Goal: Task Accomplishment & Management: Manage account settings

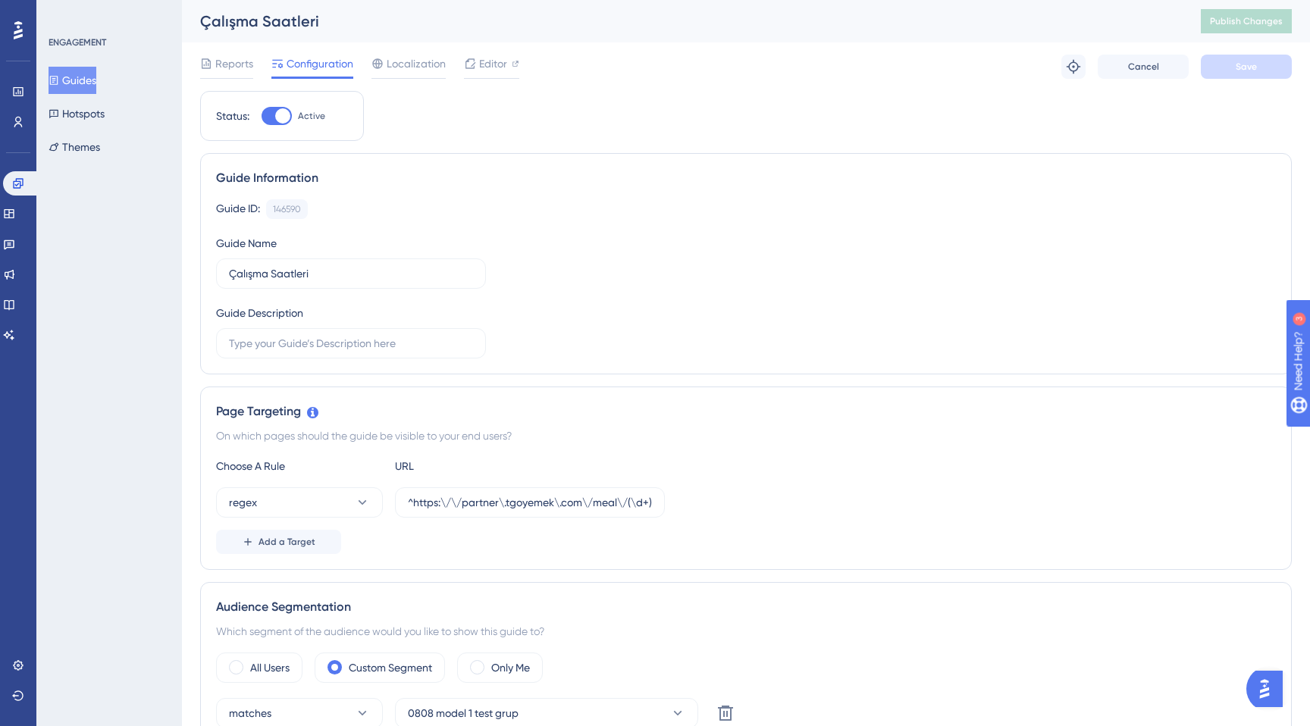
click at [1253, 688] on button "Open AI Assistant Launcher" at bounding box center [1264, 689] width 36 height 36
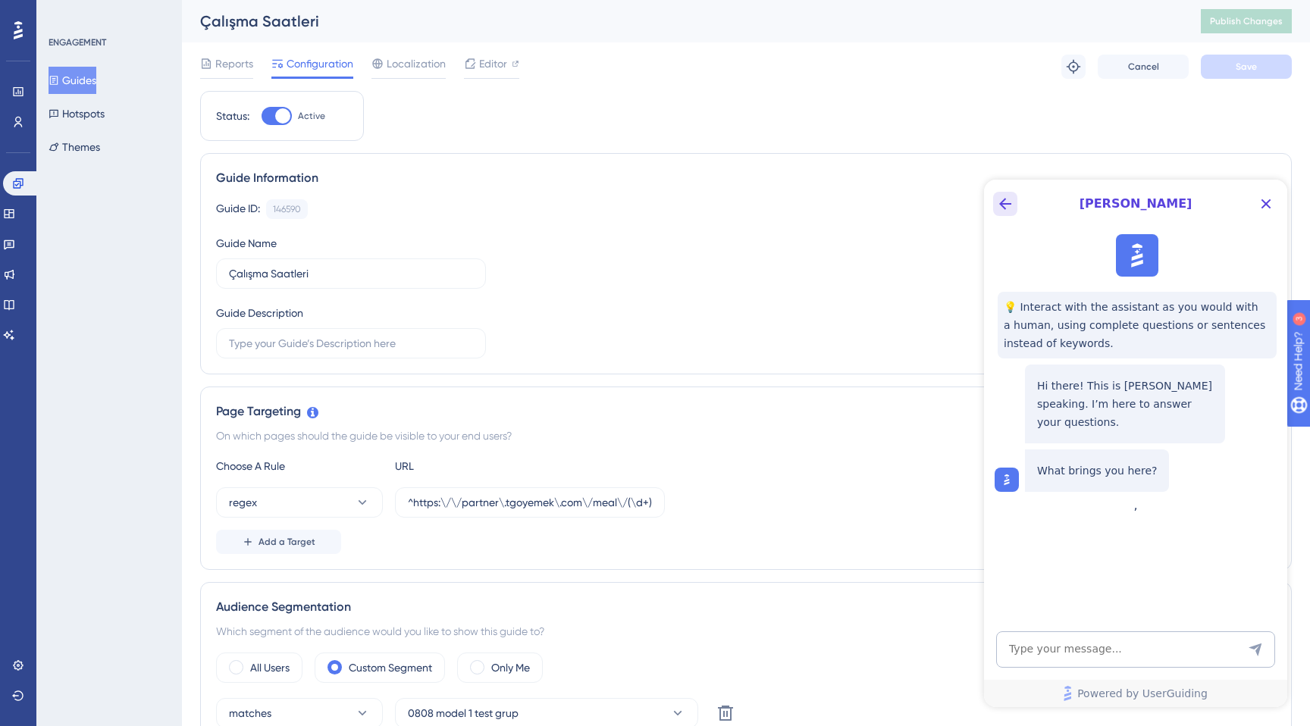
click at [999, 208] on icon "Back Button" at bounding box center [1005, 204] width 18 height 18
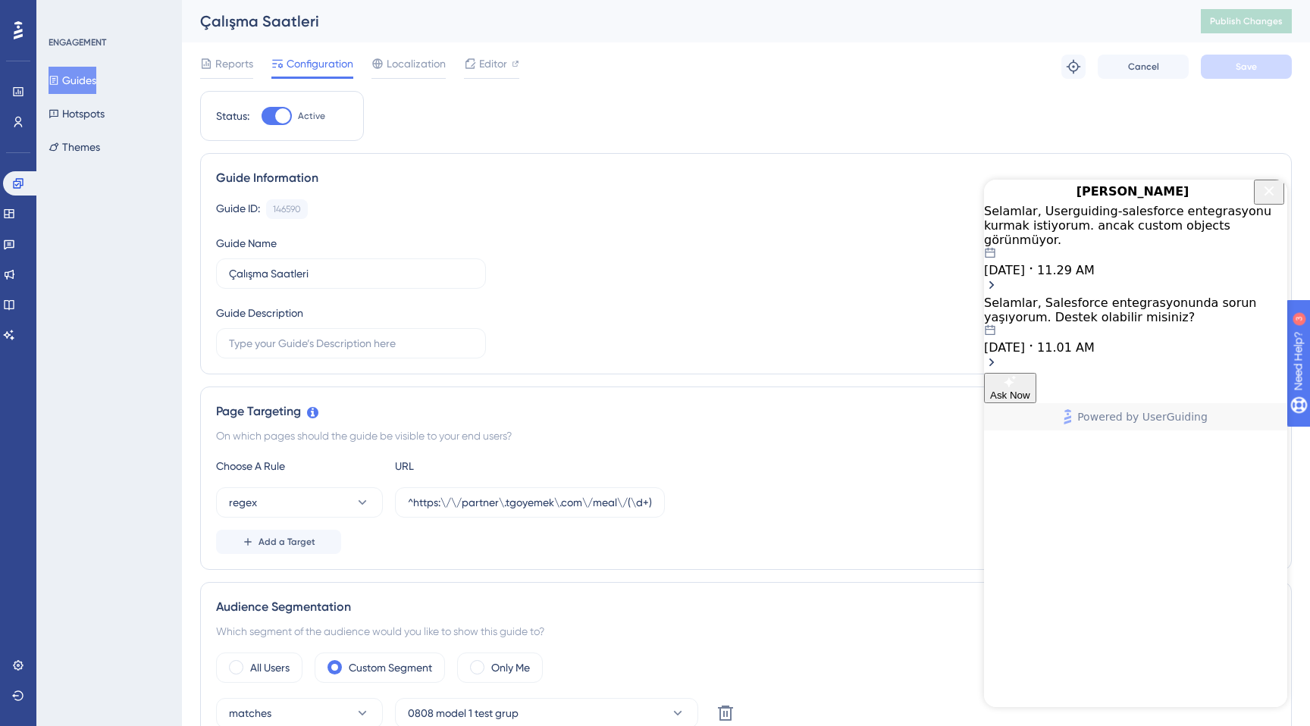
click at [1095, 272] on span "11.29 AM" at bounding box center [1066, 270] width 58 height 14
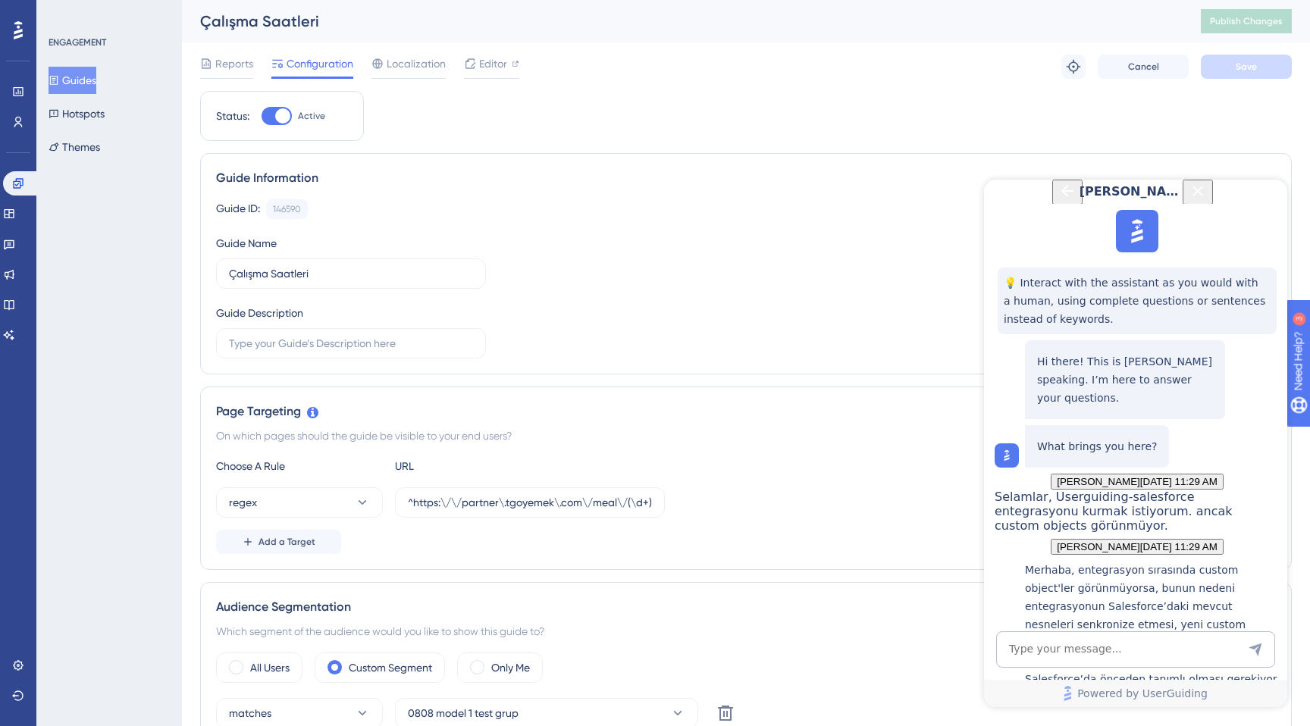
scroll to position [847, 0]
click at [1058, 200] on icon "Back Button" at bounding box center [1067, 191] width 18 height 18
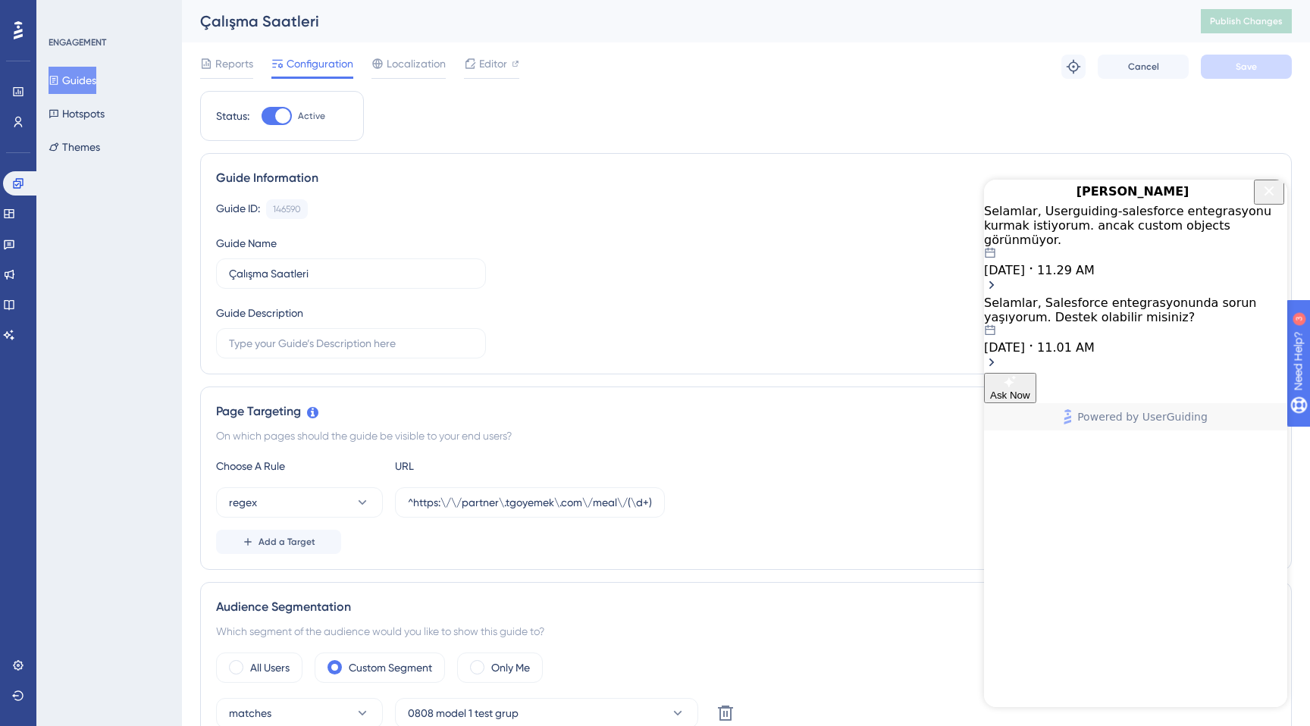
click at [1052, 309] on div "Selamlar, Salesforce entegrasyonunda sorun yaşıyorum. Destek olabilir misiniz?" at bounding box center [1135, 310] width 303 height 29
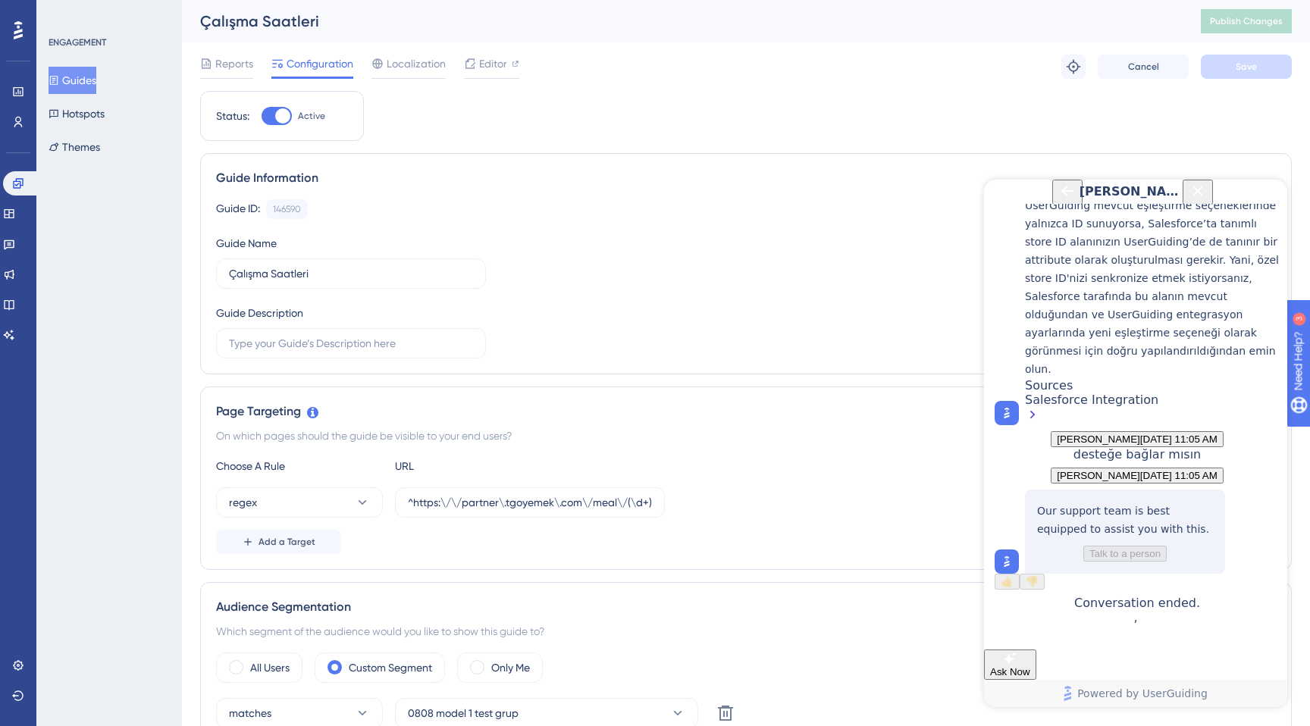
scroll to position [1273, 0]
click at [1061, 197] on icon "Back Button" at bounding box center [1067, 191] width 12 height 12
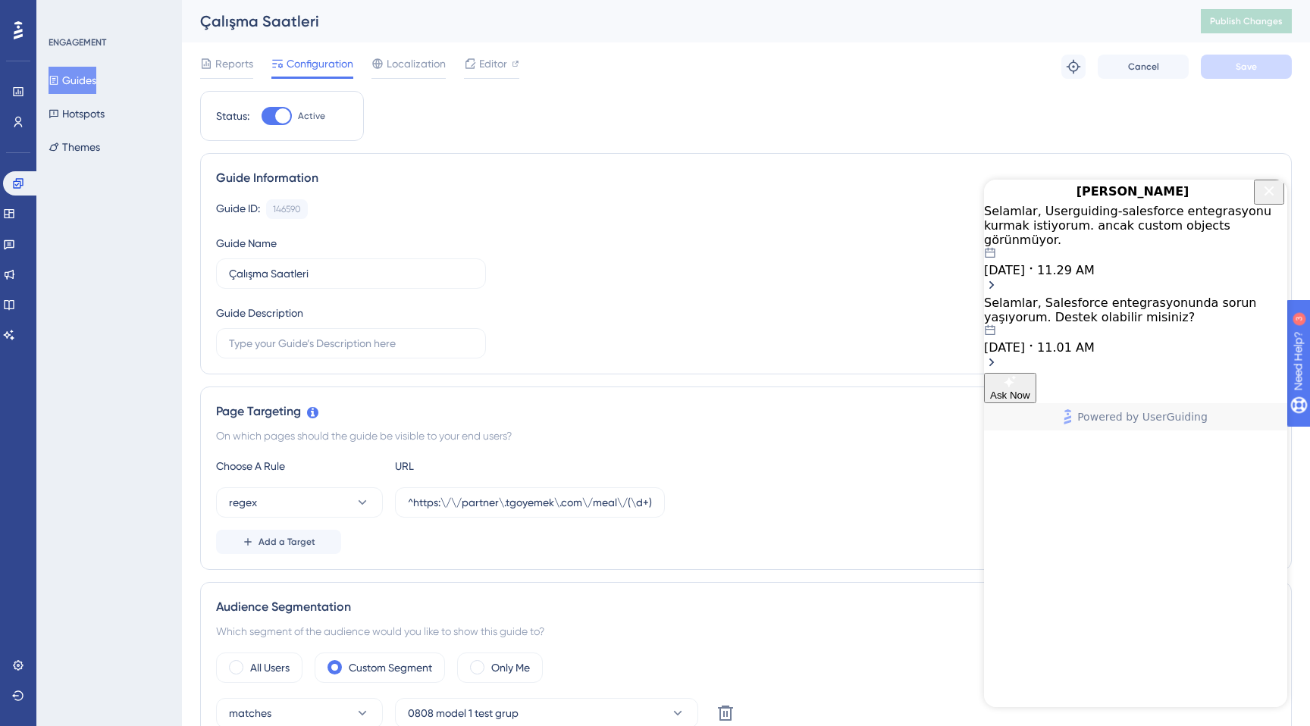
click at [1107, 373] on div "Selamlar, Userguiding-salesforce entegrasyonu kurmak istiyorum. ancak custom ob…" at bounding box center [1135, 288] width 303 height 169
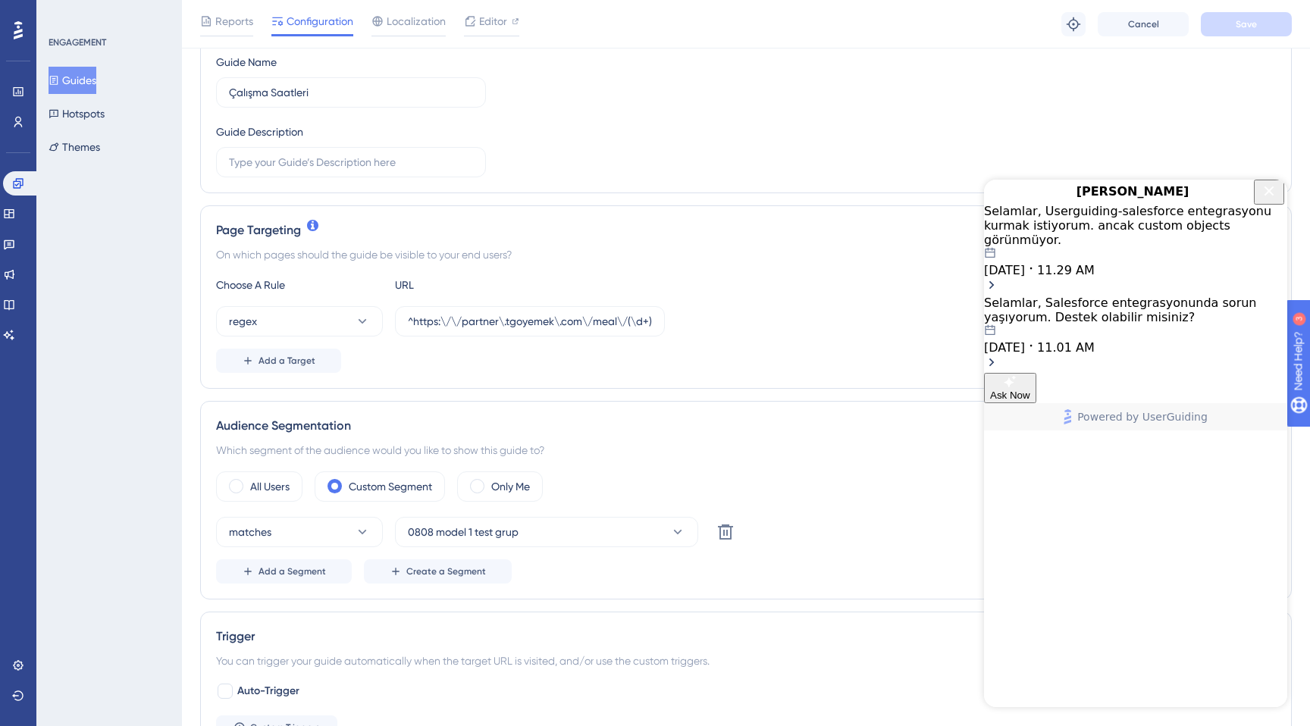
scroll to position [0, 0]
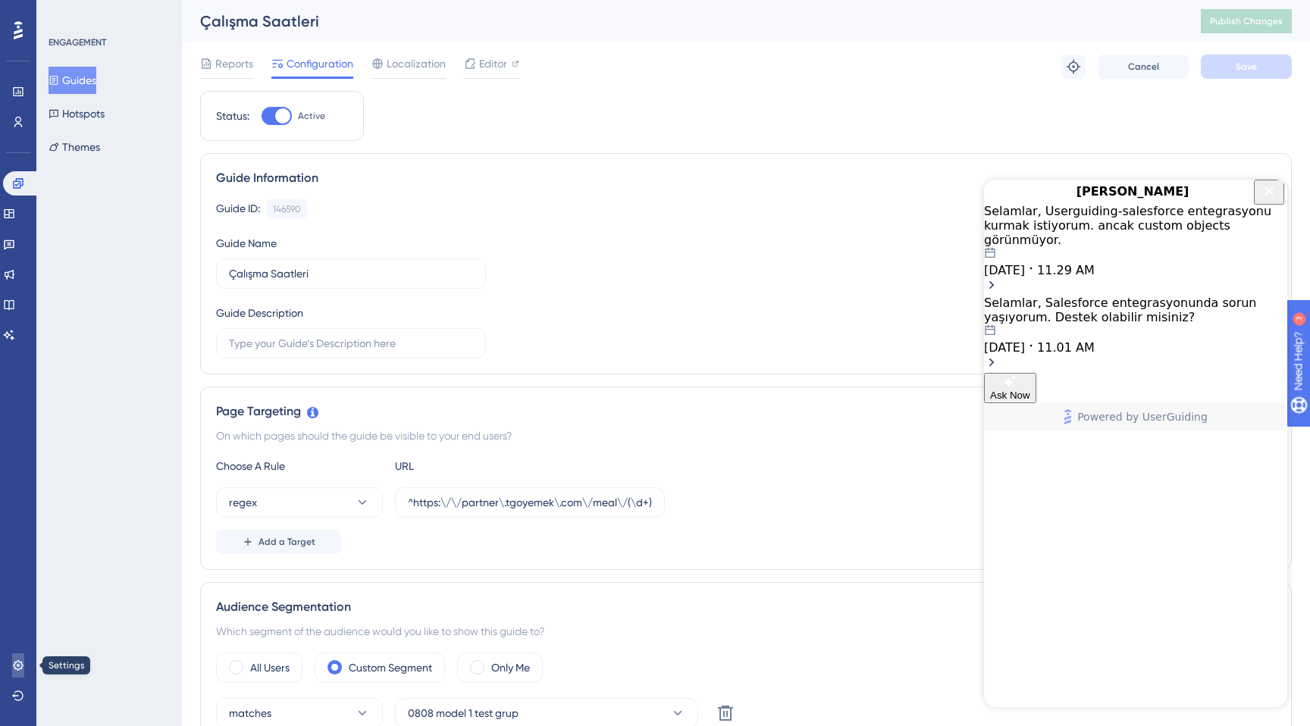
click at [14, 667] on icon at bounding box center [18, 665] width 12 height 12
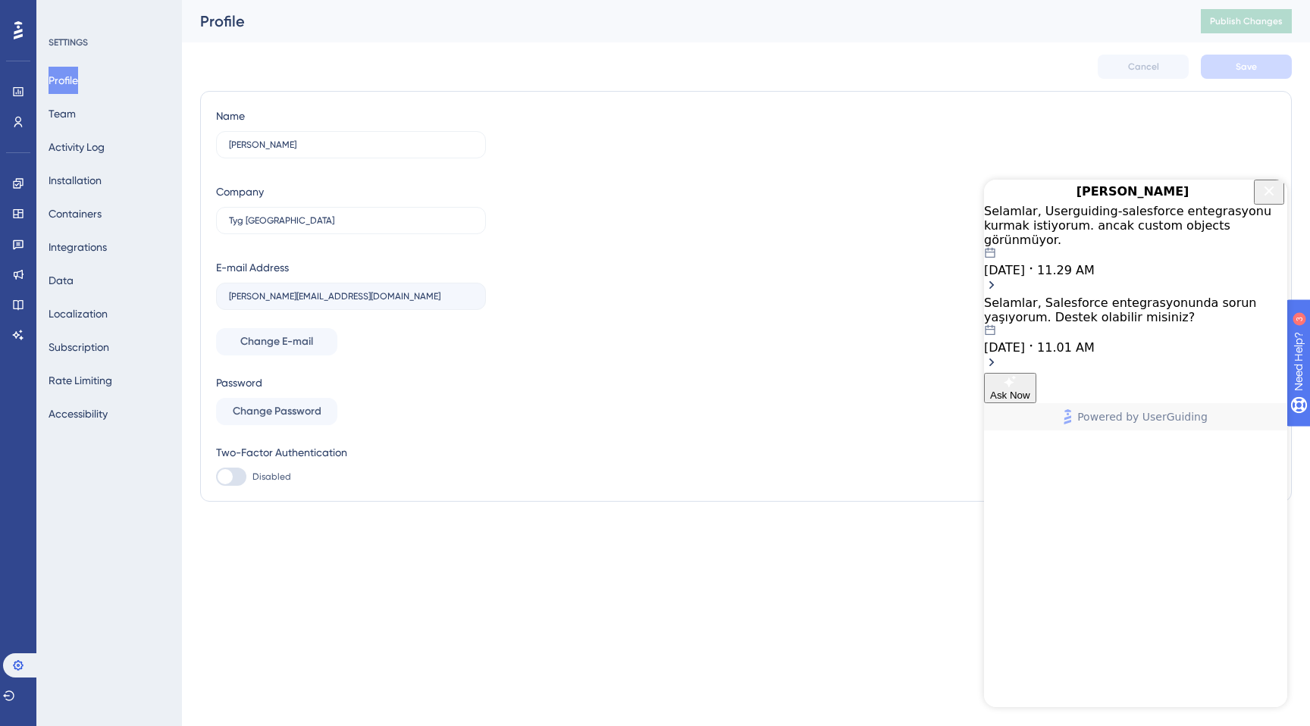
click at [594, 323] on div "Name [PERSON_NAME] Company Tyg [GEOGRAPHIC_DATA] E-mail Address [PERSON_NAME][E…" at bounding box center [746, 296] width 1060 height 379
click at [1265, 200] on icon "Close Button" at bounding box center [1269, 191] width 18 height 18
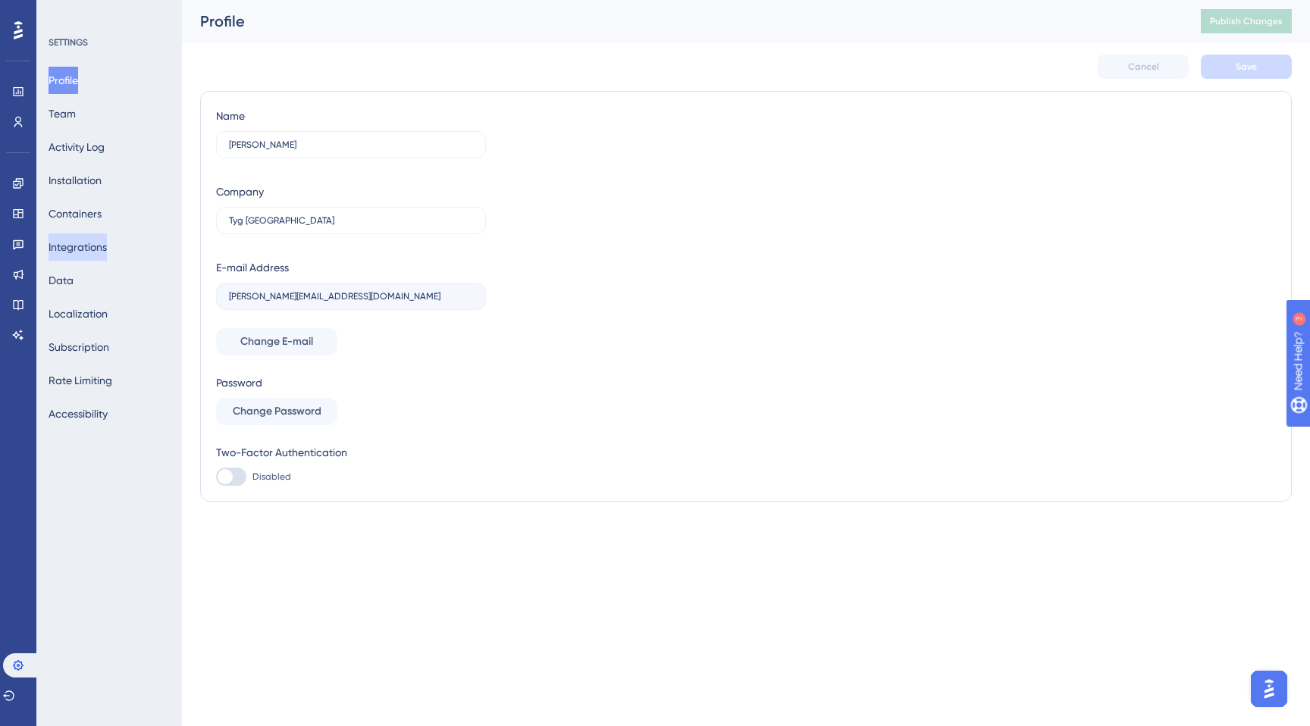
click at [95, 257] on button "Integrations" at bounding box center [78, 246] width 58 height 27
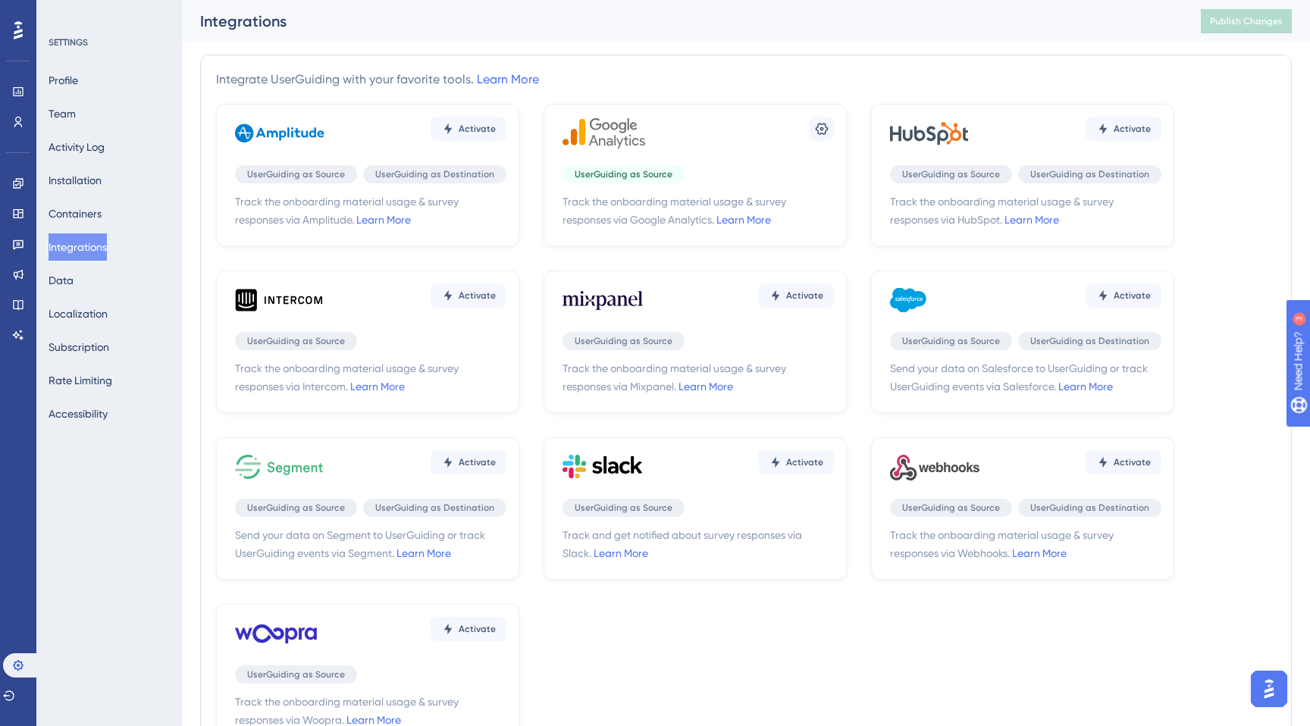
scroll to position [9, 0]
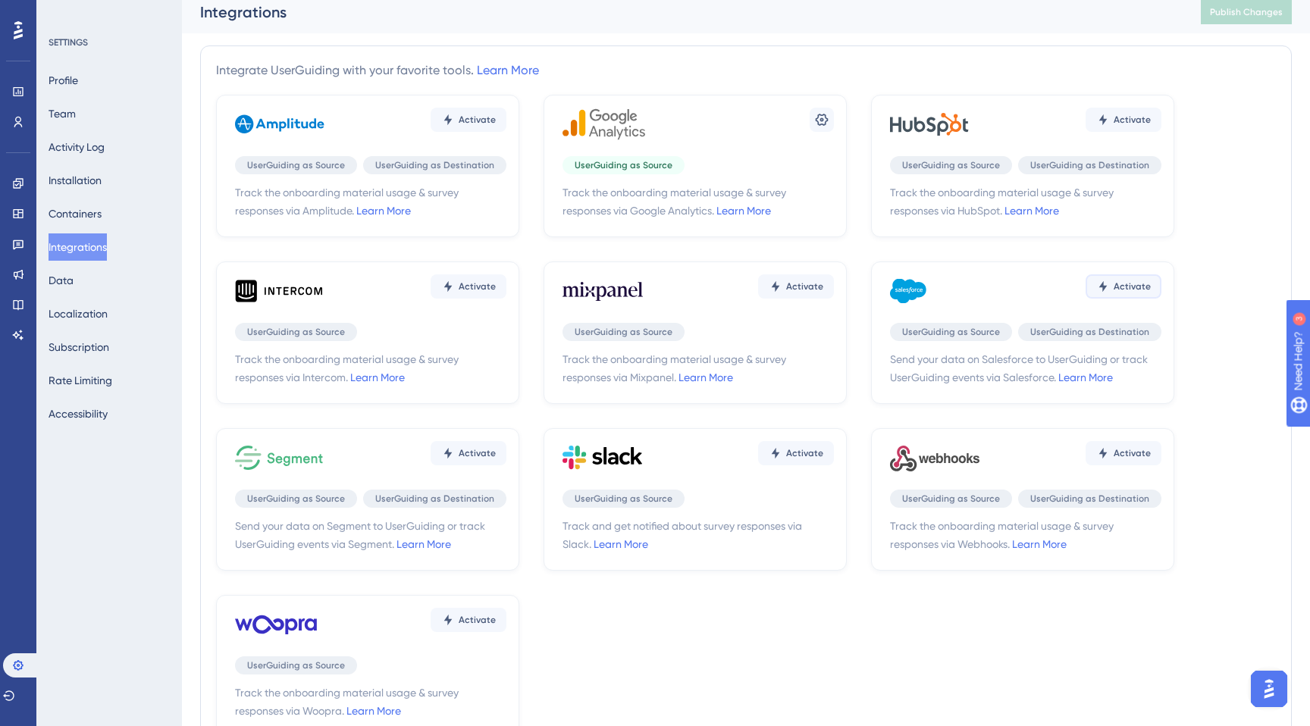
click at [496, 126] on span "Activate" at bounding box center [477, 120] width 37 height 12
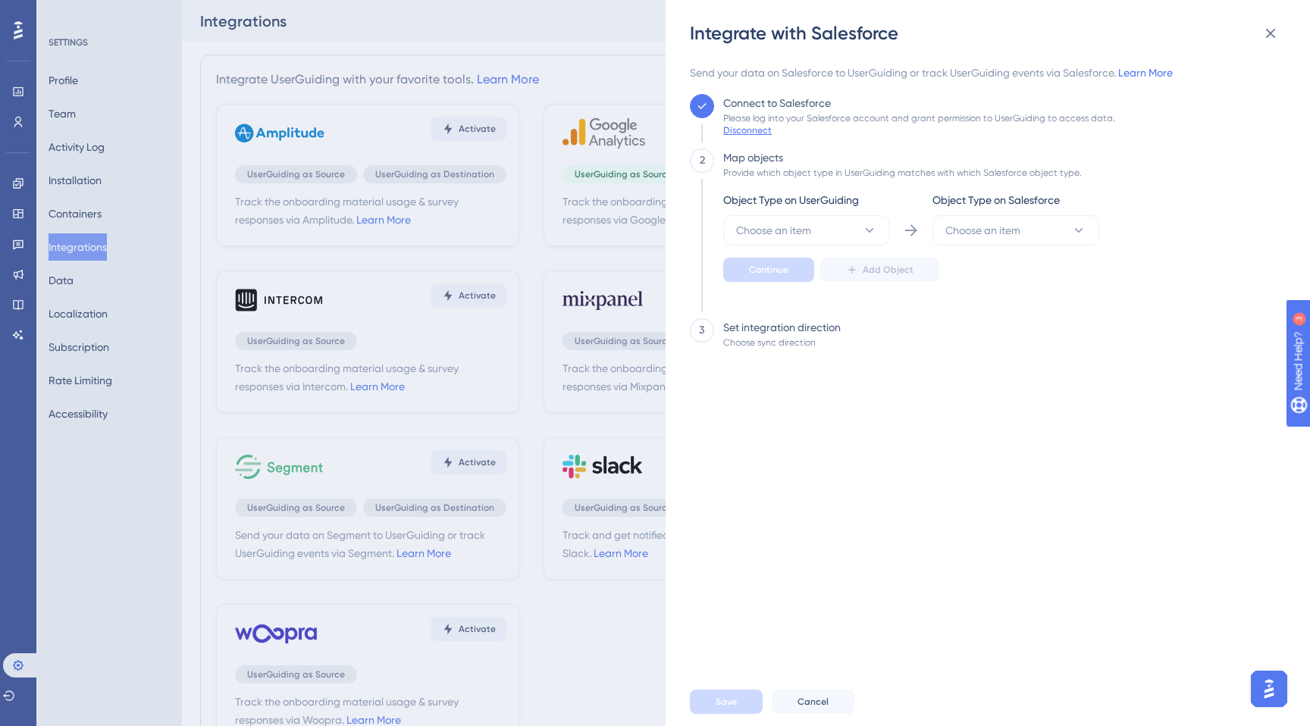
click at [750, 131] on div "Disconnect" at bounding box center [747, 130] width 49 height 12
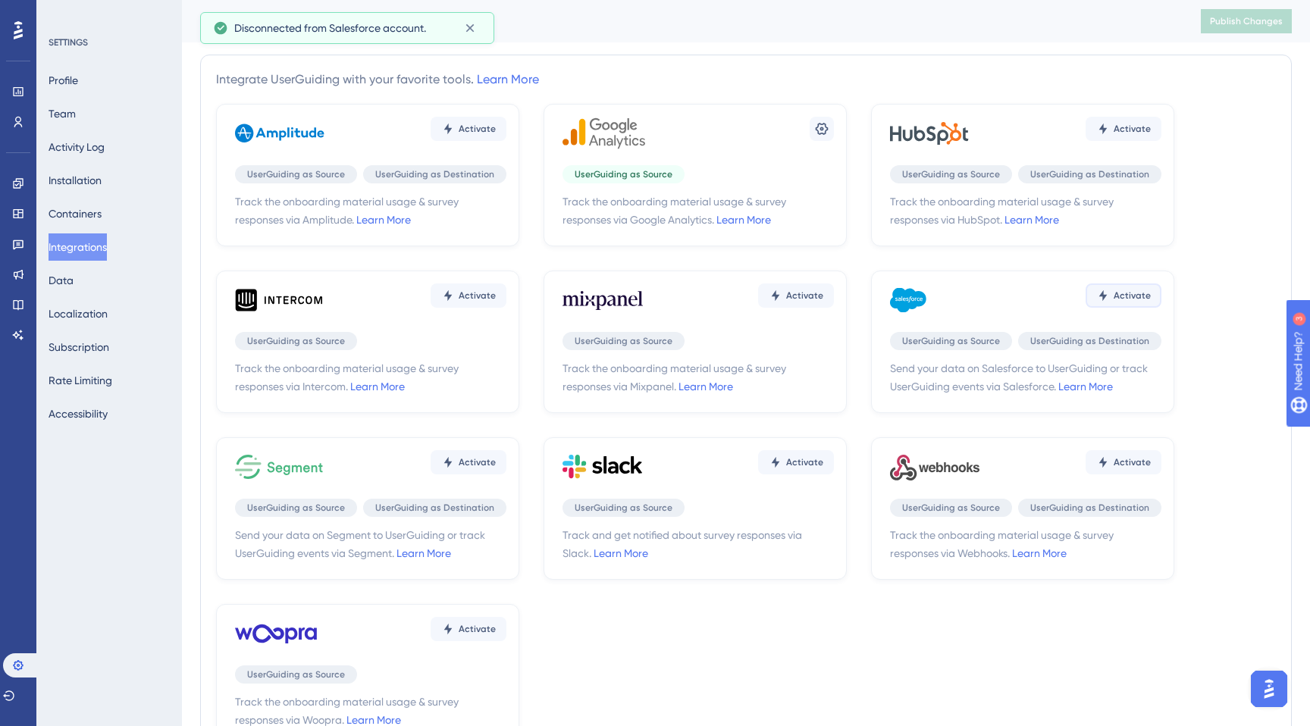
click at [506, 141] on button "Activate" at bounding box center [469, 129] width 76 height 24
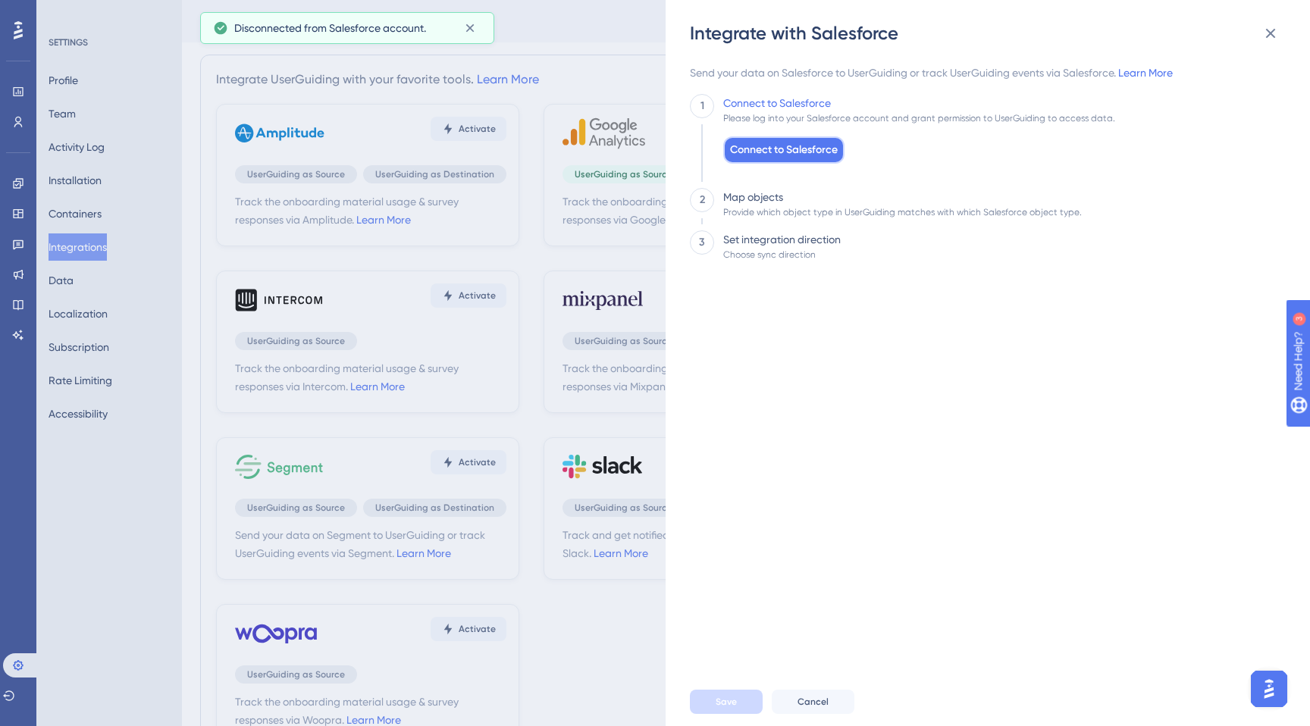
click at [778, 146] on span "Connect to Salesforce" at bounding box center [784, 150] width 108 height 18
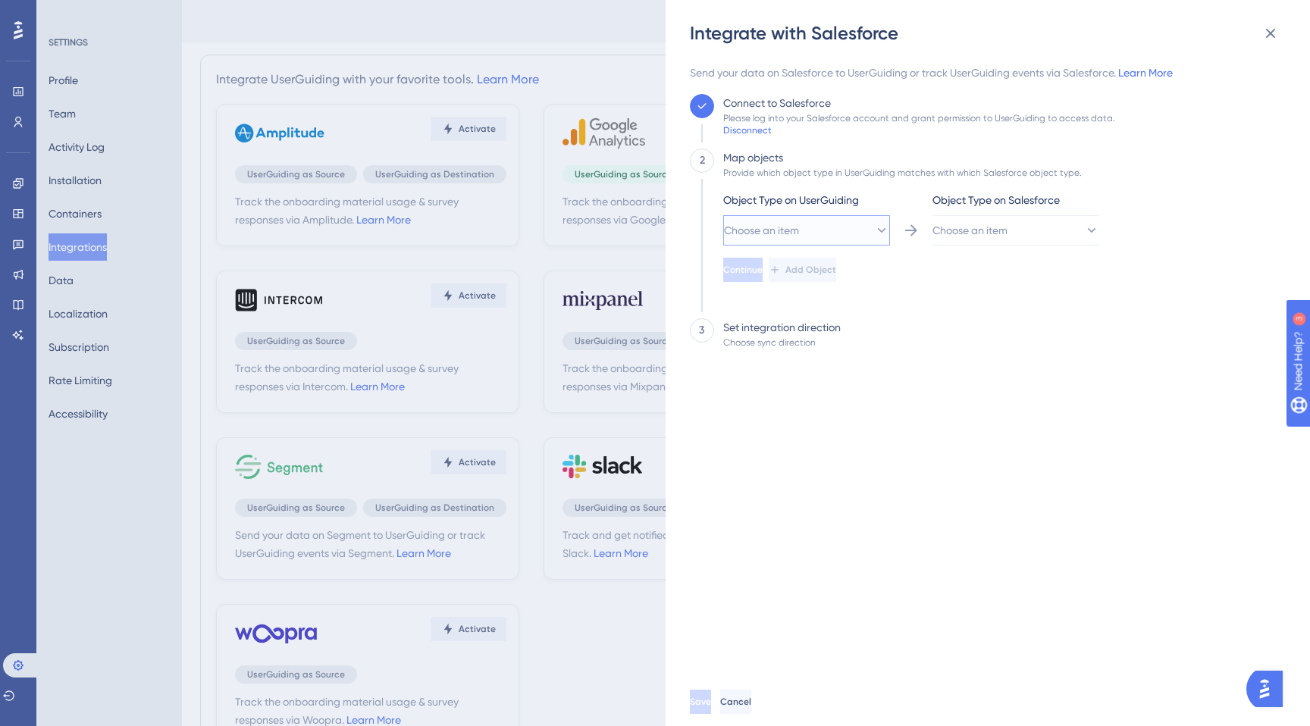
click at [876, 224] on icon at bounding box center [881, 230] width 15 height 15
click at [781, 274] on div "User User" at bounding box center [806, 277] width 123 height 30
click at [997, 218] on button "Choose an item" at bounding box center [1015, 230] width 167 height 30
click at [1004, 332] on div "Lead Lead" at bounding box center [1015, 337] width 123 height 30
click at [890, 236] on button "Lead" at bounding box center [806, 230] width 167 height 30
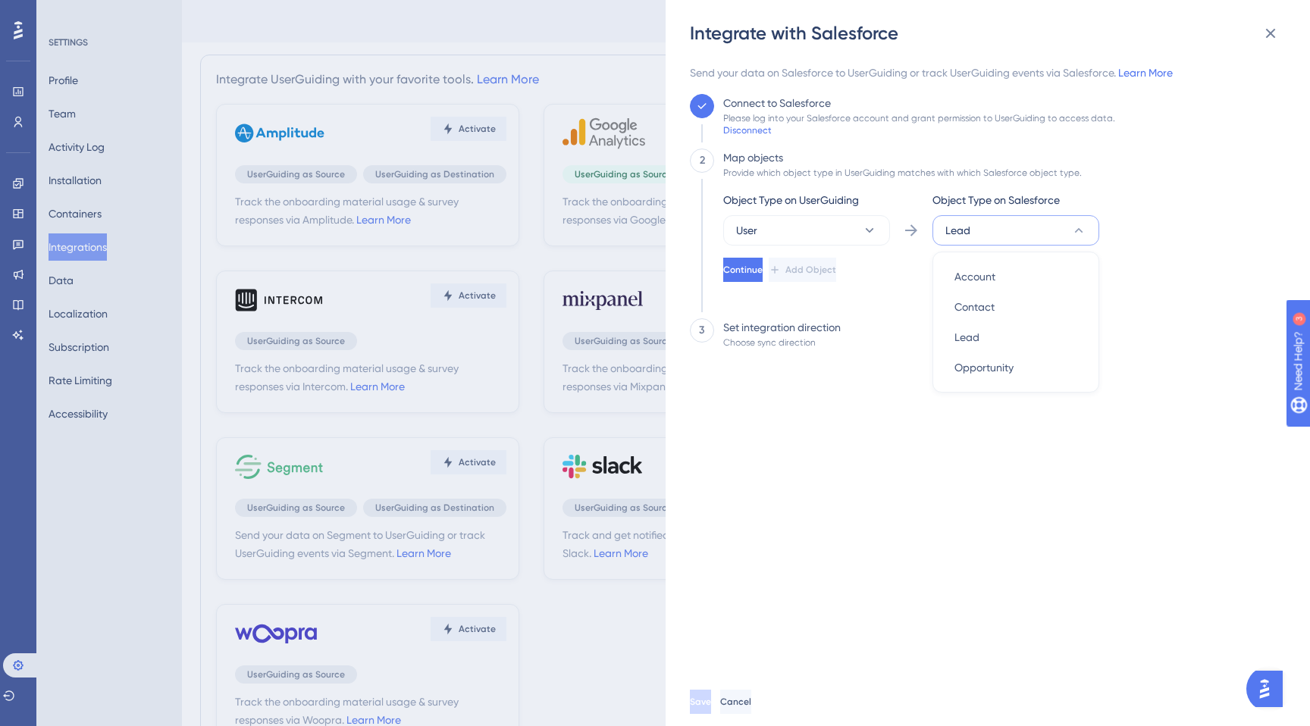
click at [800, 449] on div "Send your data on Salesforce to UserGuiding or track UserGuiding events via Sal…" at bounding box center [983, 371] width 587 height 614
click at [766, 279] on button "Continue" at bounding box center [744, 270] width 42 height 24
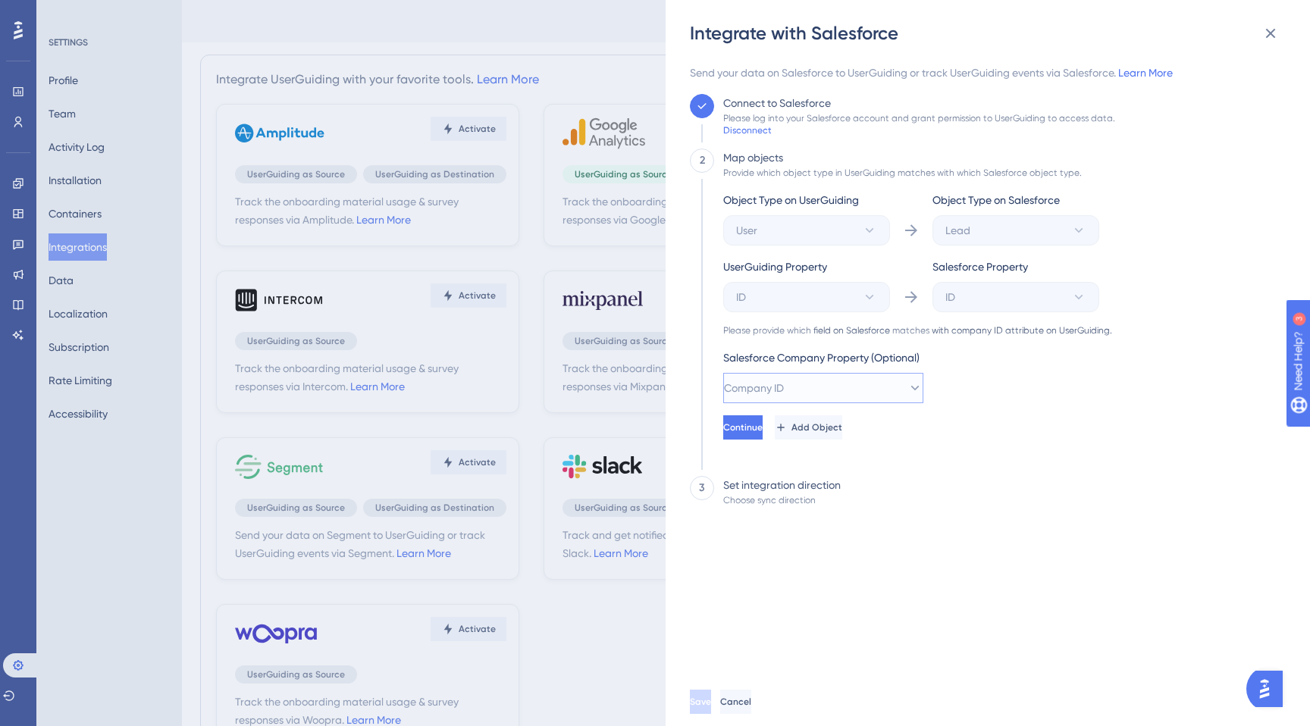
click at [812, 396] on button "Company ID" at bounding box center [823, 388] width 200 height 30
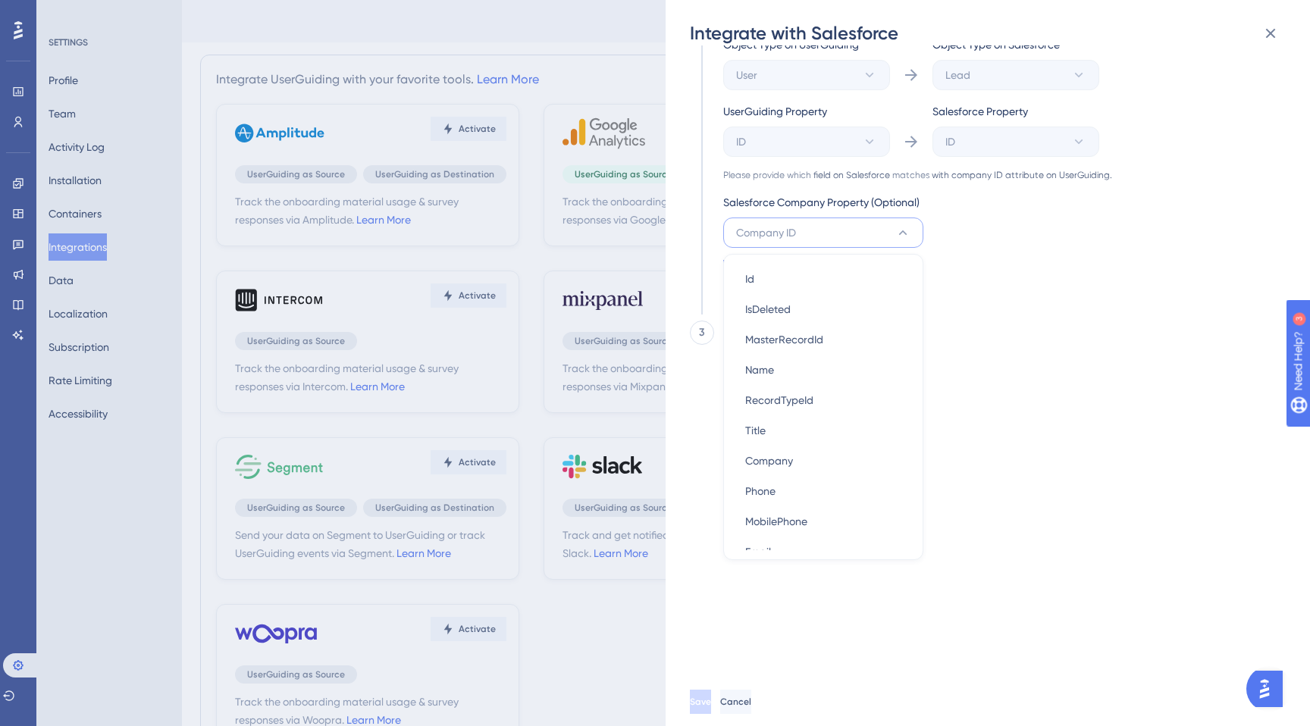
click at [1061, 511] on div "Send your data on Salesforce to UserGuiding or track UserGuiding events via Sal…" at bounding box center [983, 215] width 587 height 614
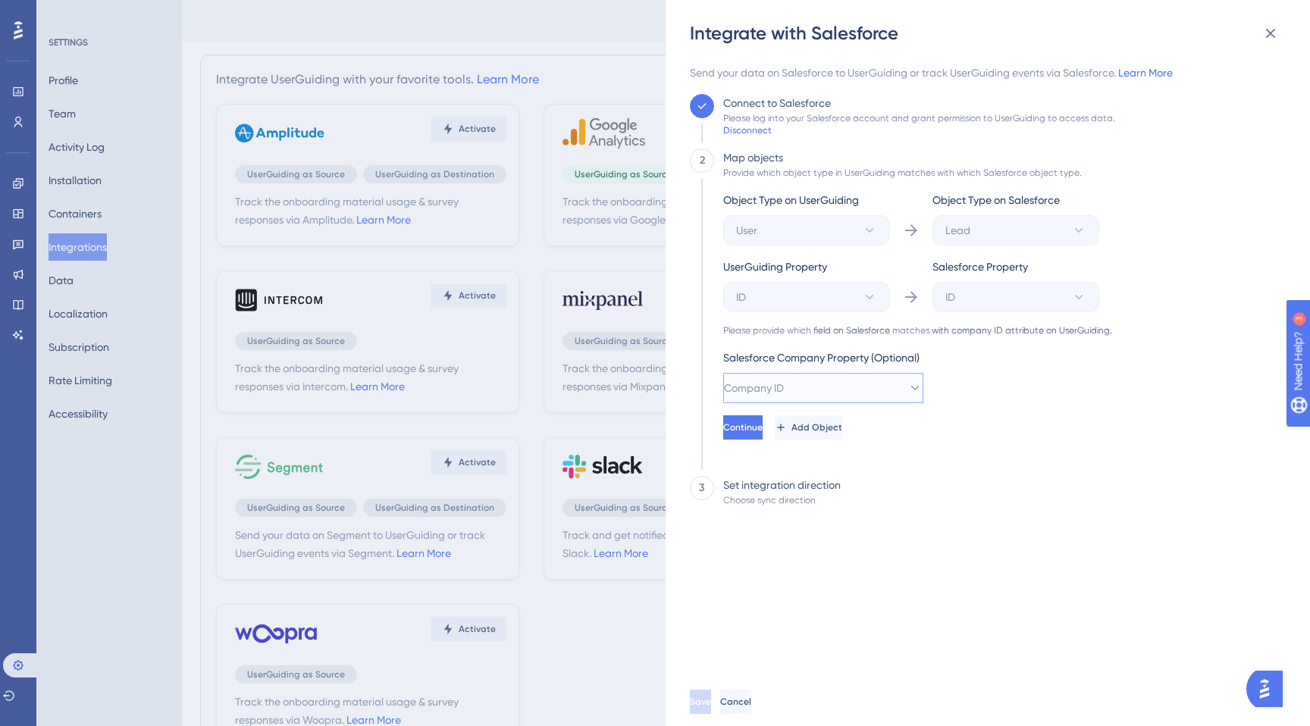
click at [845, 394] on button "Company ID" at bounding box center [823, 388] width 200 height 30
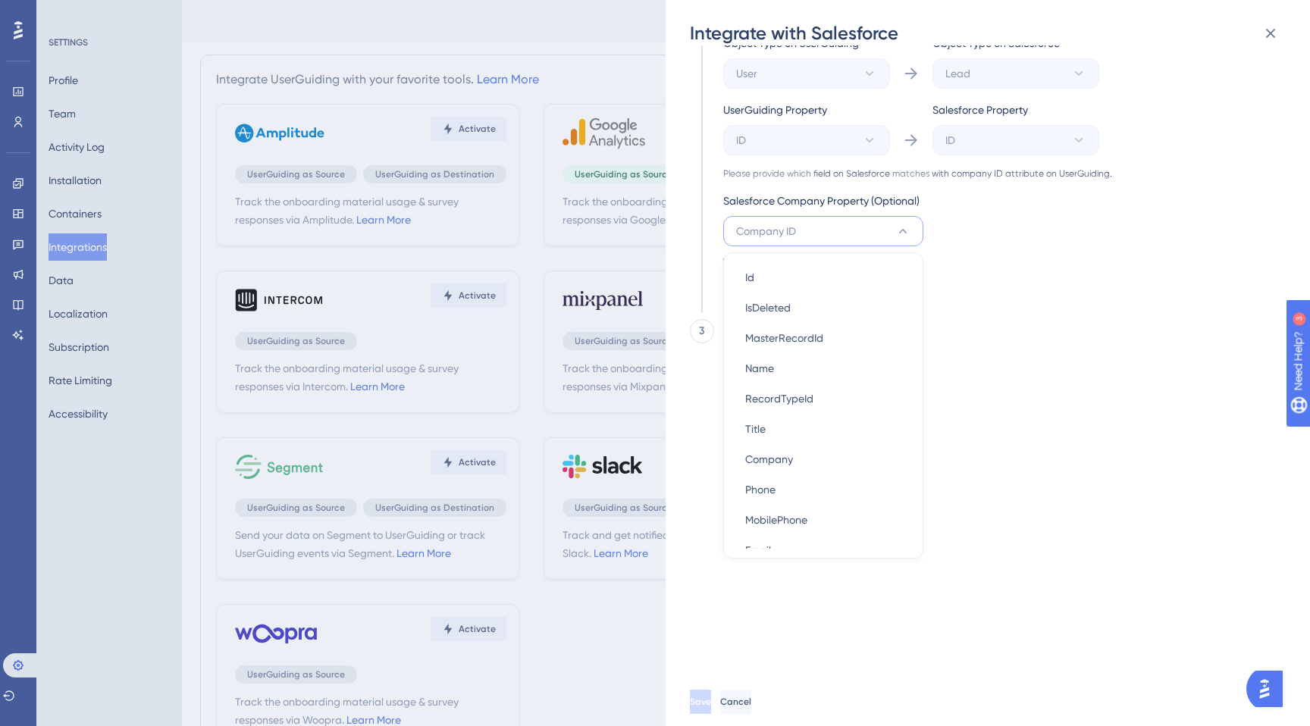
click at [1183, 449] on div "Send your data on Salesforce to UserGuiding or track UserGuiding events via Sal…" at bounding box center [983, 214] width 587 height 614
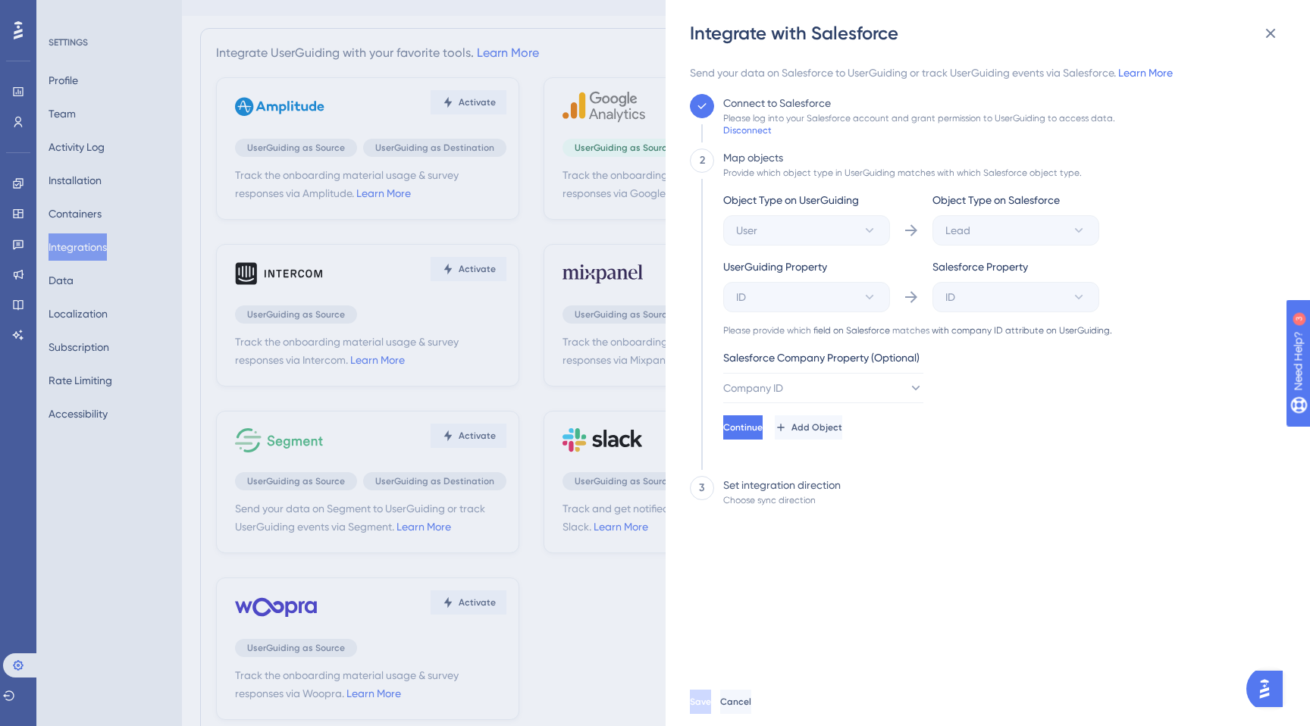
scroll to position [35, 0]
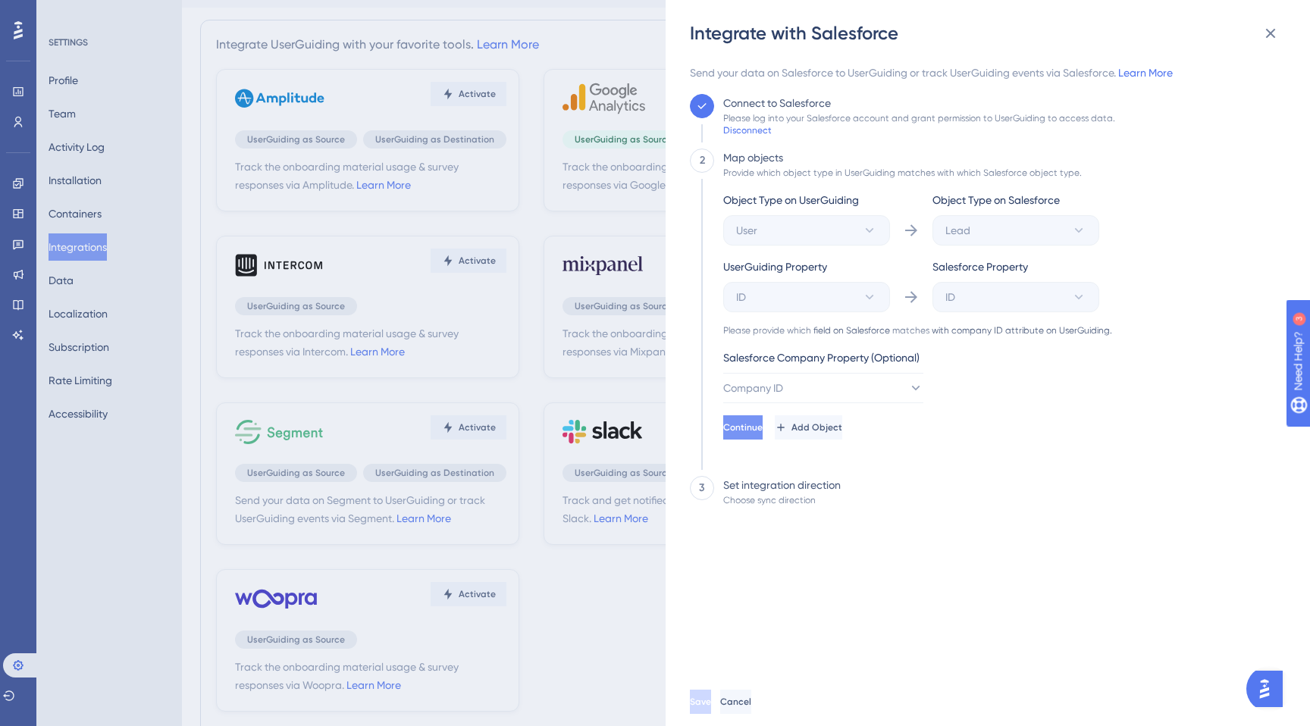
click at [763, 421] on span "Continue" at bounding box center [742, 427] width 39 height 12
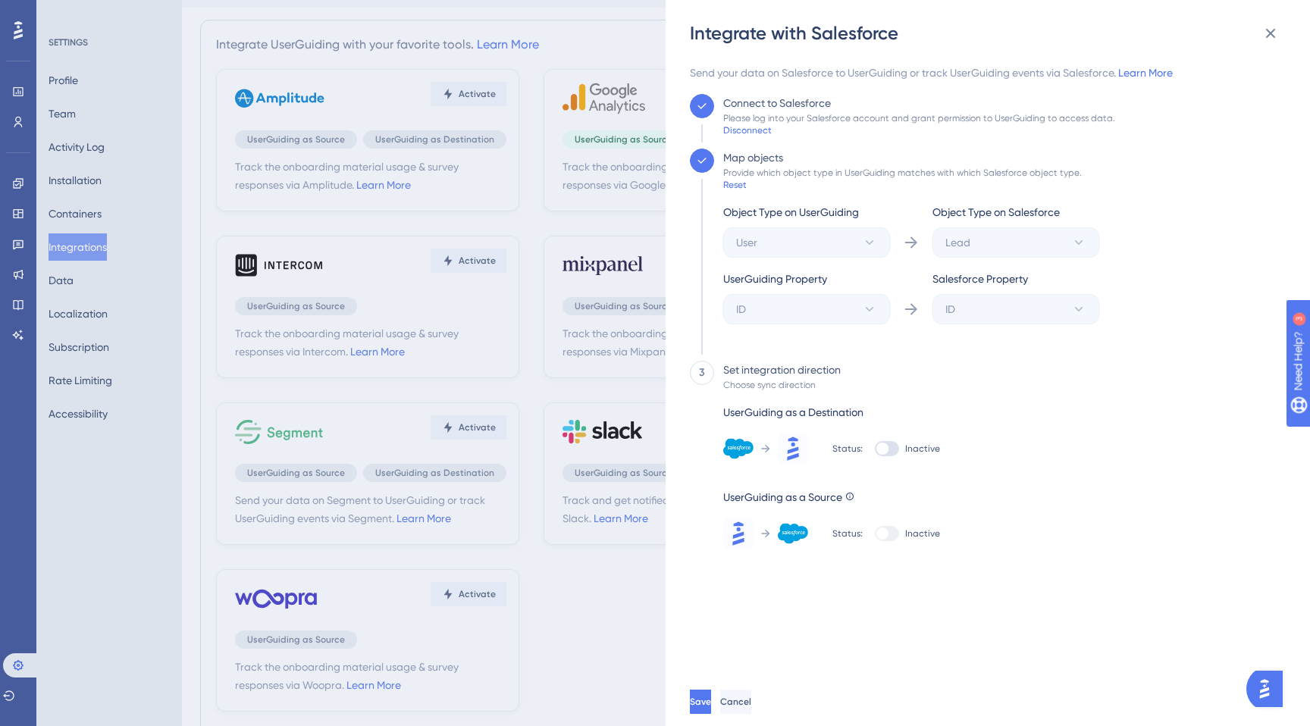
click at [888, 453] on div at bounding box center [887, 448] width 24 height 15
click at [875, 449] on input "Inactive" at bounding box center [874, 449] width 1 height 1
checkbox input "true"
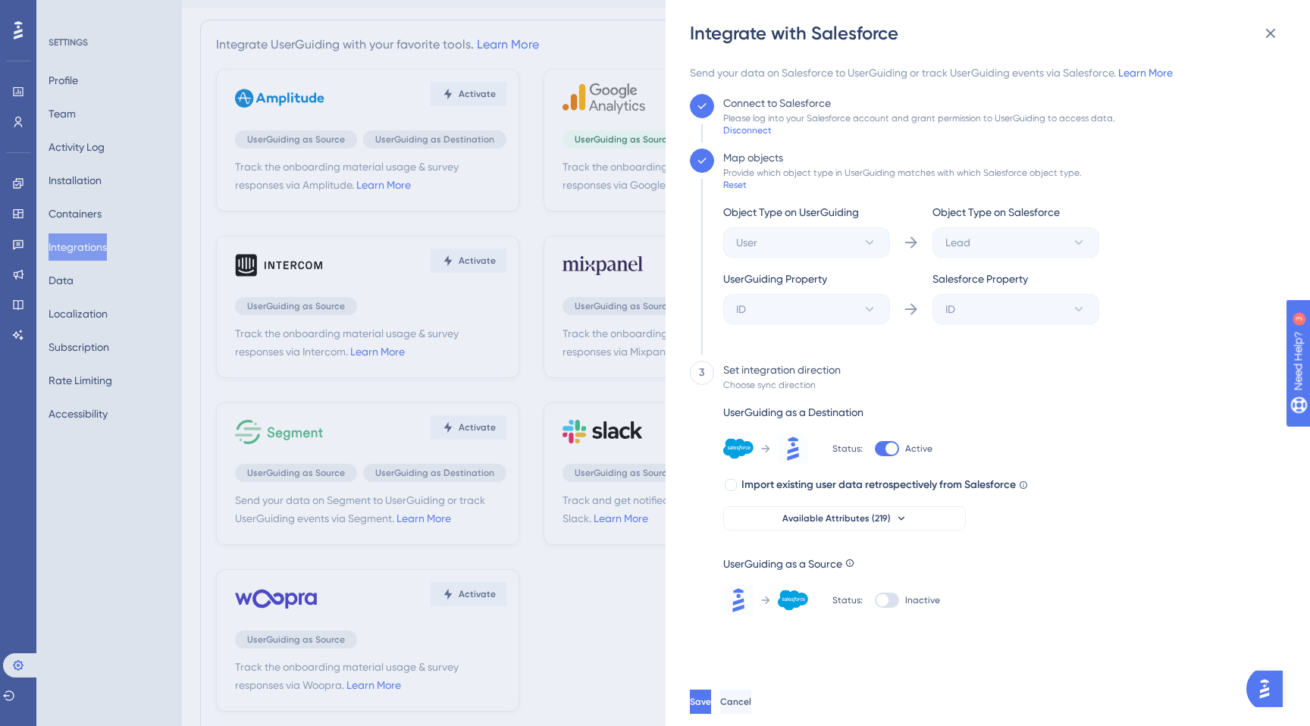
click at [885, 600] on div at bounding box center [882, 600] width 12 height 12
click at [875, 600] on input "Inactive" at bounding box center [874, 600] width 1 height 1
checkbox input "true"
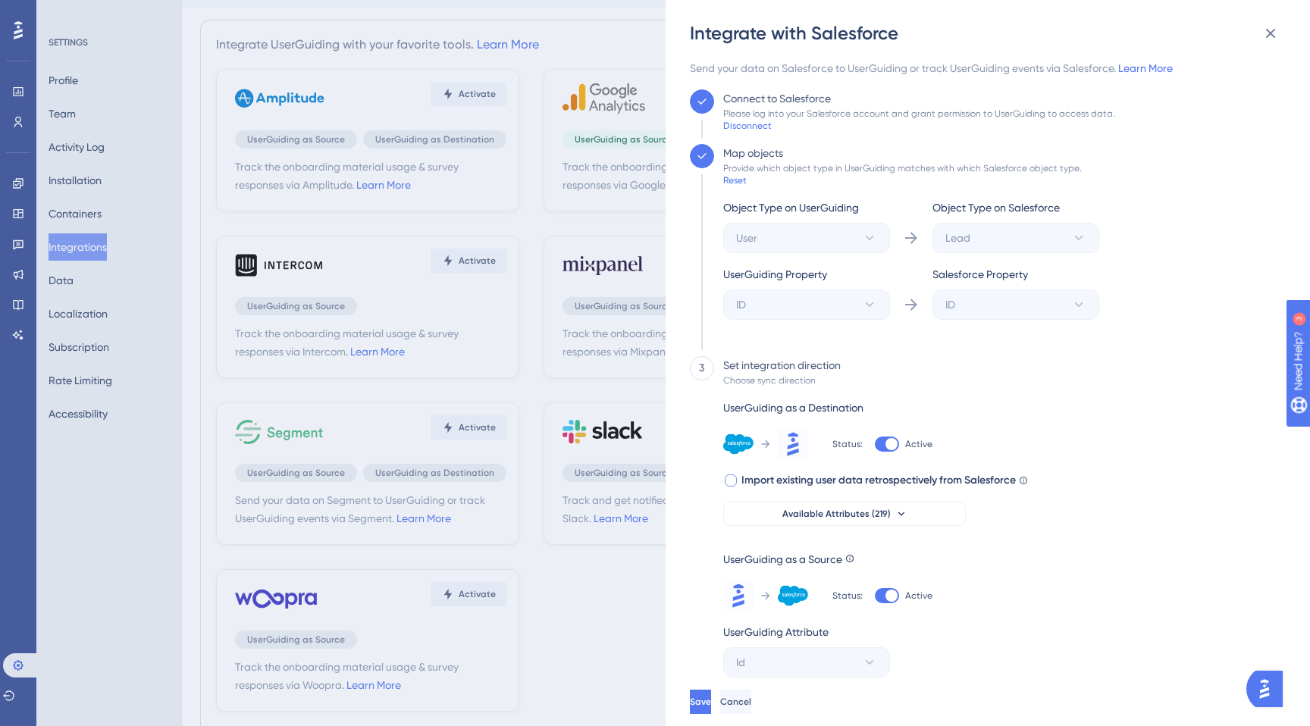
click at [860, 486] on span "Import existing user data retrospectively from Salesforce" at bounding box center [878, 480] width 274 height 18
checkbox input "true"
click at [862, 512] on span "Available Attributes (219)" at bounding box center [836, 514] width 108 height 12
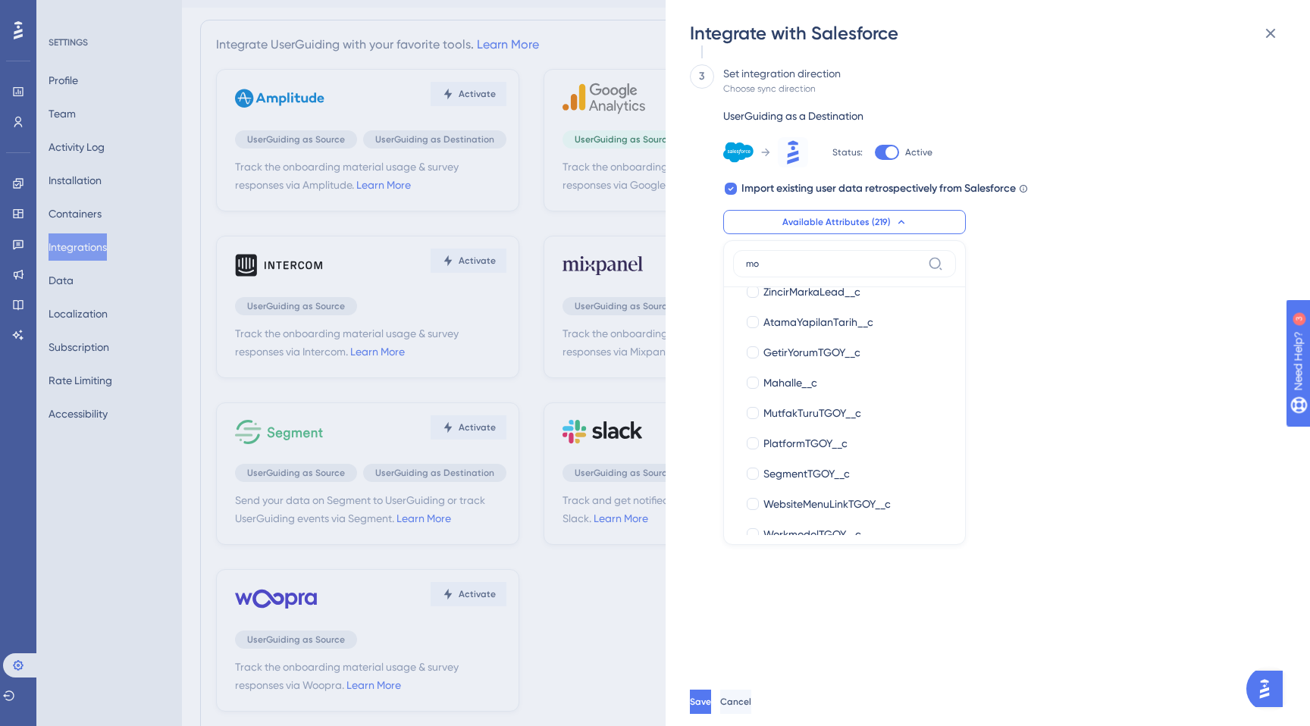
scroll to position [0, 0]
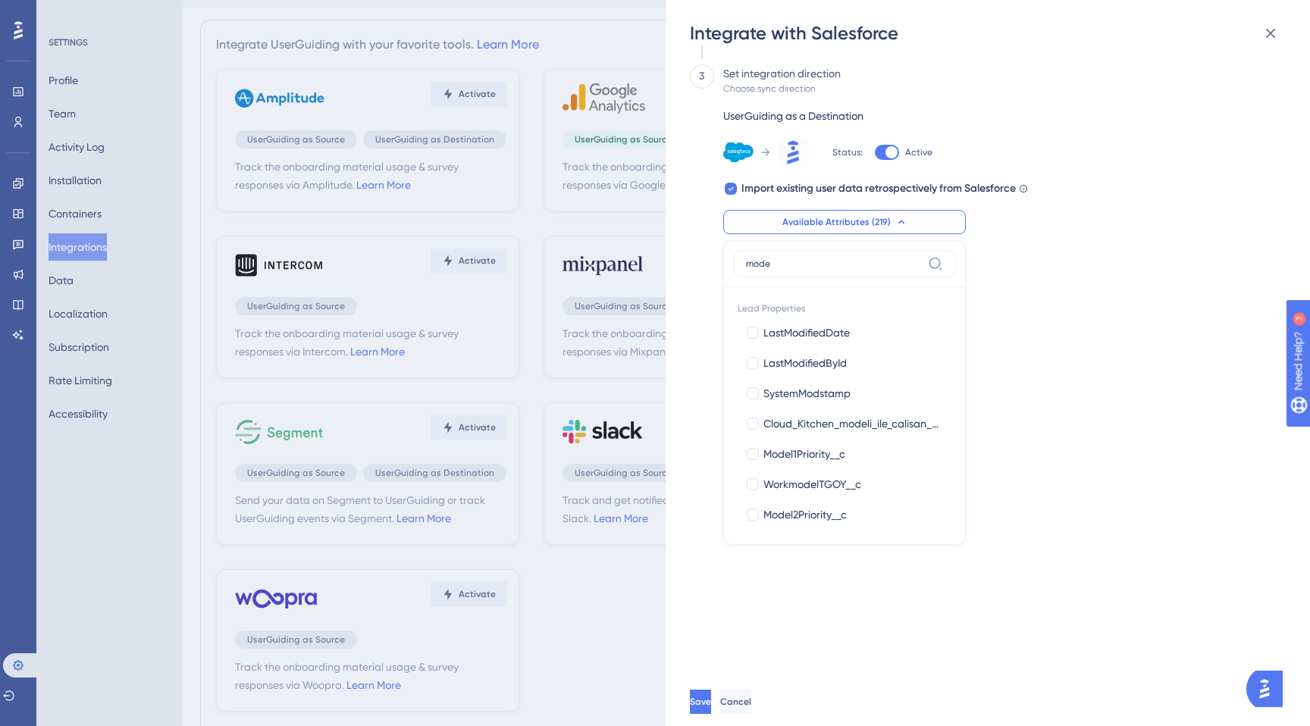
type input "model"
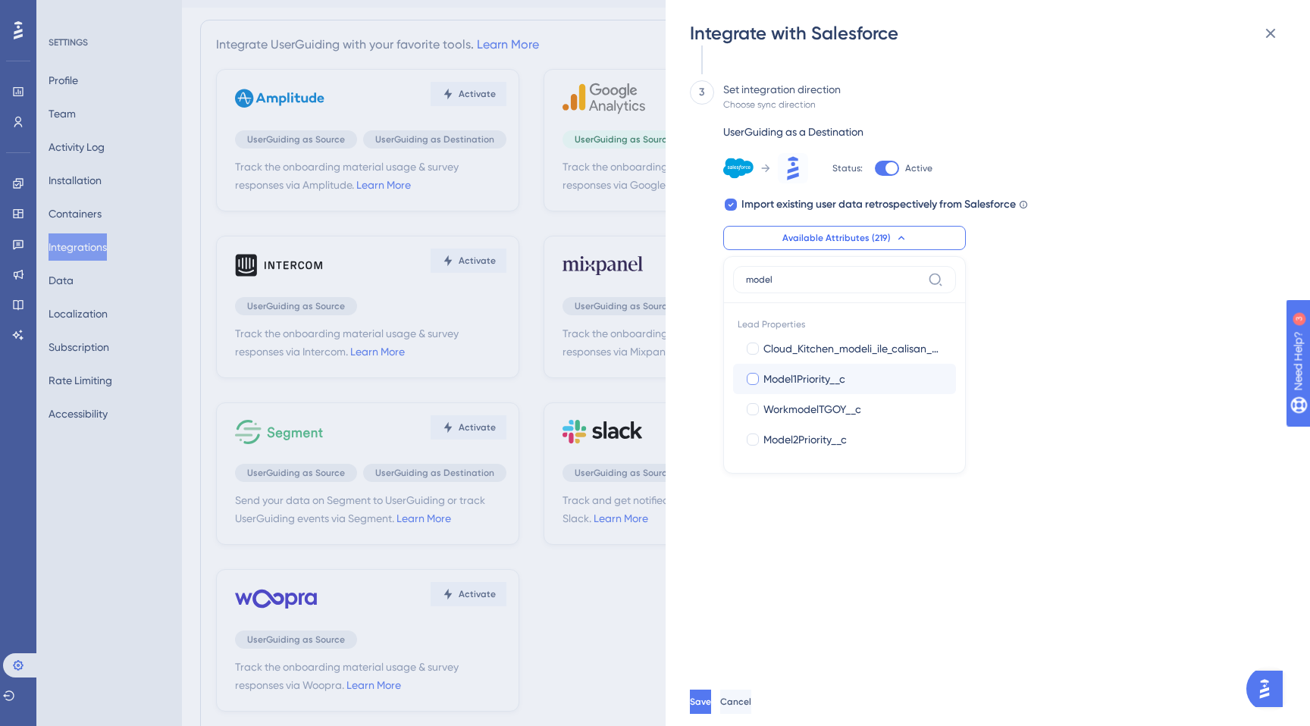
scroll to position [280, 0]
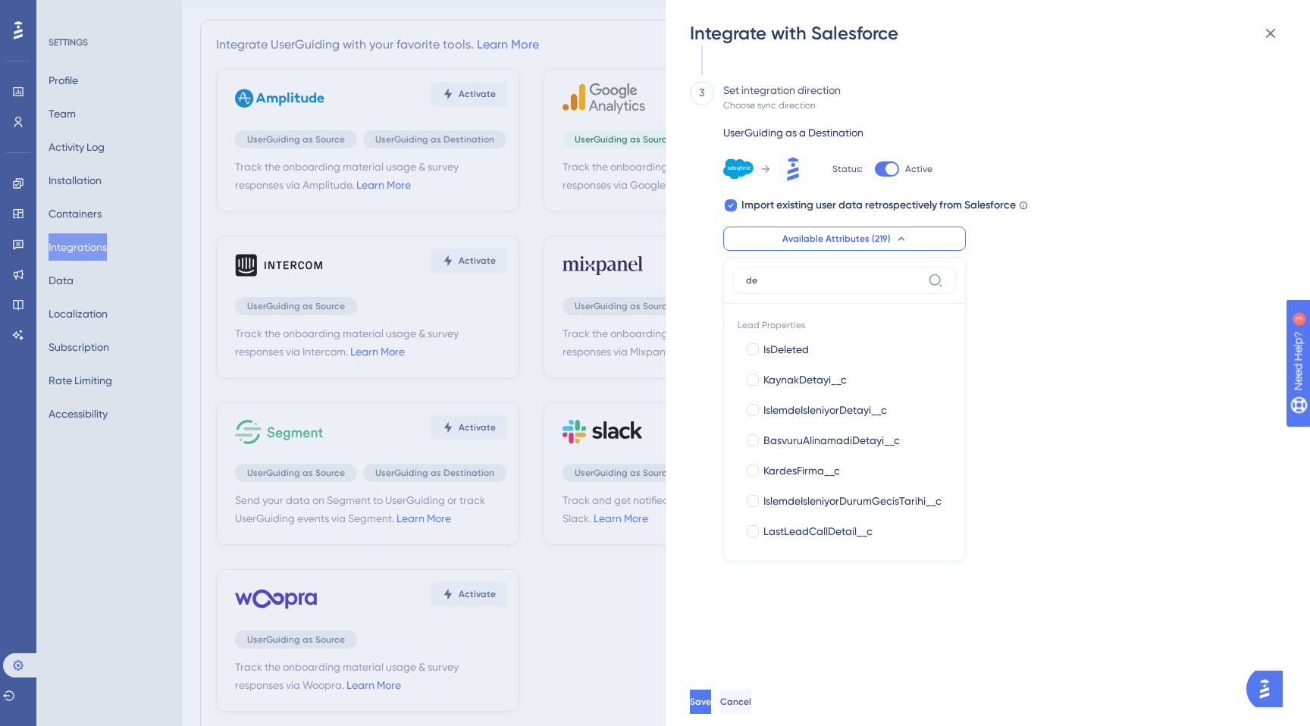
type input "d"
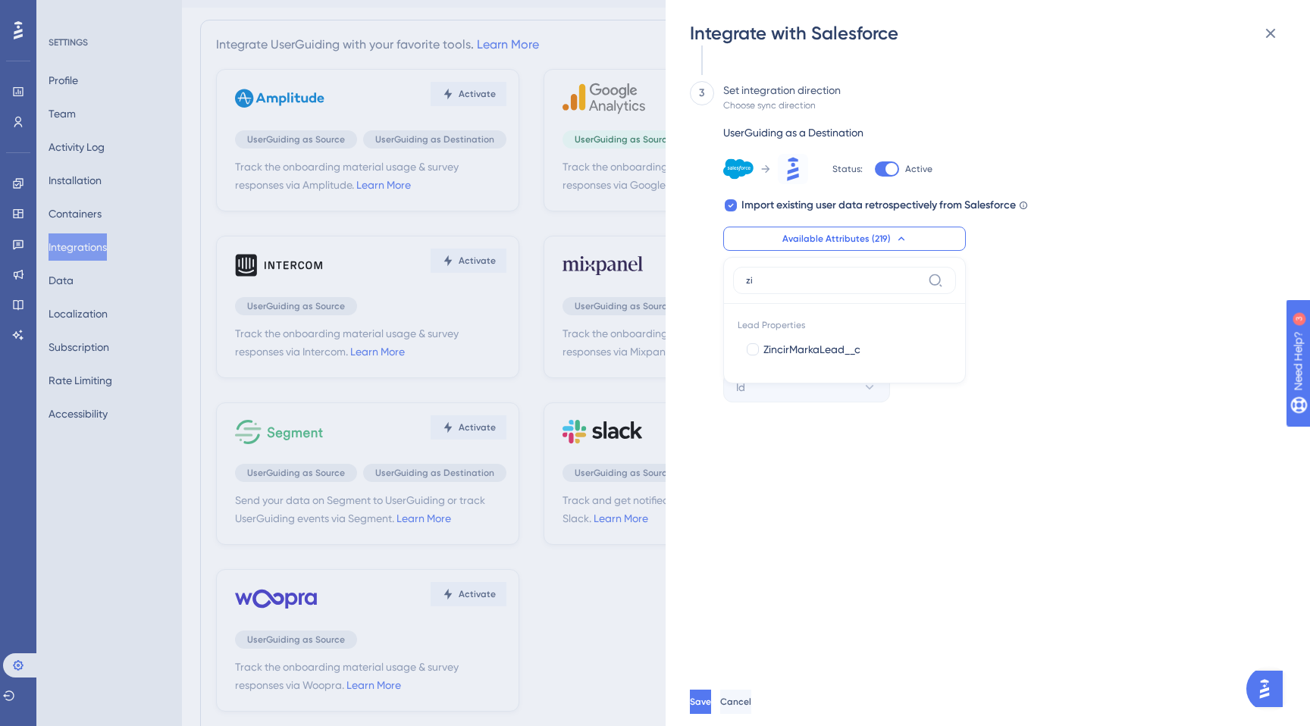
type input "z"
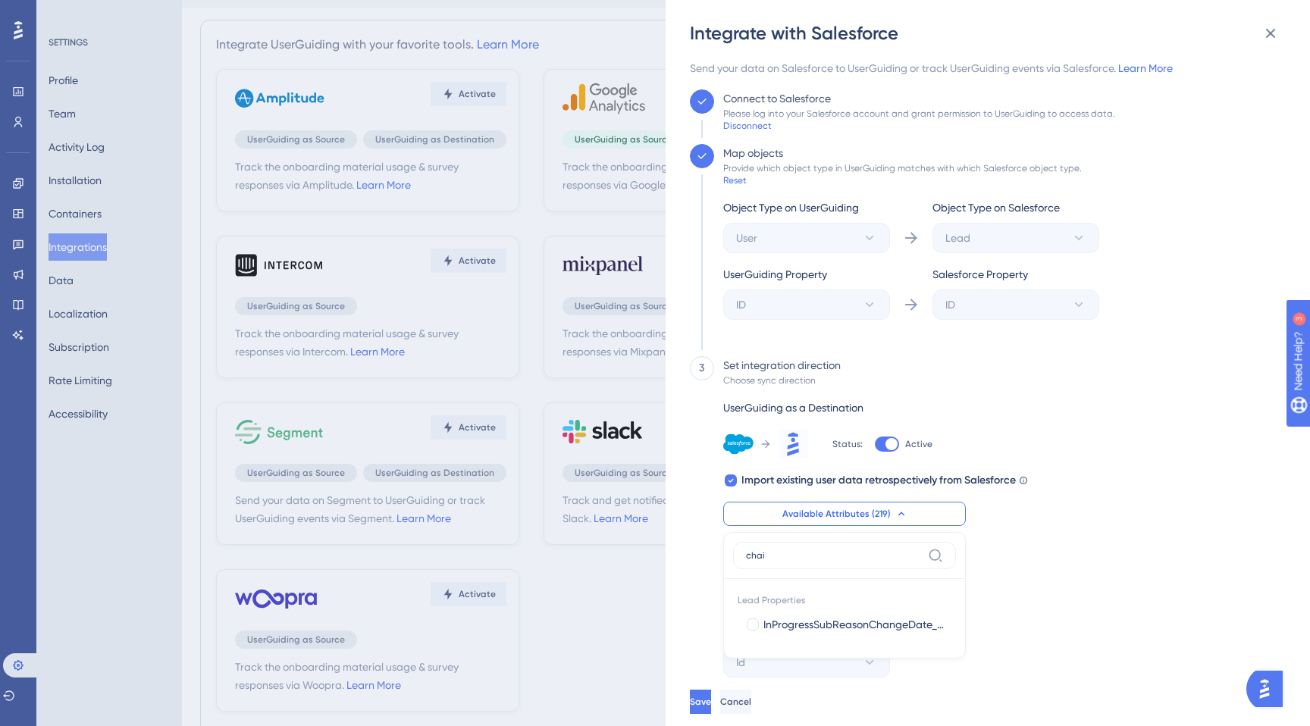
type input "chain"
click at [819, 553] on input "chain" at bounding box center [834, 556] width 176 height 12
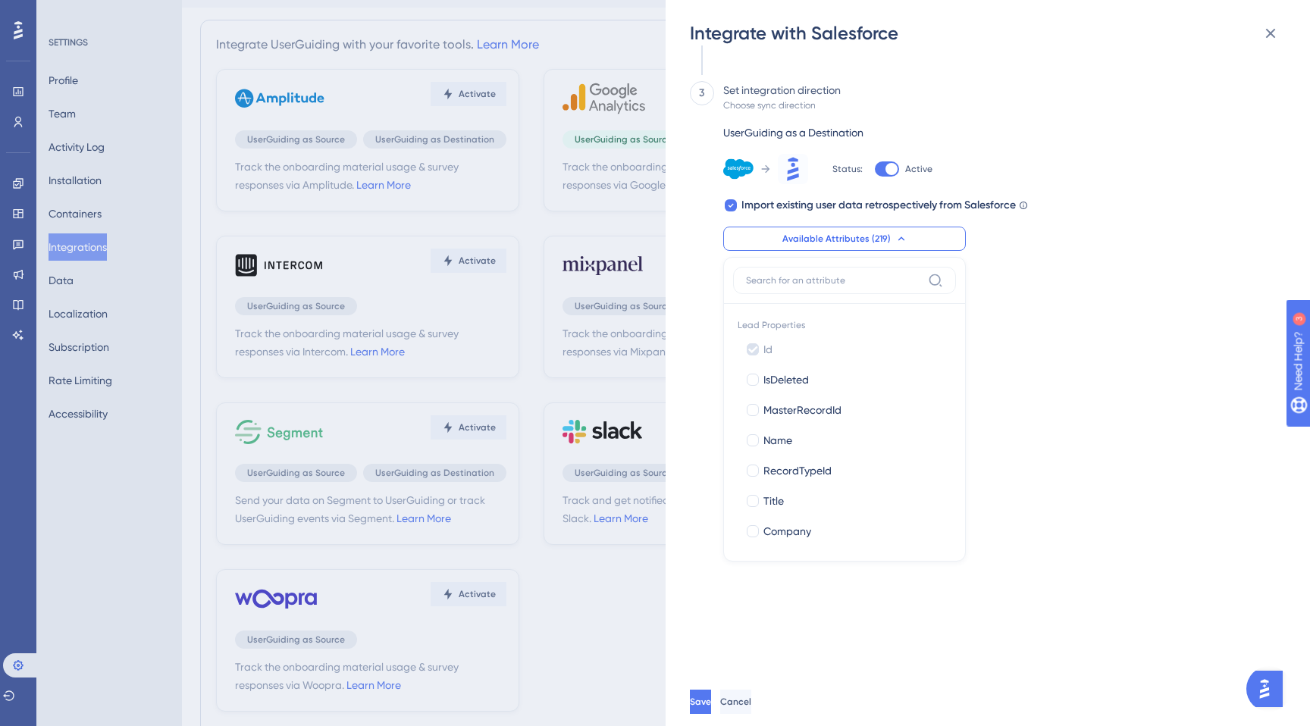
scroll to position [344, 0]
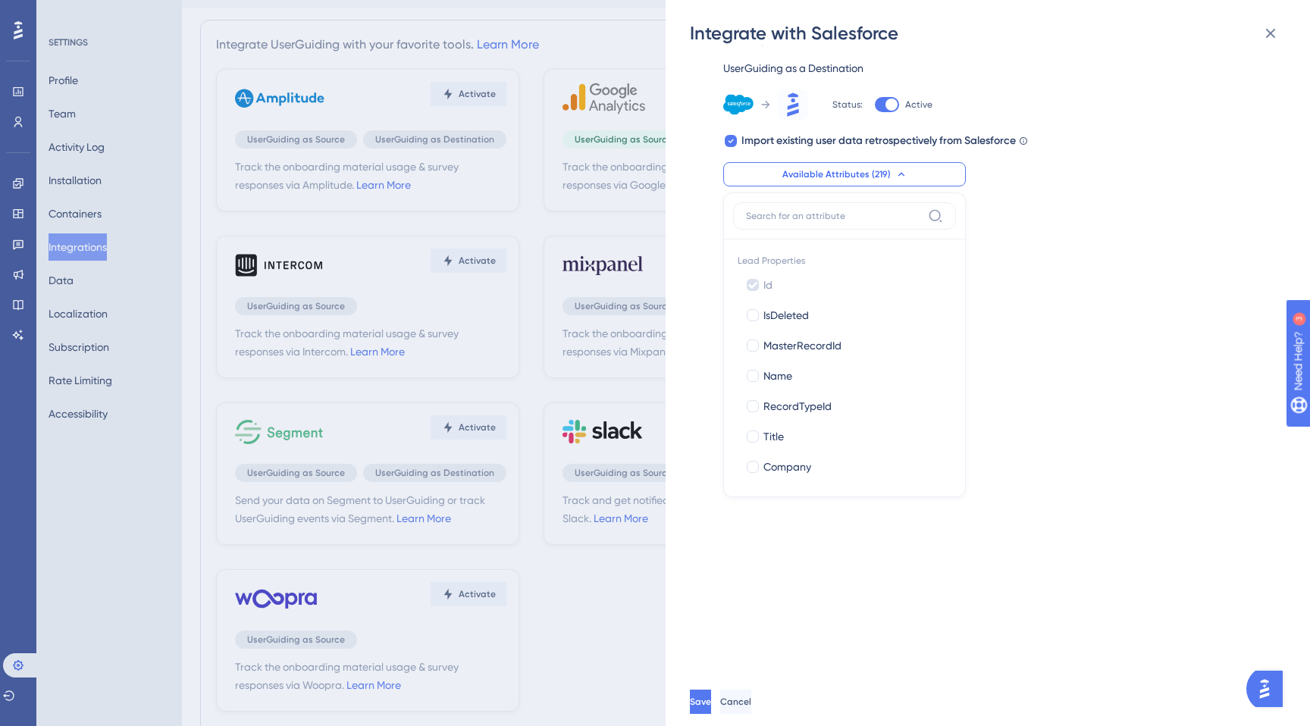
click at [859, 207] on label at bounding box center [844, 215] width 223 height 27
click at [859, 210] on input at bounding box center [834, 216] width 176 height 12
click at [853, 214] on input at bounding box center [834, 216] width 176 height 12
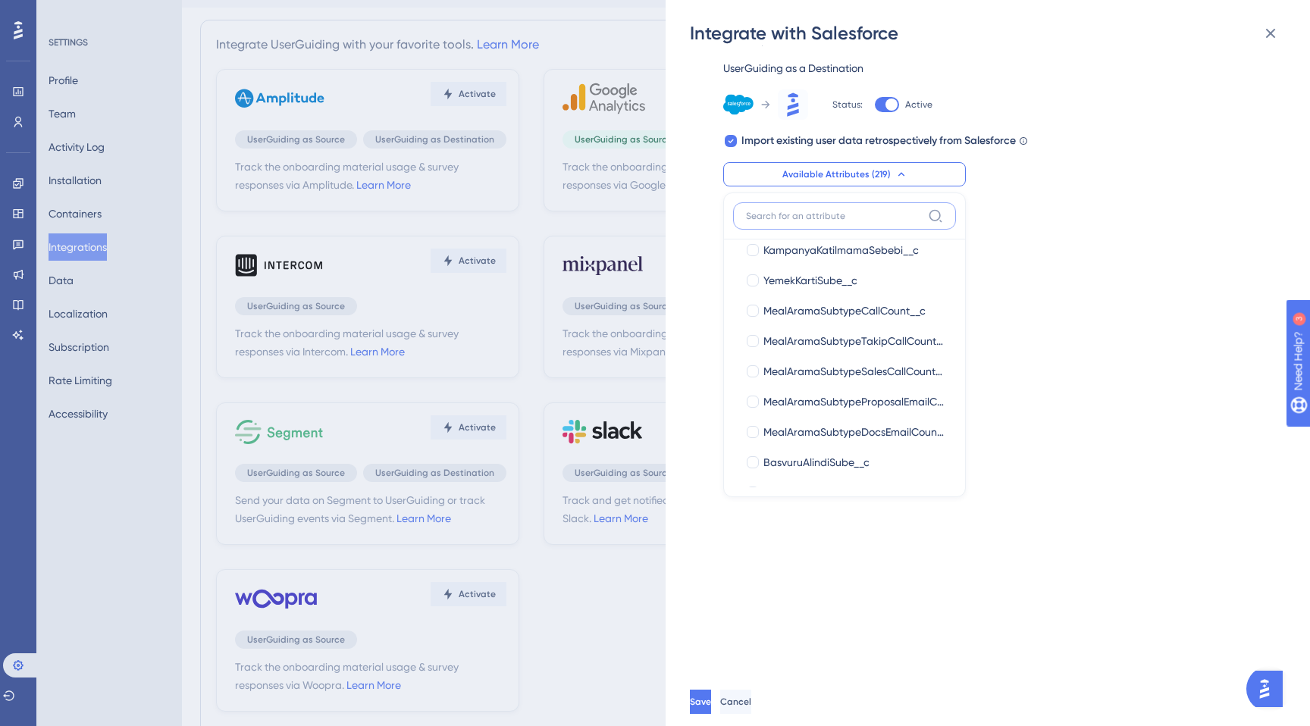
scroll to position [2464, 0]
click at [810, 205] on label at bounding box center [844, 215] width 223 height 27
click at [810, 210] on input at bounding box center [834, 216] width 176 height 12
click at [808, 211] on input at bounding box center [834, 216] width 176 height 12
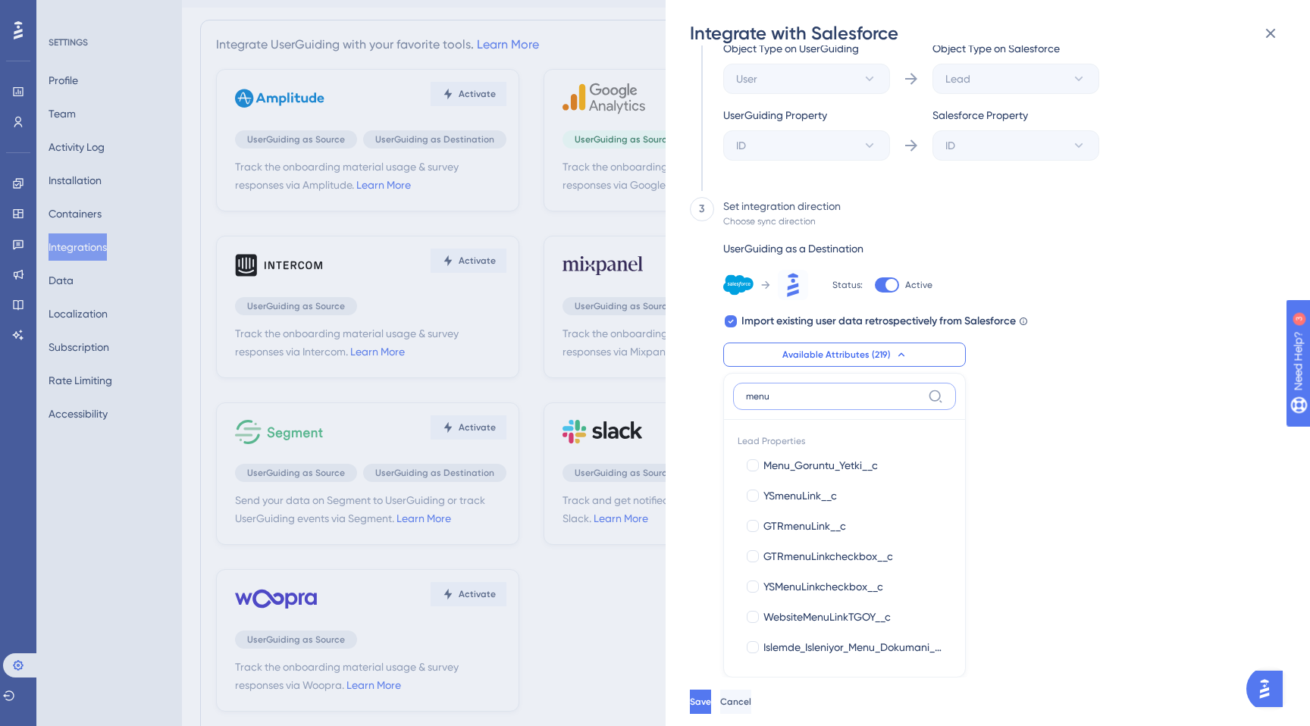
type input "men"
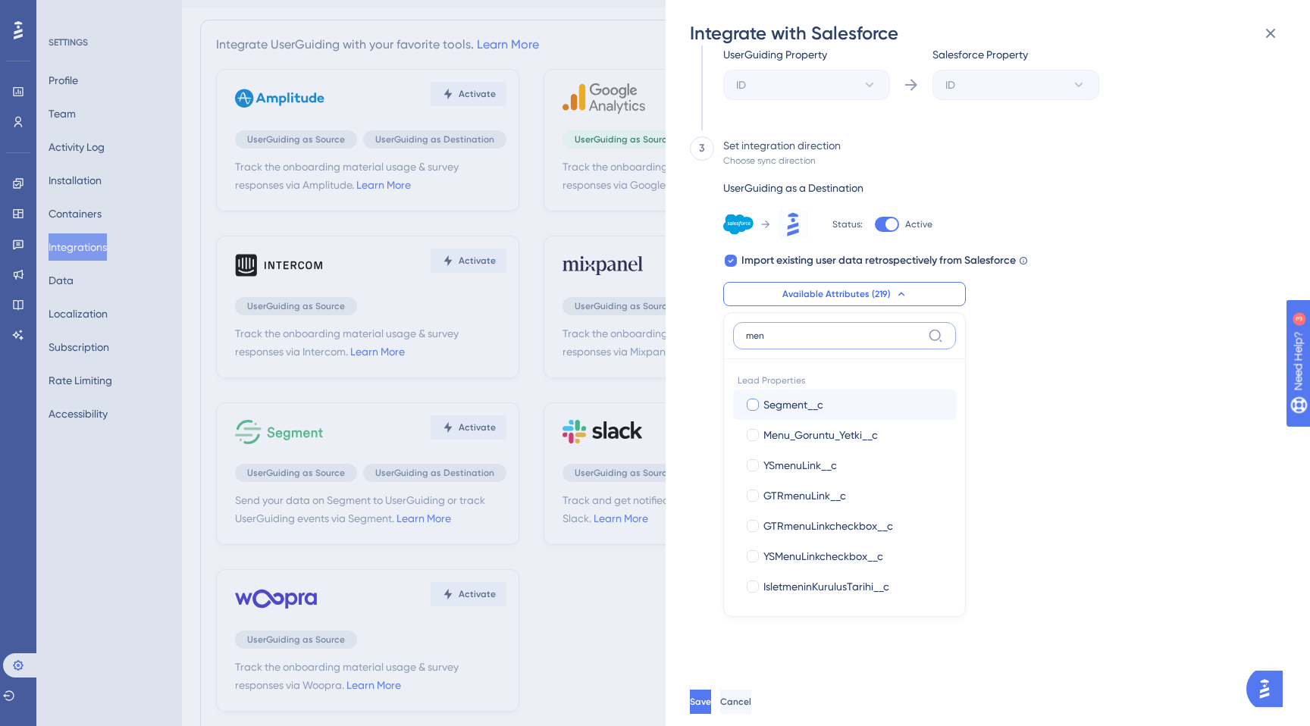
scroll to position [95, 0]
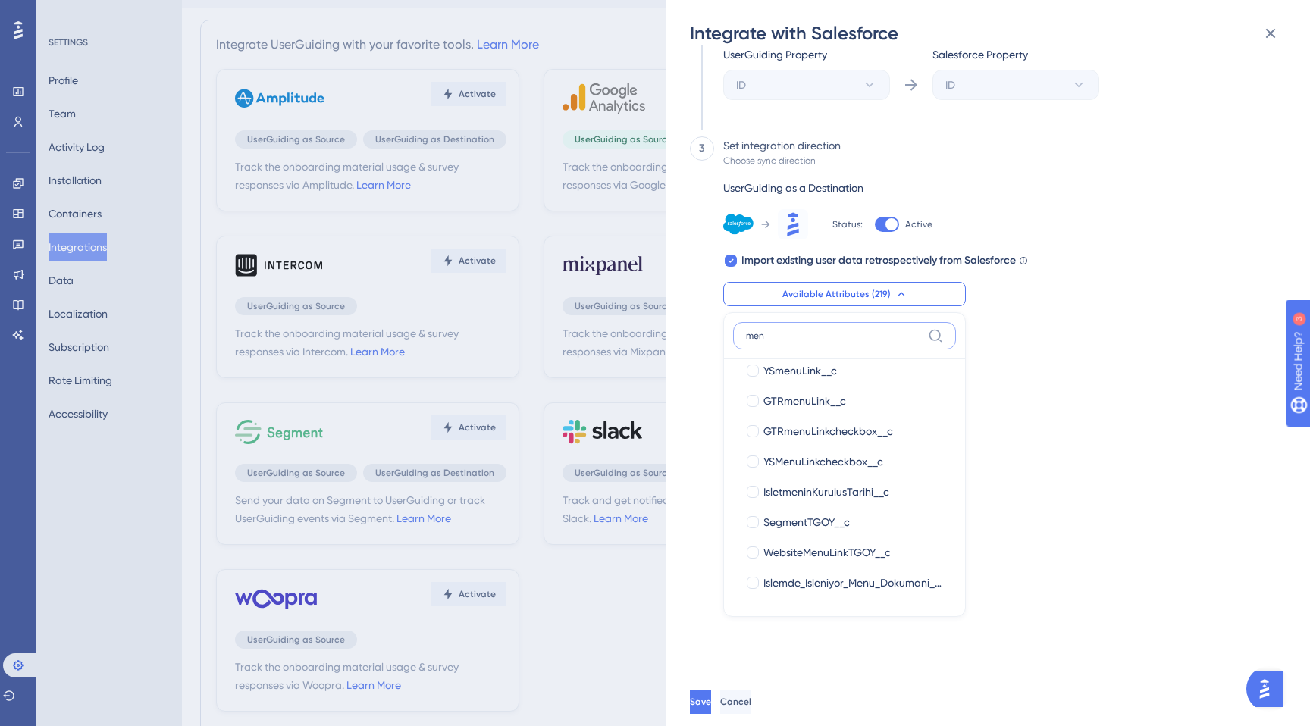
click at [881, 340] on input "men" at bounding box center [834, 336] width 176 height 12
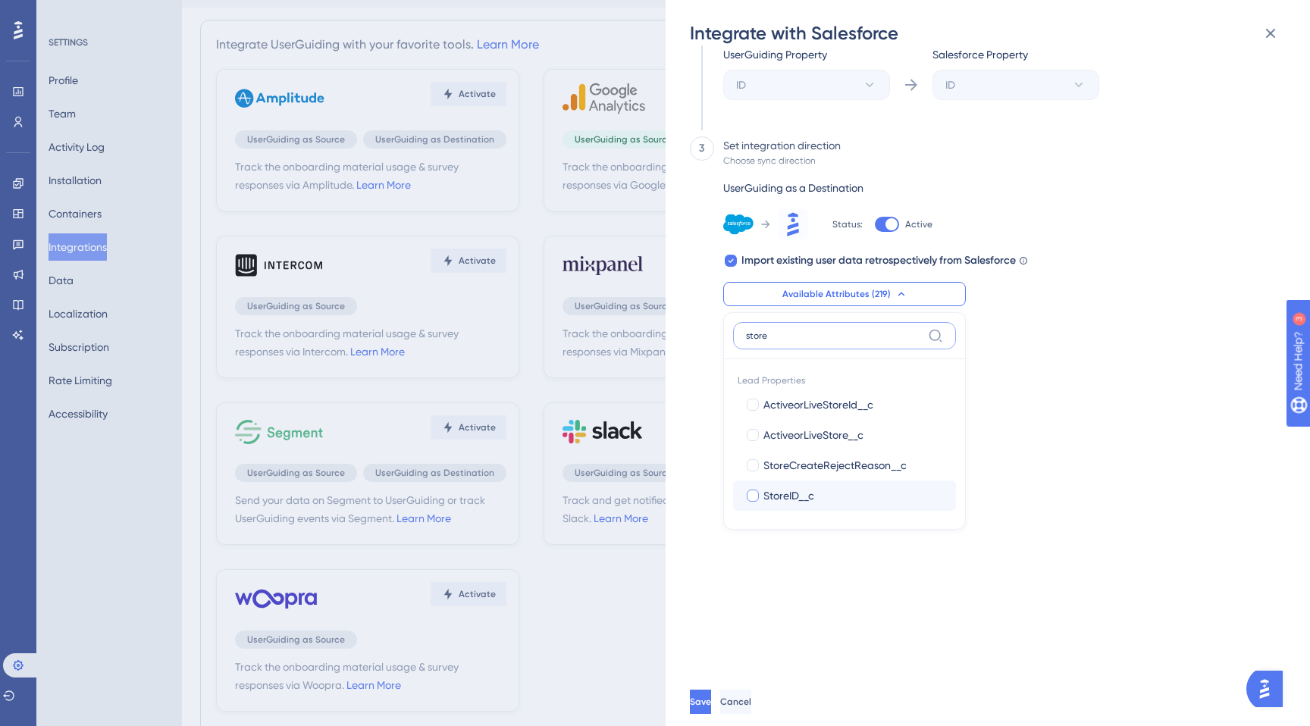
type input "store"
click at [778, 495] on span "StoreID__c" at bounding box center [788, 496] width 51 height 18
checkbox input "true"
click at [825, 337] on input "store" at bounding box center [834, 336] width 176 height 12
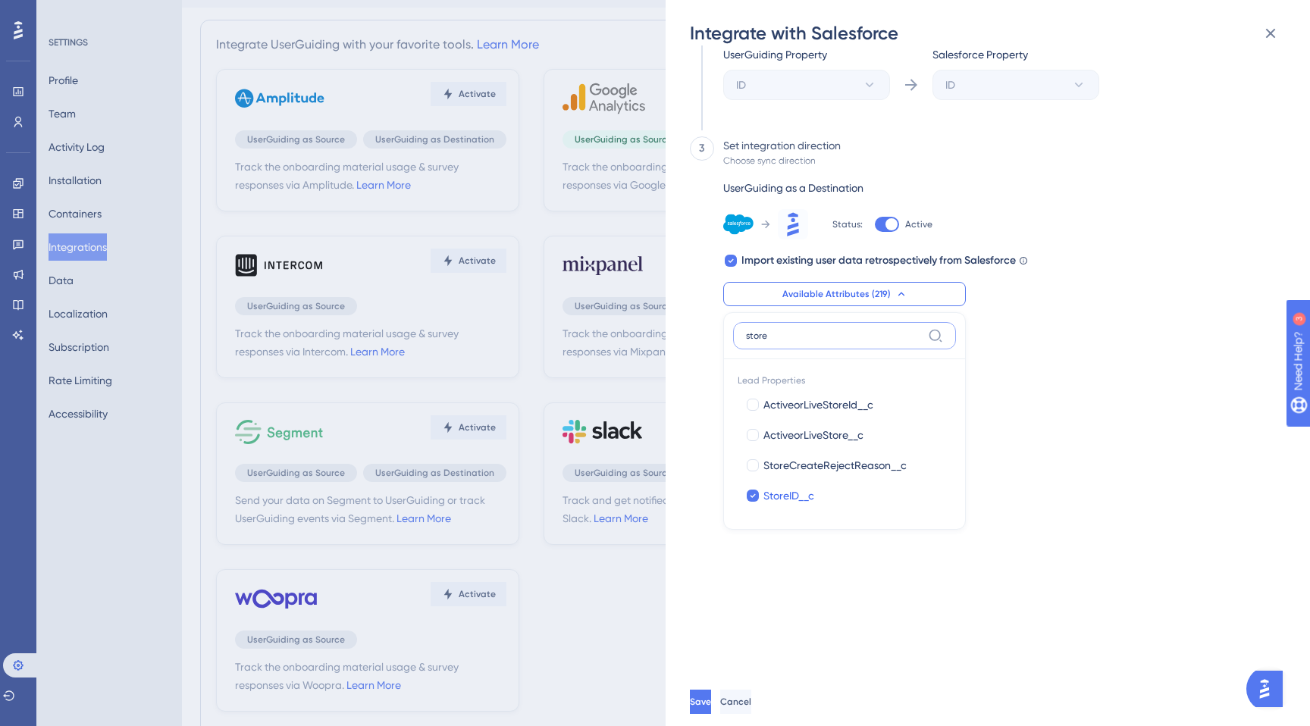
click at [825, 337] on input "store" at bounding box center [834, 336] width 176 height 12
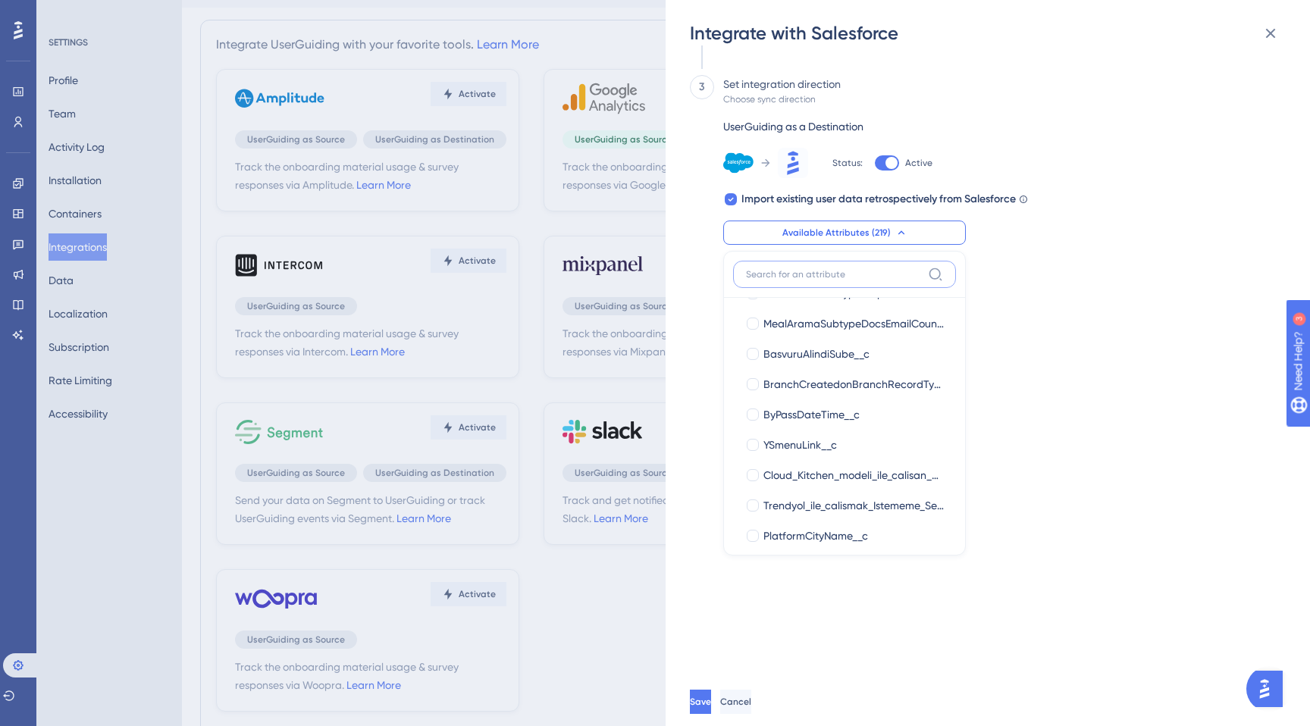
scroll to position [2626, 0]
click at [751, 353] on div at bounding box center [753, 355] width 12 height 12
checkbox input "true"
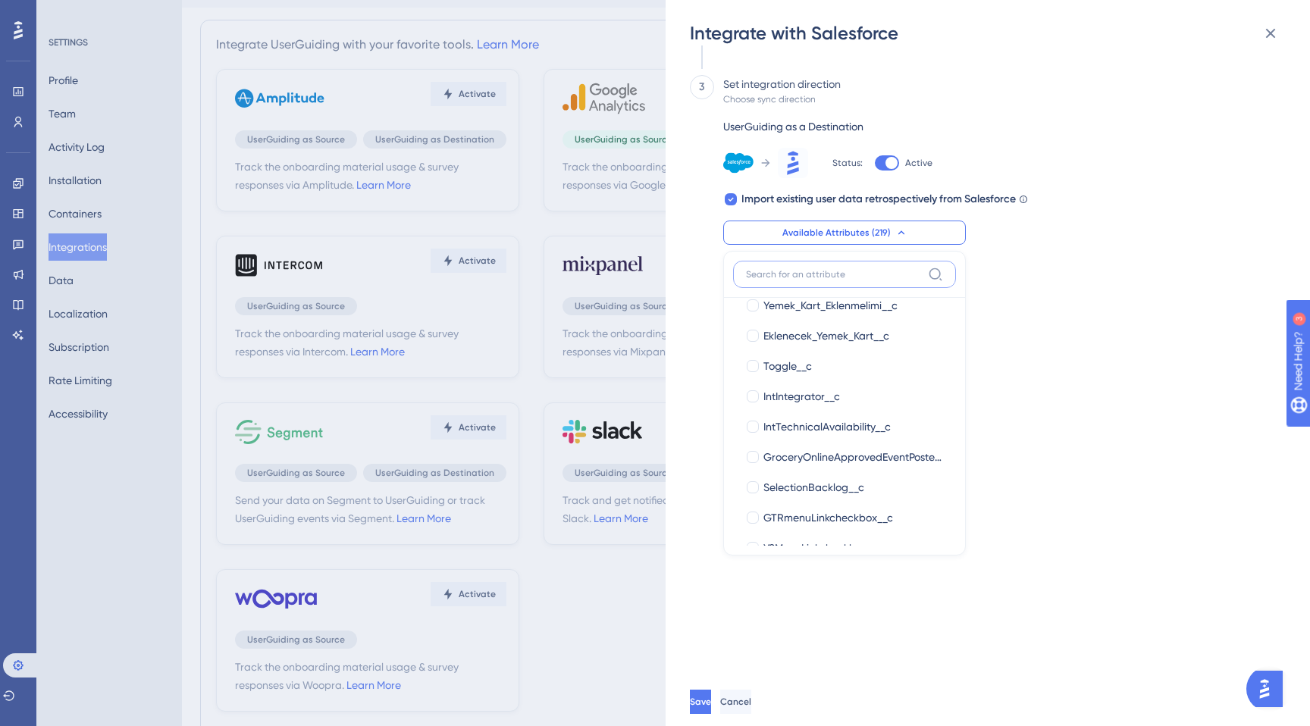
click at [770, 268] on input at bounding box center [834, 274] width 176 height 12
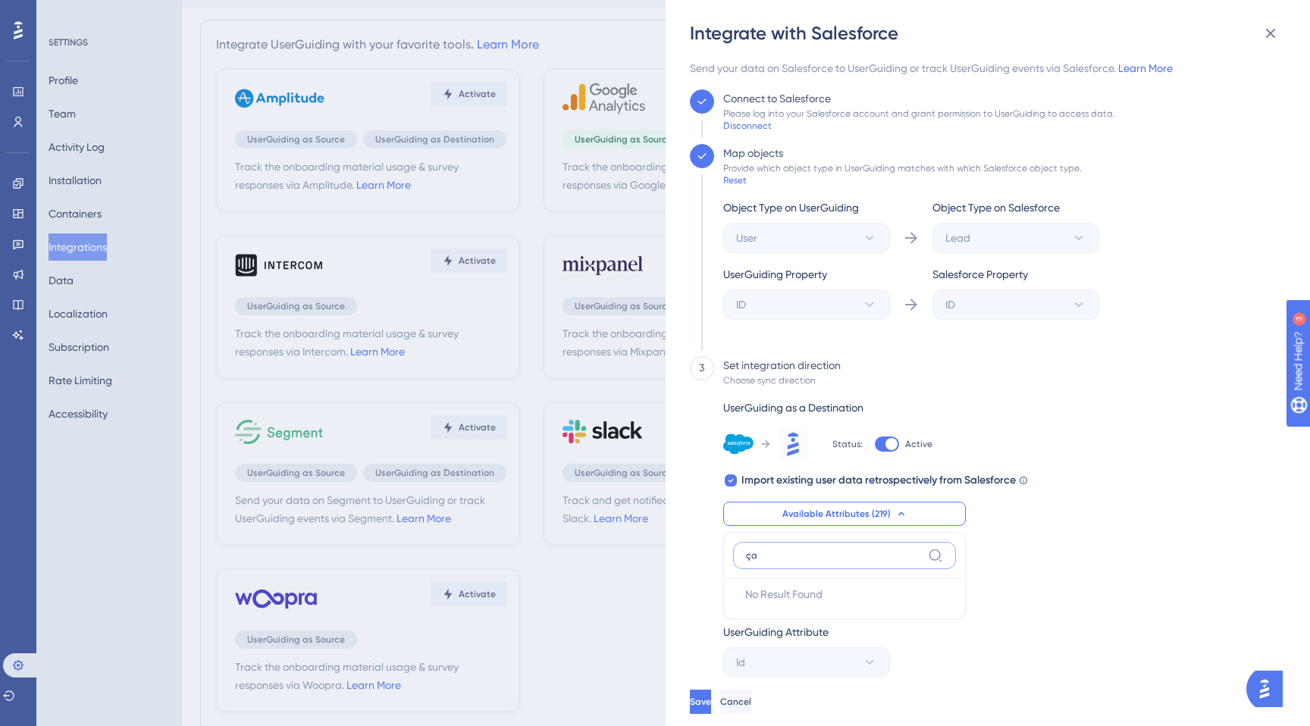
type input "çal"
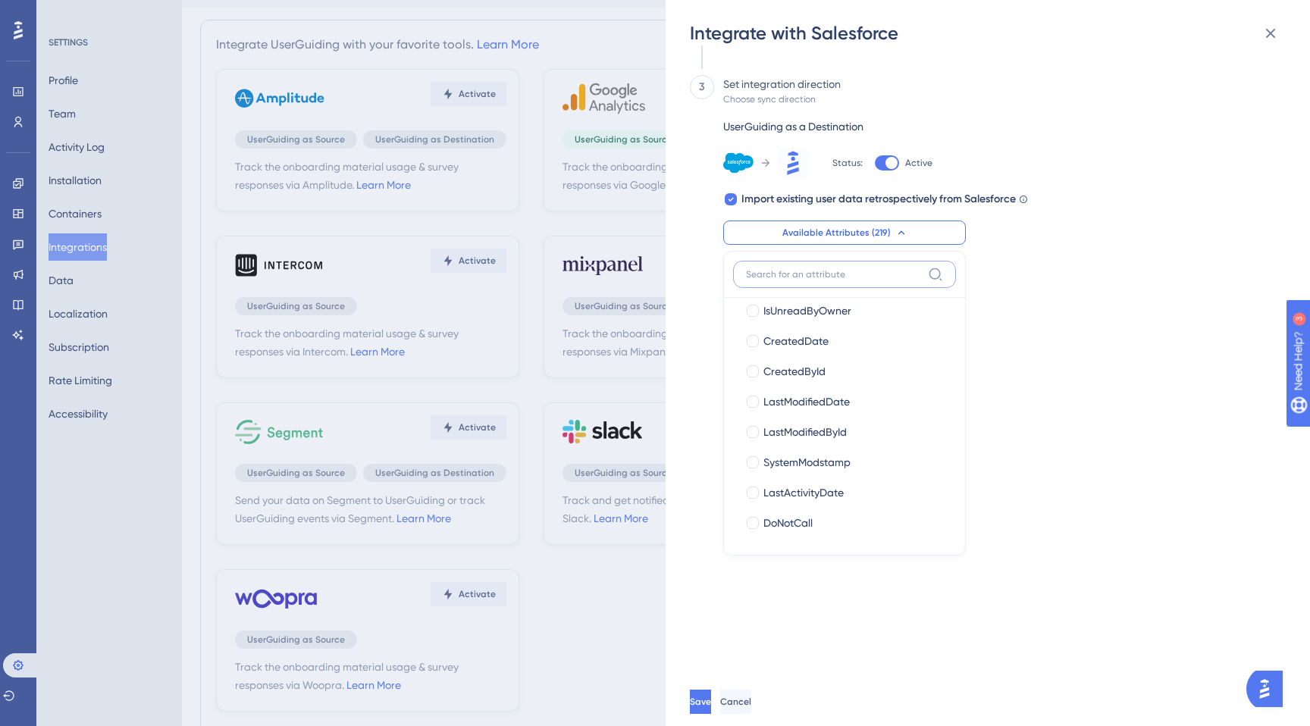
scroll to position [637, 0]
click at [813, 364] on span "CreatedDate" at bounding box center [795, 373] width 65 height 18
checkbox input "true"
click at [816, 374] on div "Status" at bounding box center [853, 368] width 180 height 18
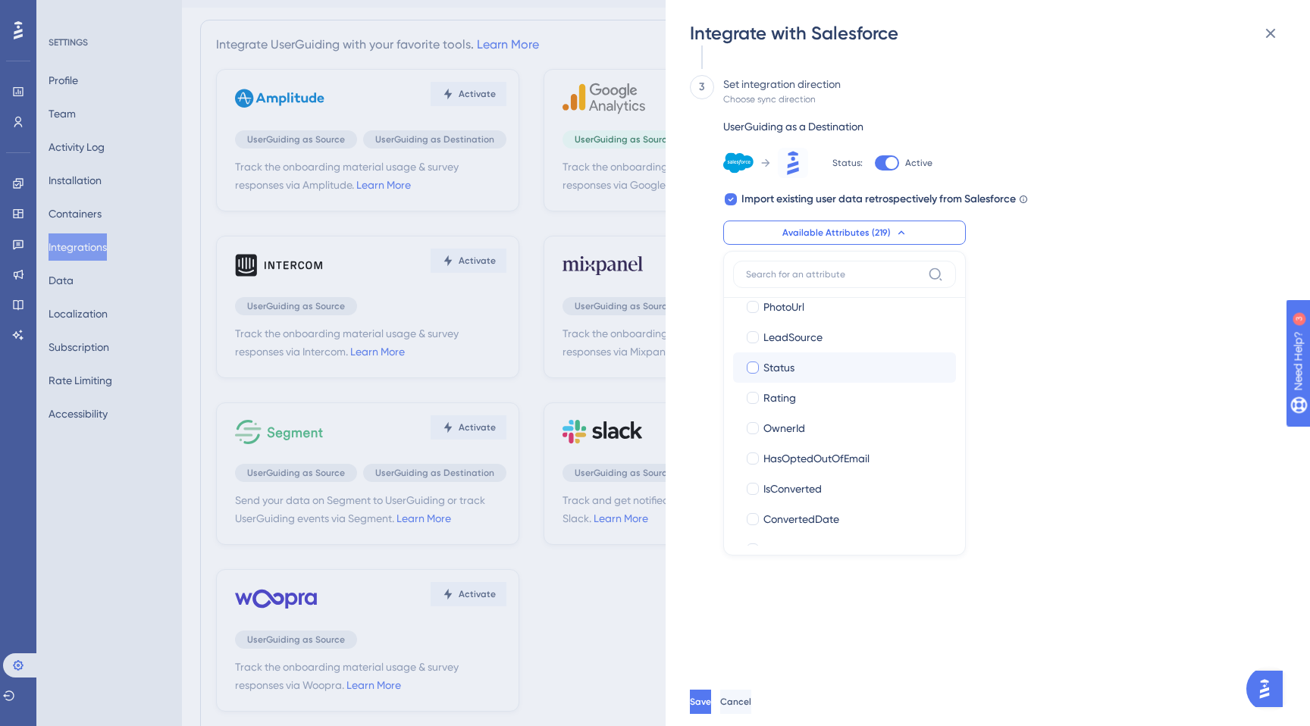
checkbox input "true"
click at [1082, 394] on div "3 Set integration direction Choose sync direction UserGuiding as a Destination …" at bounding box center [983, 235] width 587 height 321
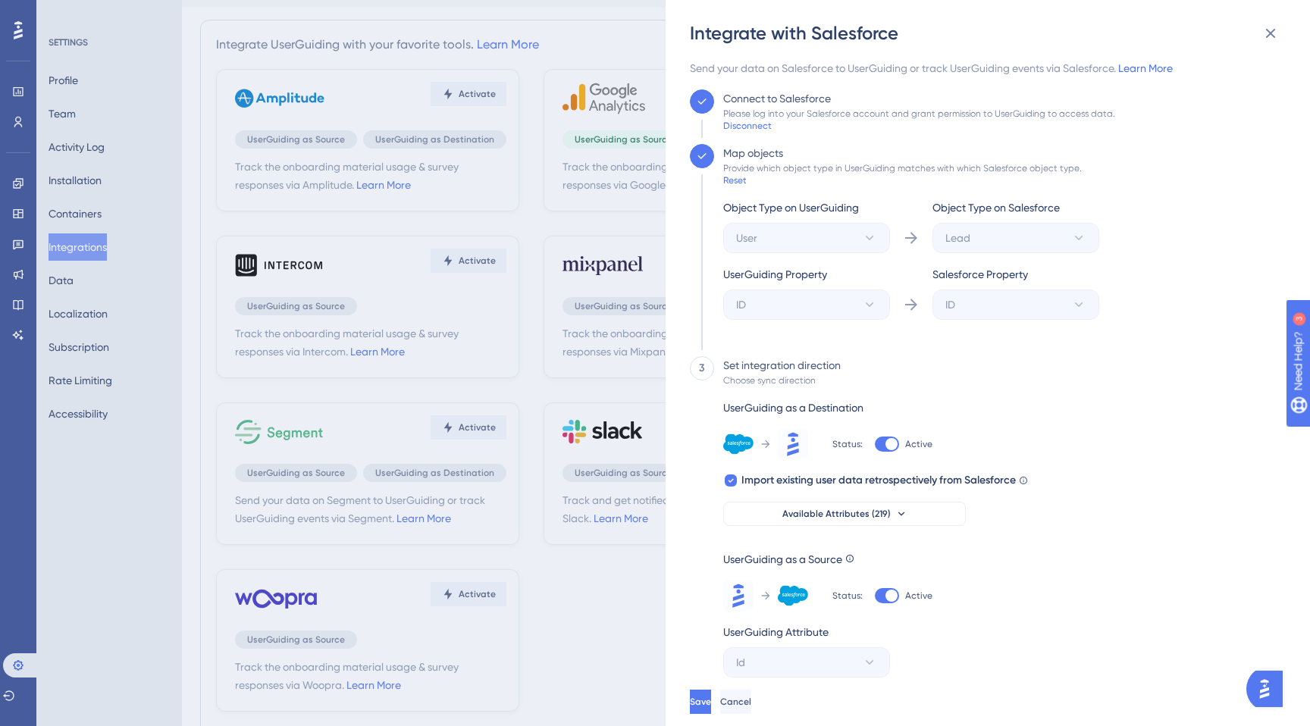
scroll to position [118, 0]
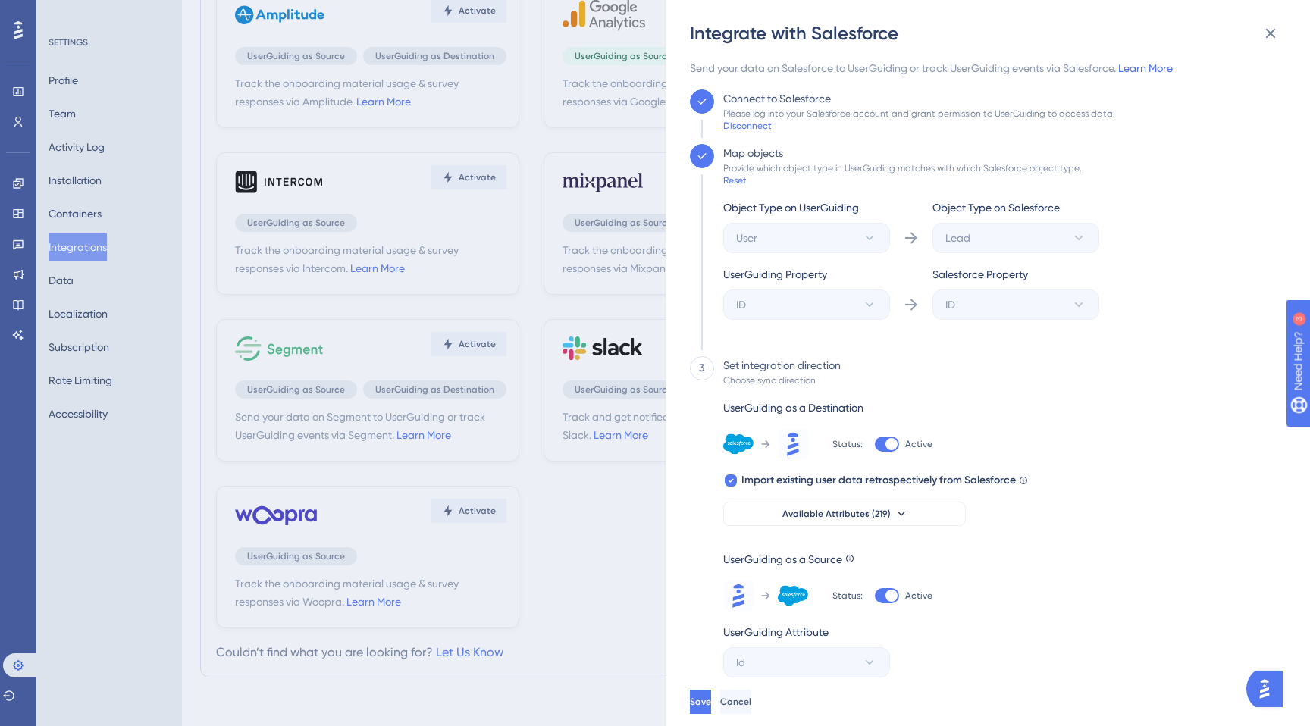
click at [865, 493] on div "UserGuiding as a Destination Status: Active Import existing user data retrospec…" at bounding box center [875, 462] width 305 height 127
click at [863, 507] on button "Available Attributes (219)" at bounding box center [844, 514] width 243 height 24
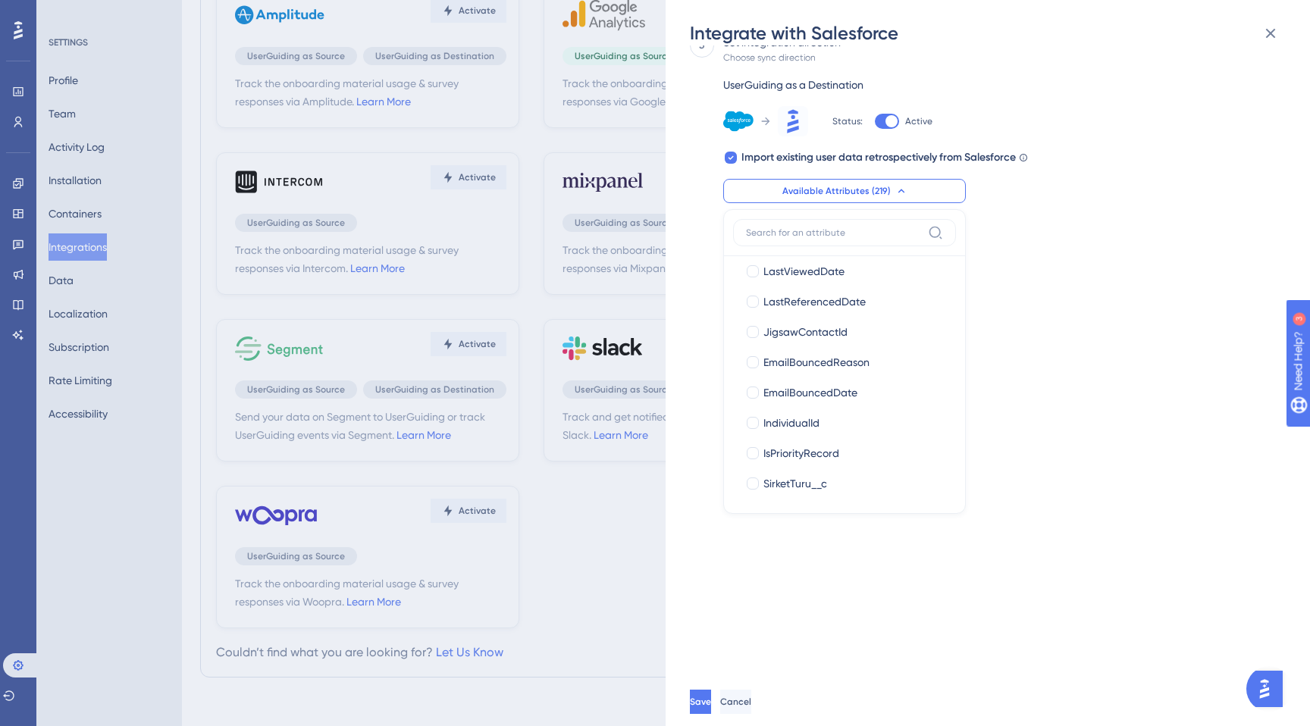
scroll to position [904, 0]
click at [1117, 377] on div "Send your data on Salesforce to UserGuiding or track UserGuiding events via Sal…" at bounding box center [995, 361] width 611 height 632
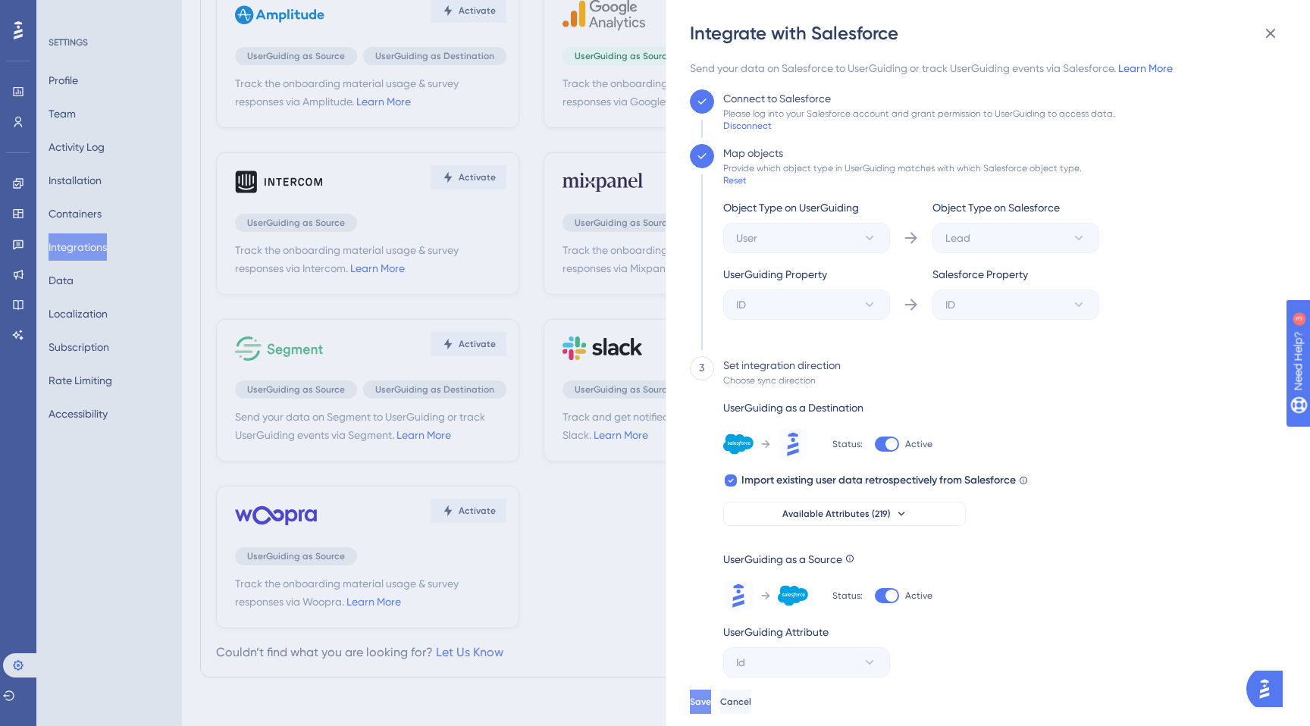
click at [711, 703] on span "Save" at bounding box center [700, 702] width 21 height 12
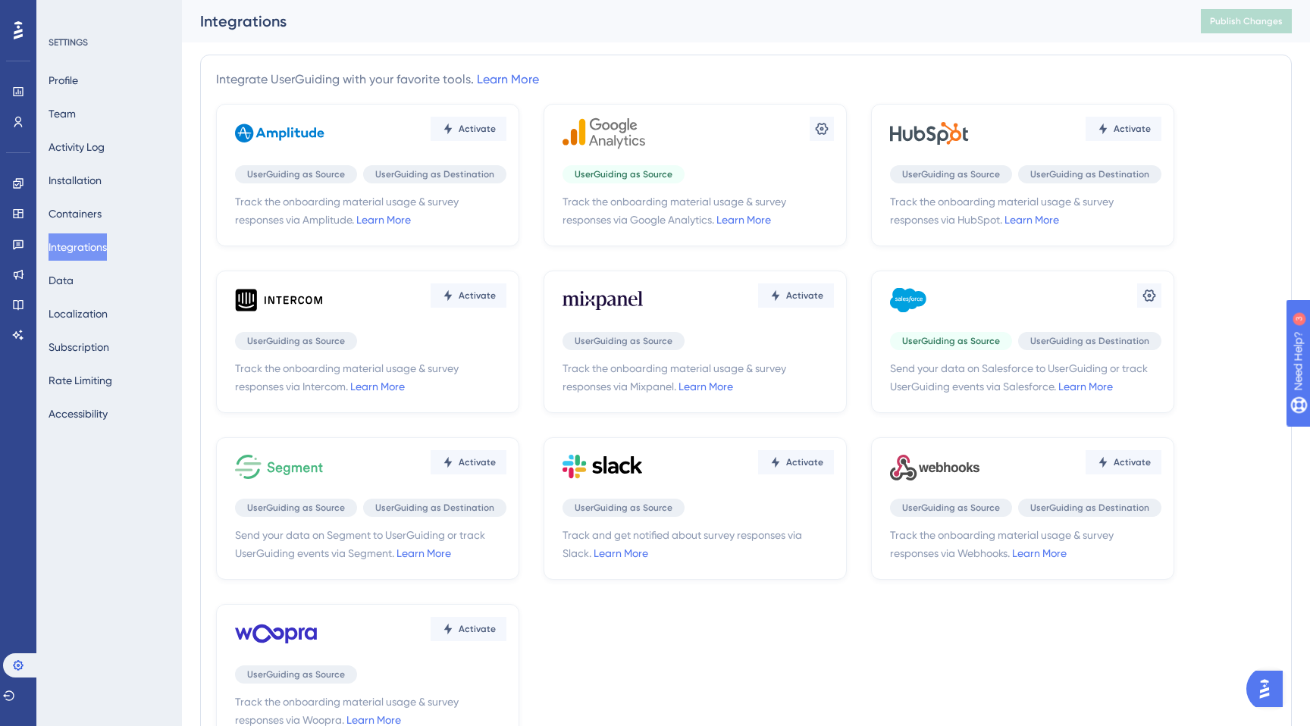
click at [1091, 343] on span "UserGuiding as Destination" at bounding box center [1089, 341] width 119 height 12
click at [829, 136] on icon at bounding box center [821, 128] width 15 height 15
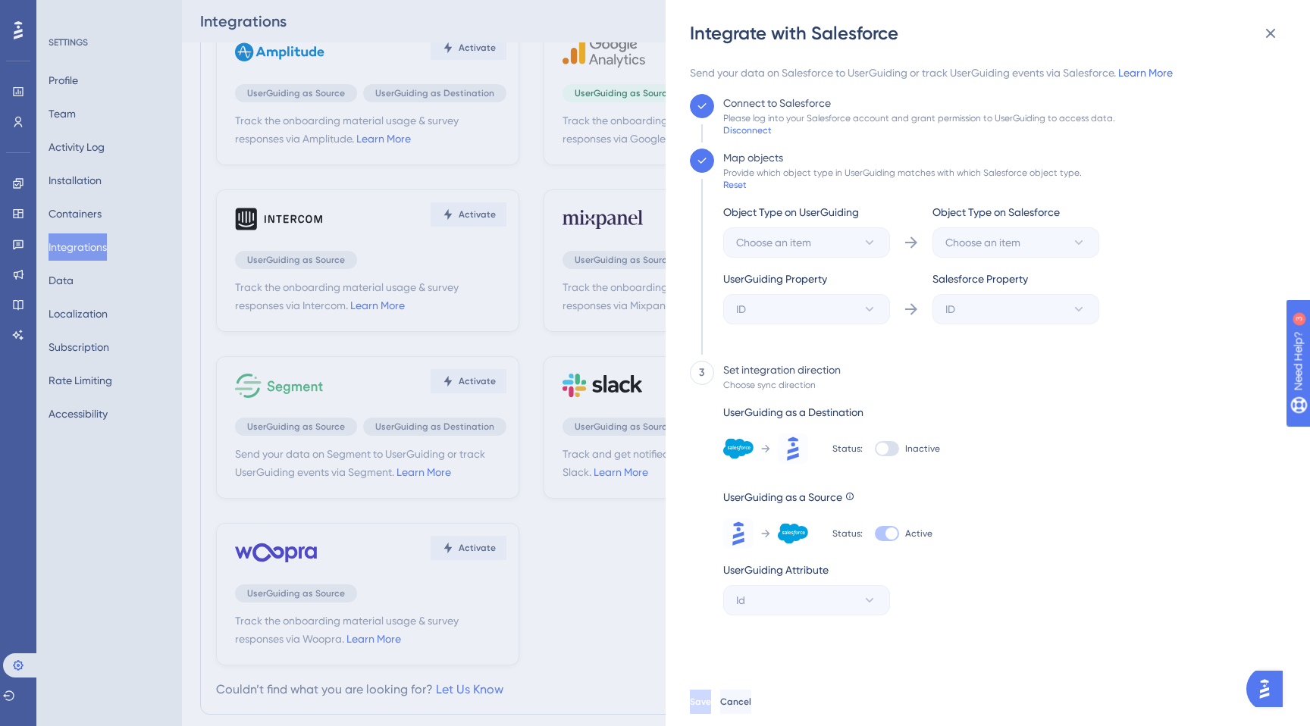
scroll to position [76, 0]
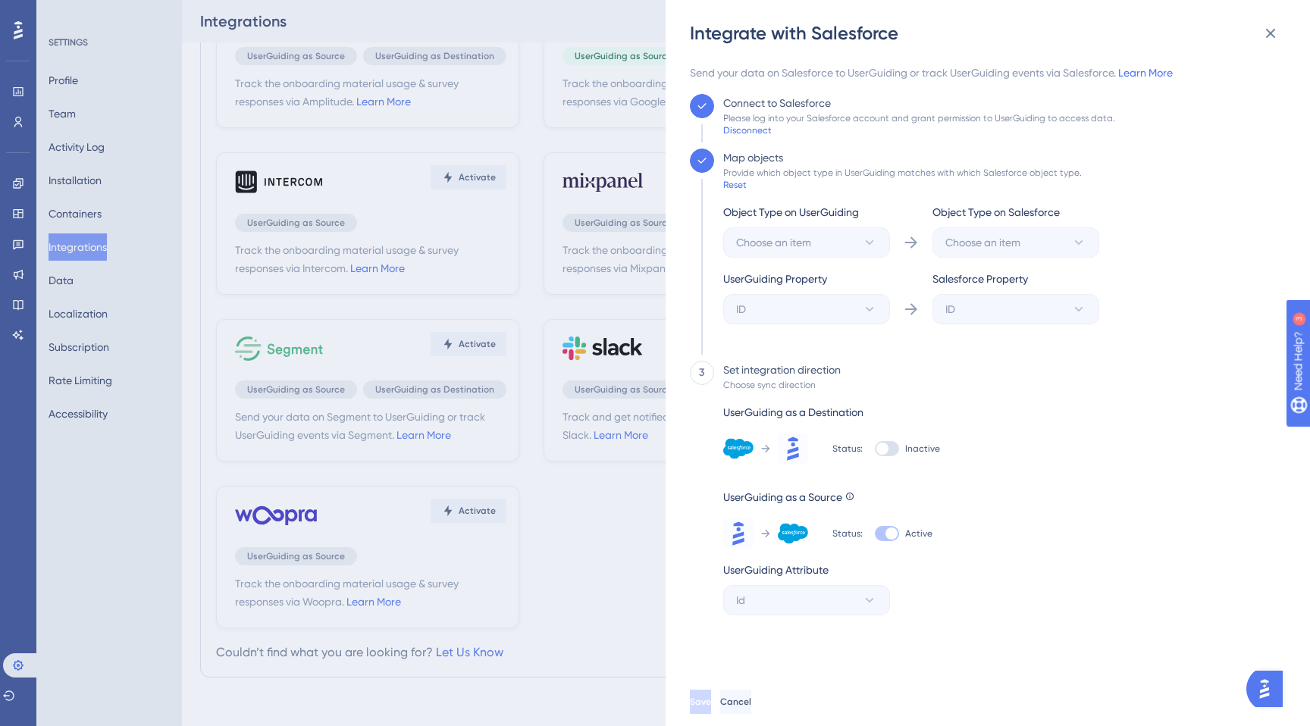
click at [892, 447] on div at bounding box center [887, 448] width 24 height 15
click at [875, 449] on input "Inactive" at bounding box center [874, 449] width 1 height 1
checkbox input "true"
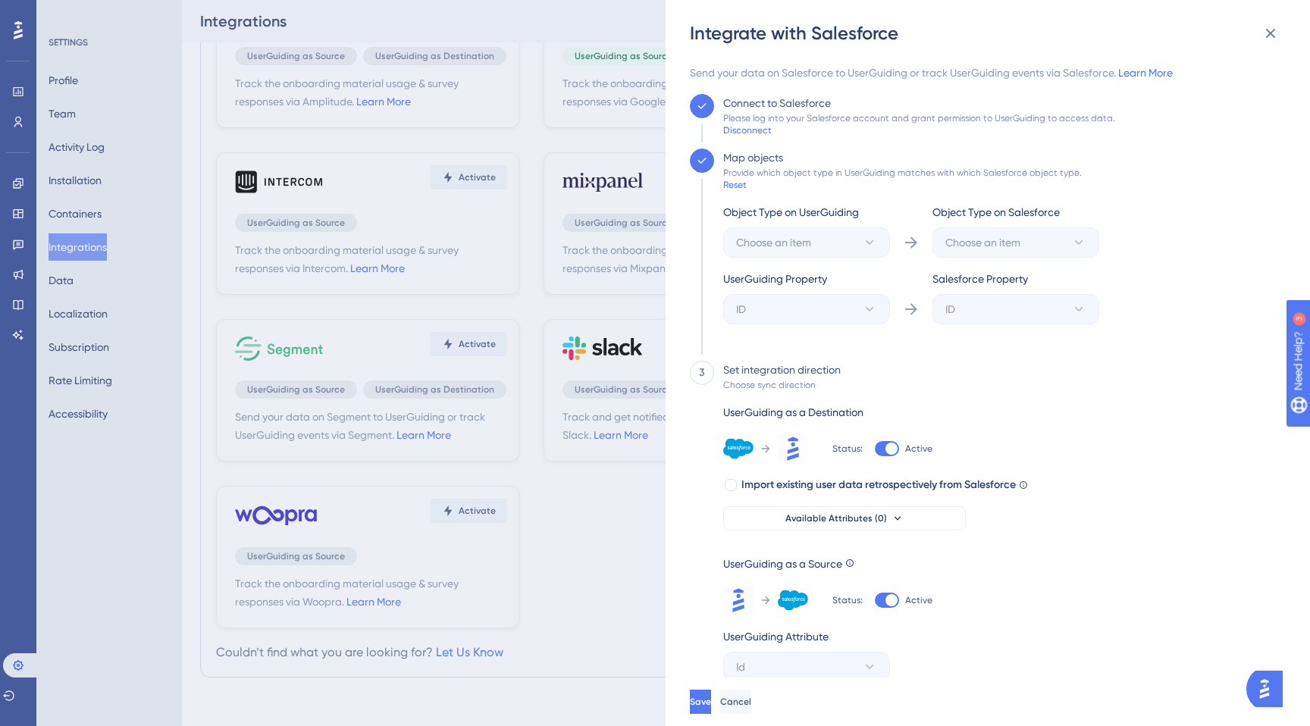
scroll to position [5, 0]
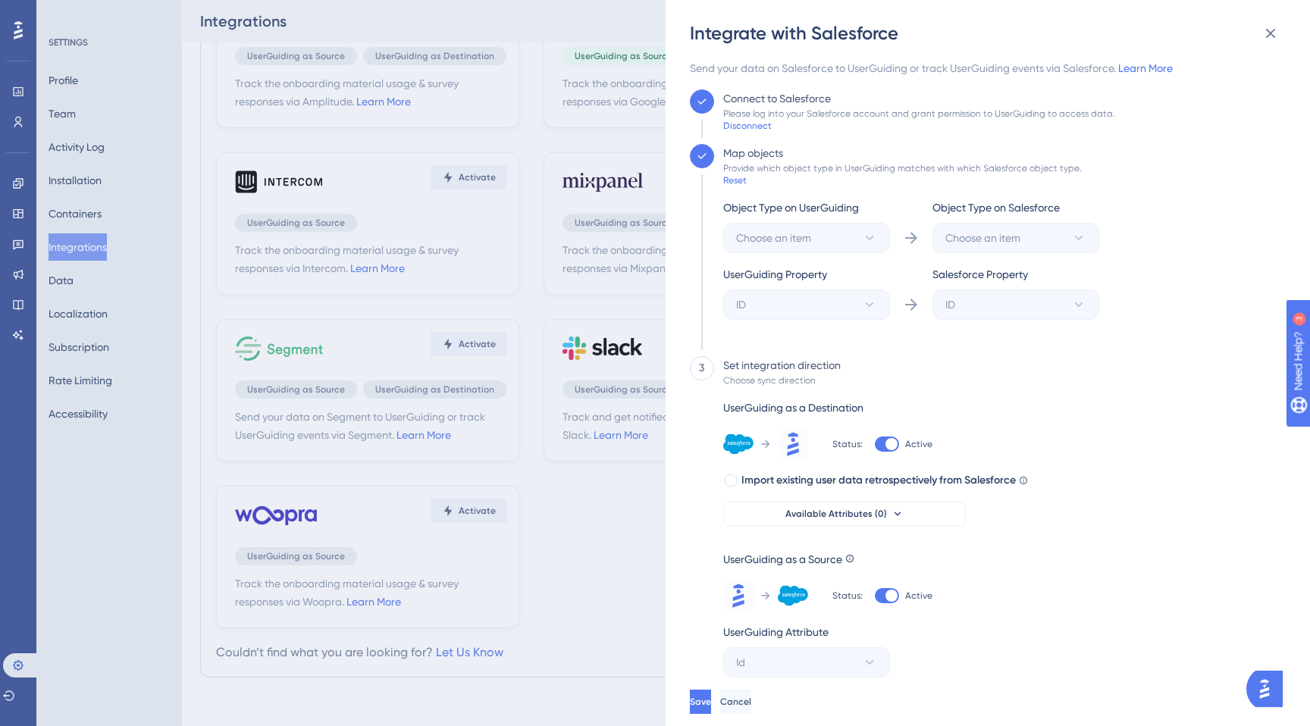
click at [560, 547] on div "Integrate with Salesforce Send your data on Salesforce to UserGuiding or track …" at bounding box center [655, 363] width 1310 height 726
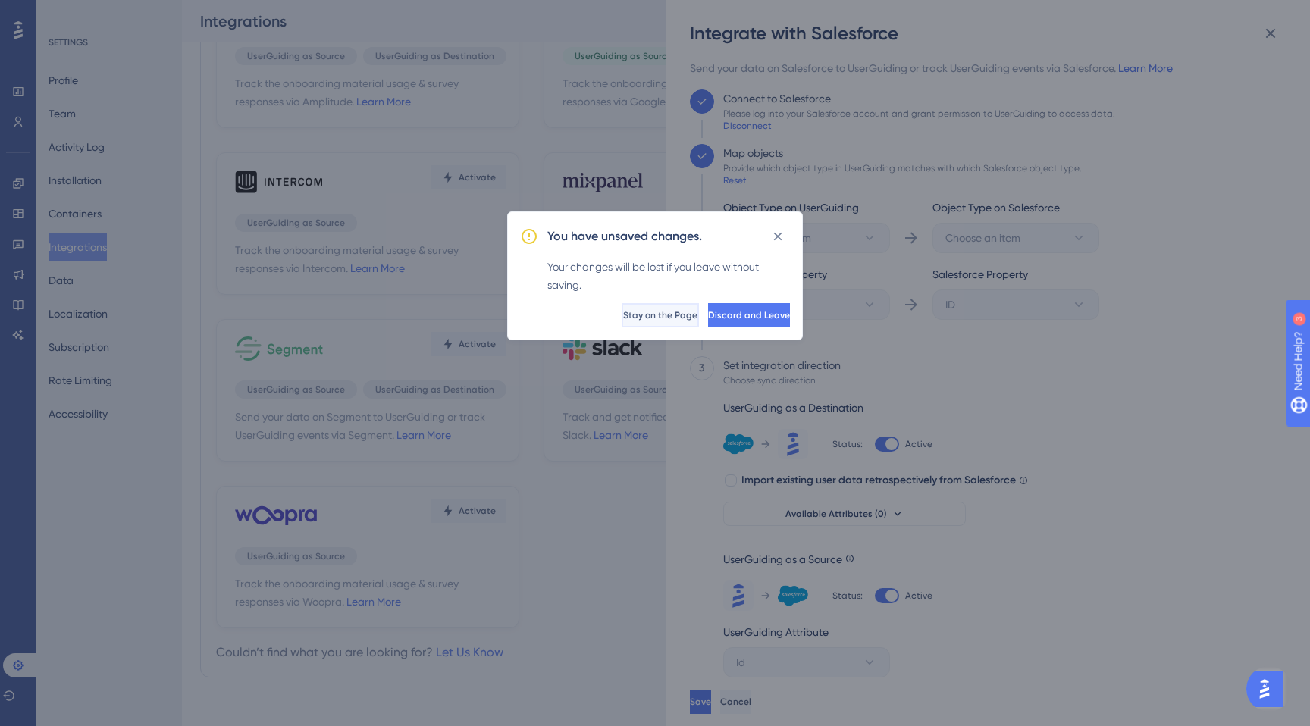
click at [622, 324] on button "Stay on the Page" at bounding box center [660, 315] width 77 height 24
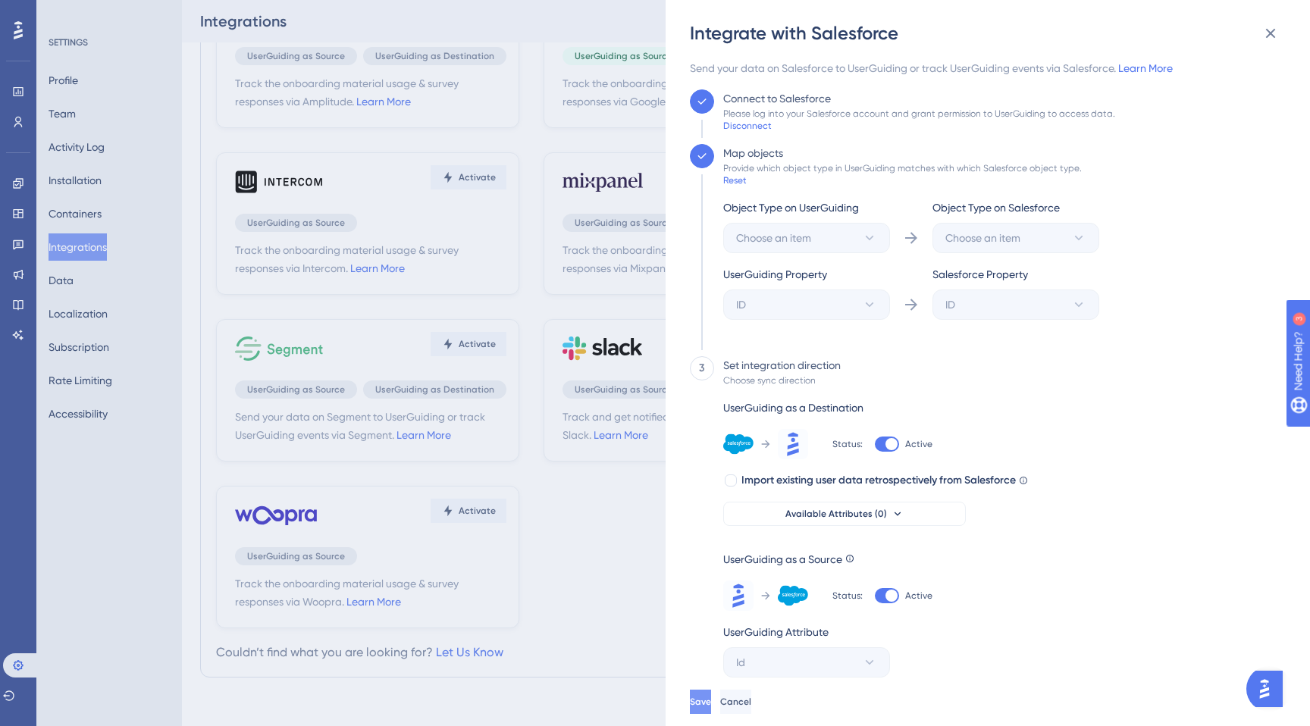
click at [711, 700] on span "Save" at bounding box center [700, 702] width 21 height 12
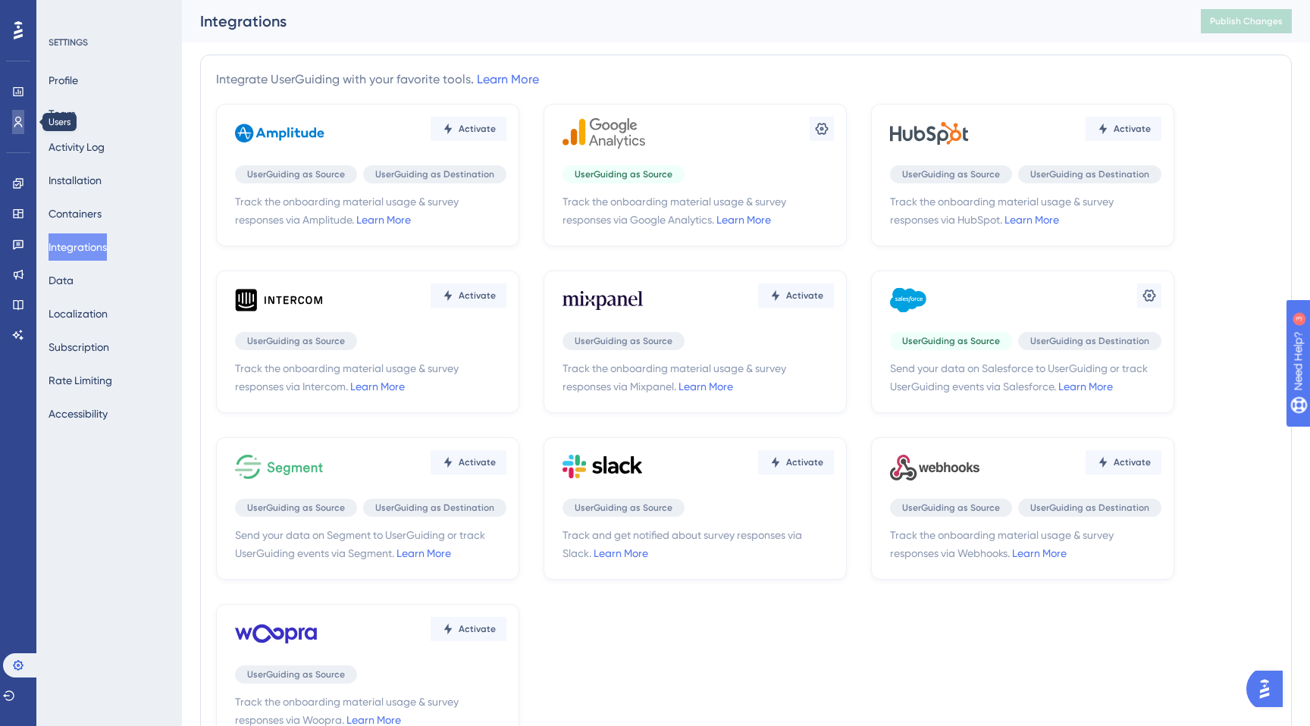
click at [15, 124] on icon at bounding box center [18, 122] width 12 height 12
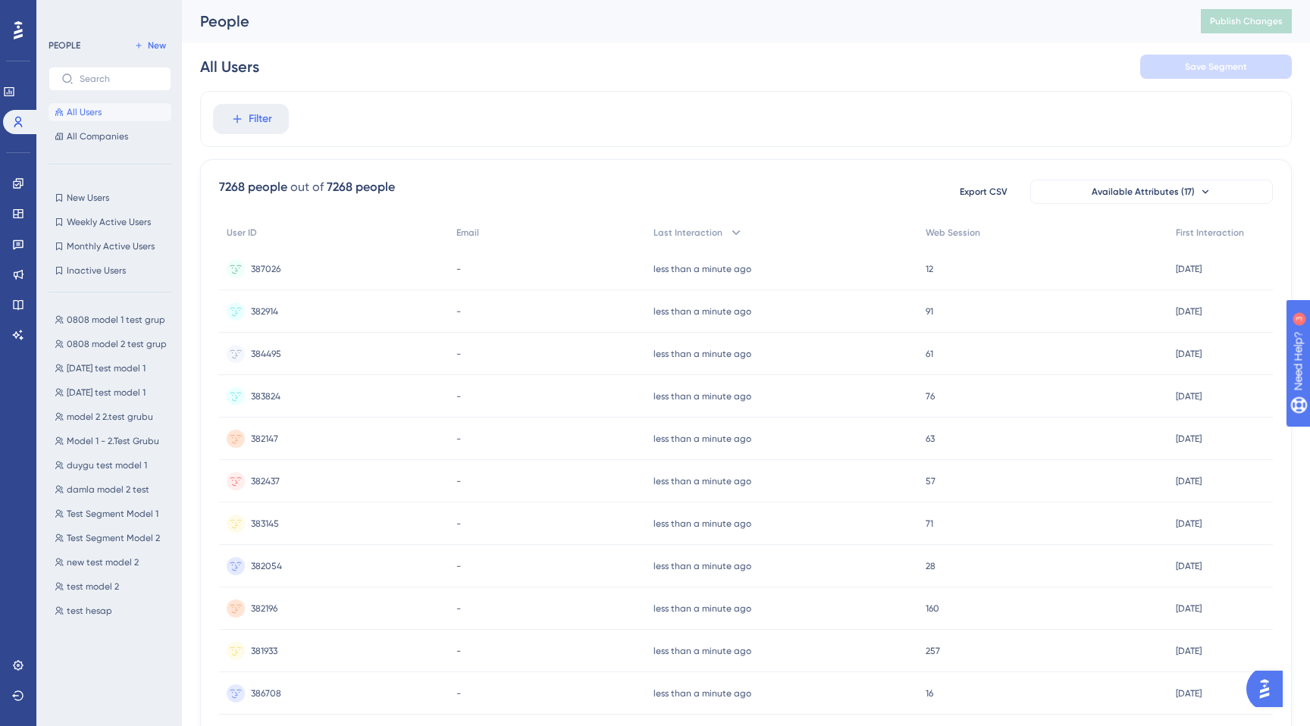
click at [262, 139] on div "Filter" at bounding box center [746, 119] width 1092 height 56
click at [256, 129] on button "Filter" at bounding box center [251, 119] width 76 height 30
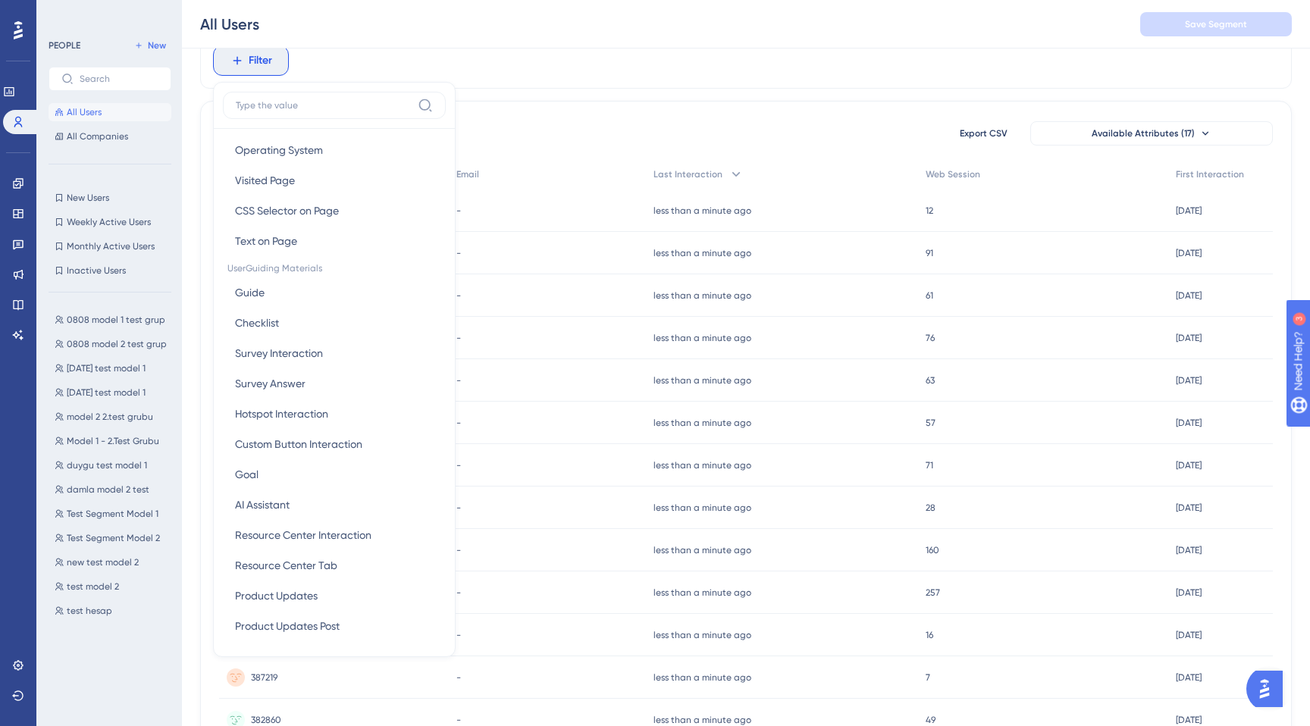
scroll to position [124, 0]
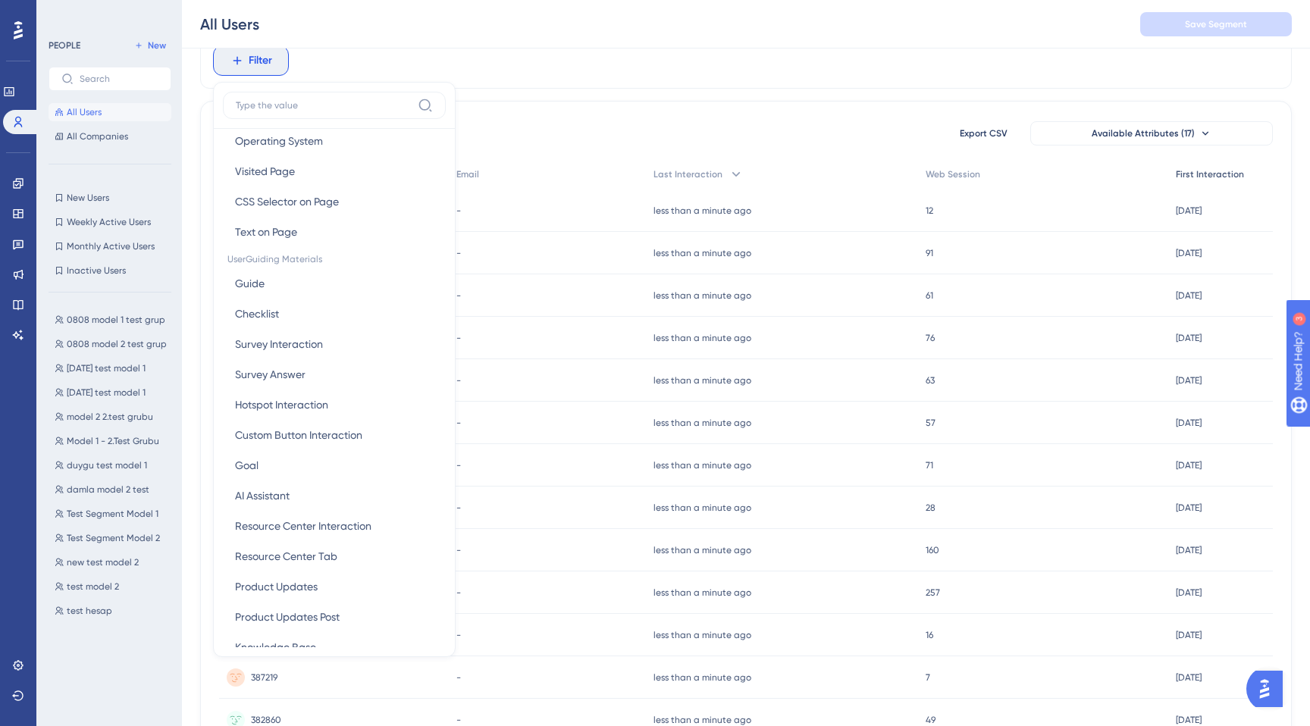
click at [1194, 160] on div "First Interaction" at bounding box center [1220, 174] width 105 height 31
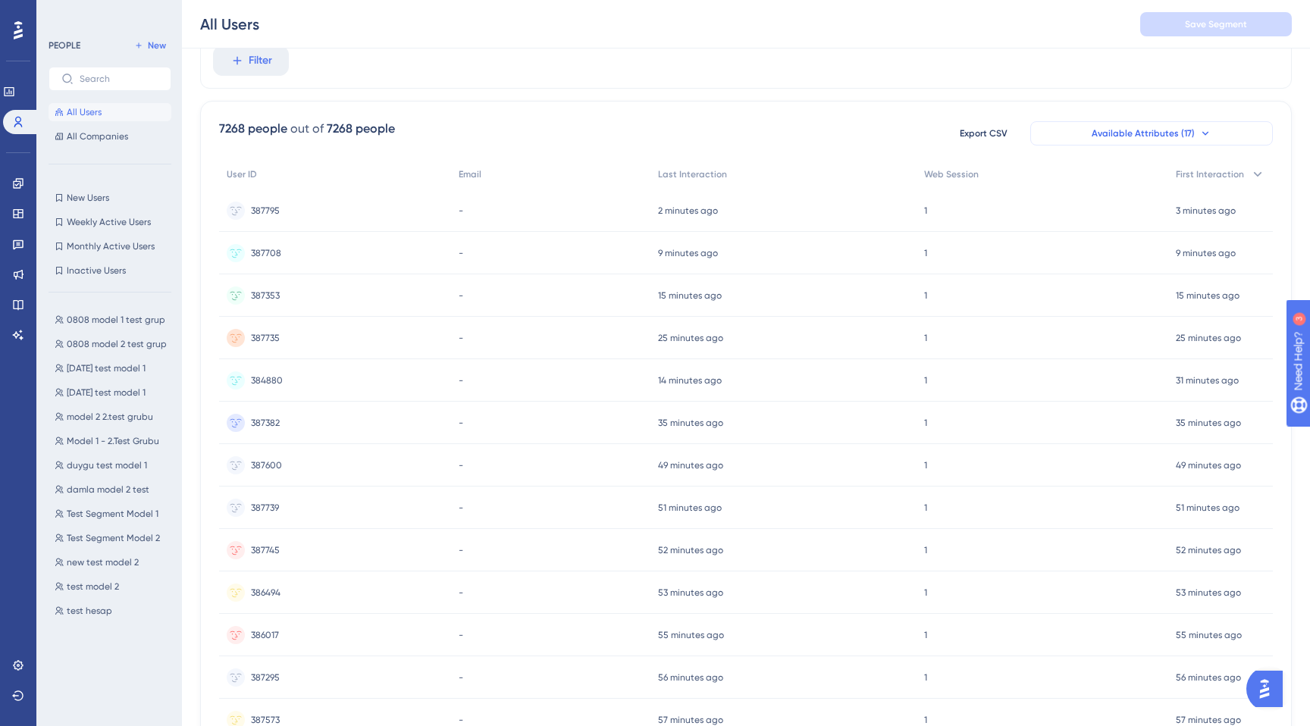
click at [1201, 143] on button "Available Attributes (17)" at bounding box center [1151, 133] width 243 height 24
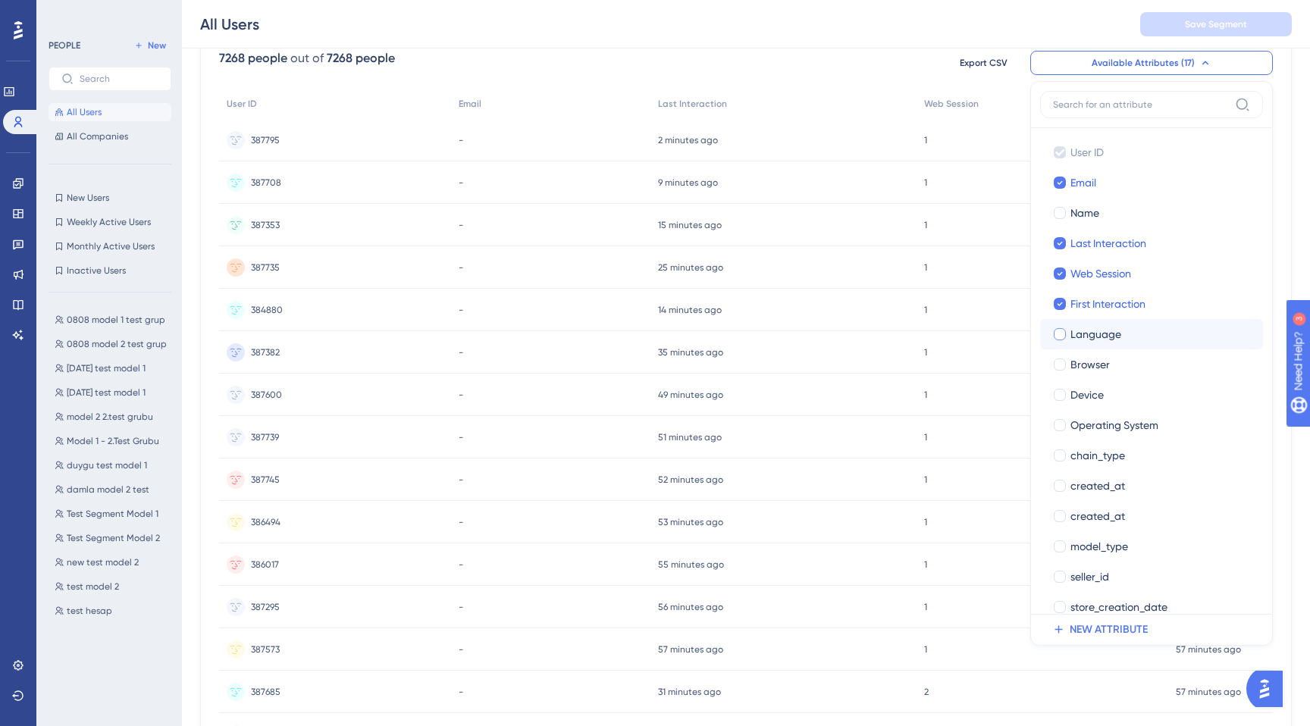
scroll to position [48, 0]
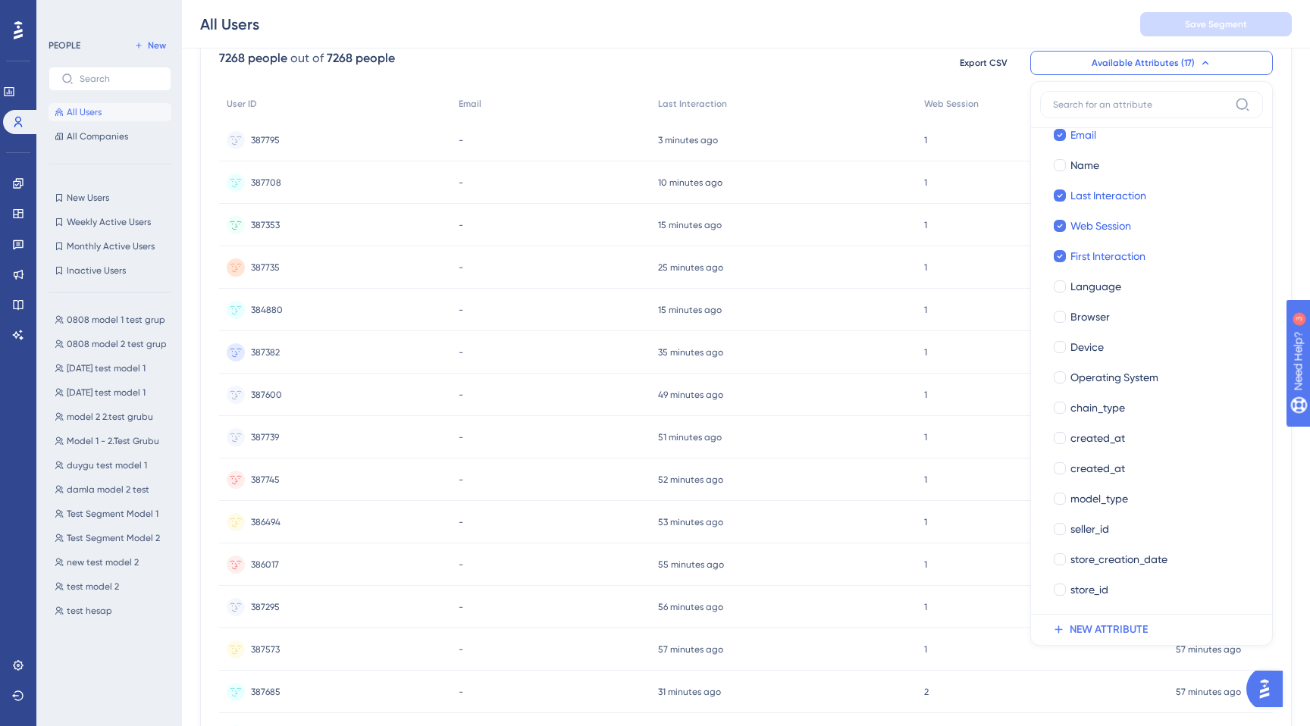
click at [838, 64] on div "7268 people out of 7268 people Export CSV Available Attributes (17) User ID Use…" at bounding box center [746, 62] width 1054 height 27
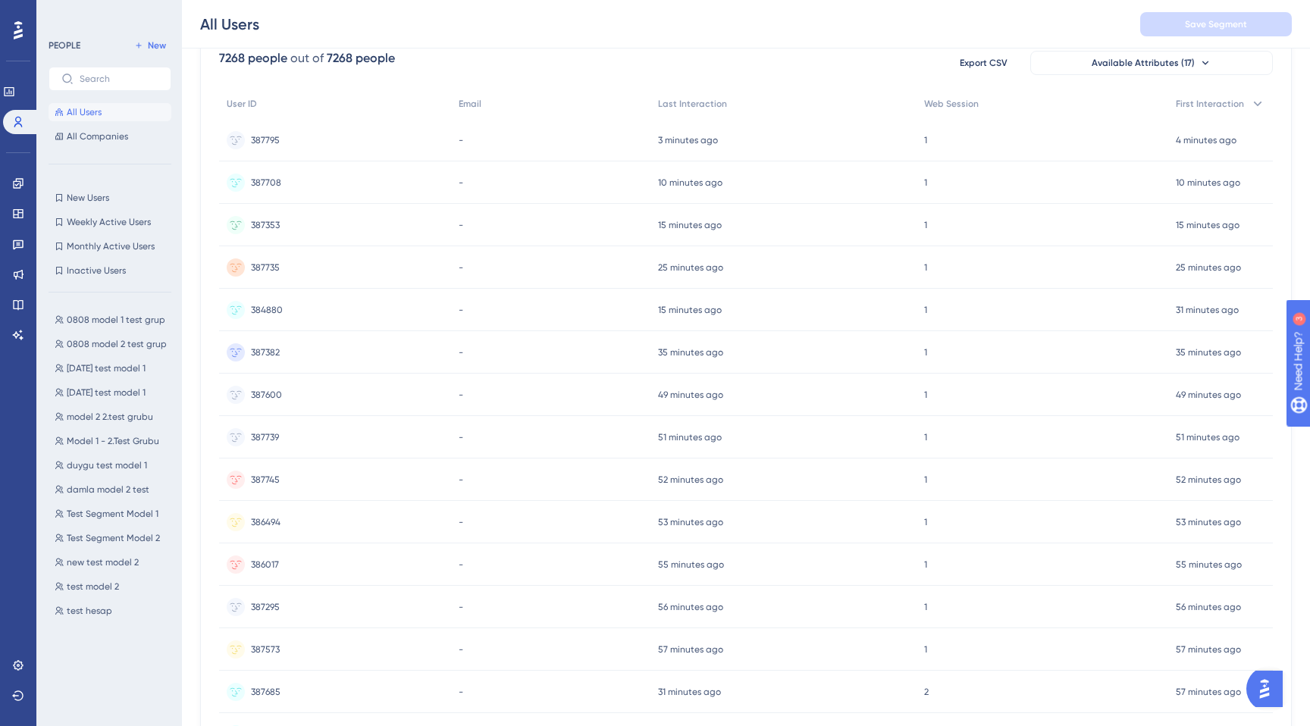
scroll to position [0, 0]
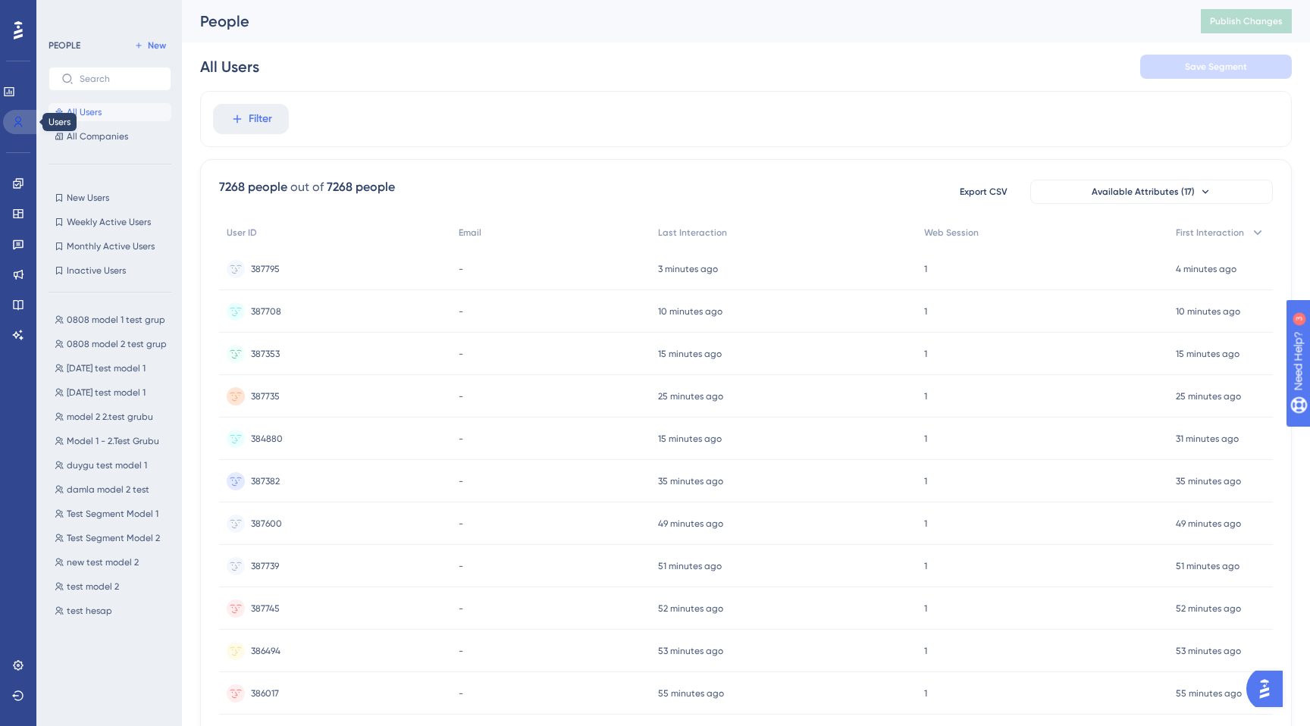
click at [33, 119] on link at bounding box center [21, 122] width 36 height 24
click at [28, 121] on link at bounding box center [21, 122] width 36 height 24
click at [27, 121] on link at bounding box center [21, 122] width 36 height 24
click at [12, 662] on link at bounding box center [18, 665] width 12 height 24
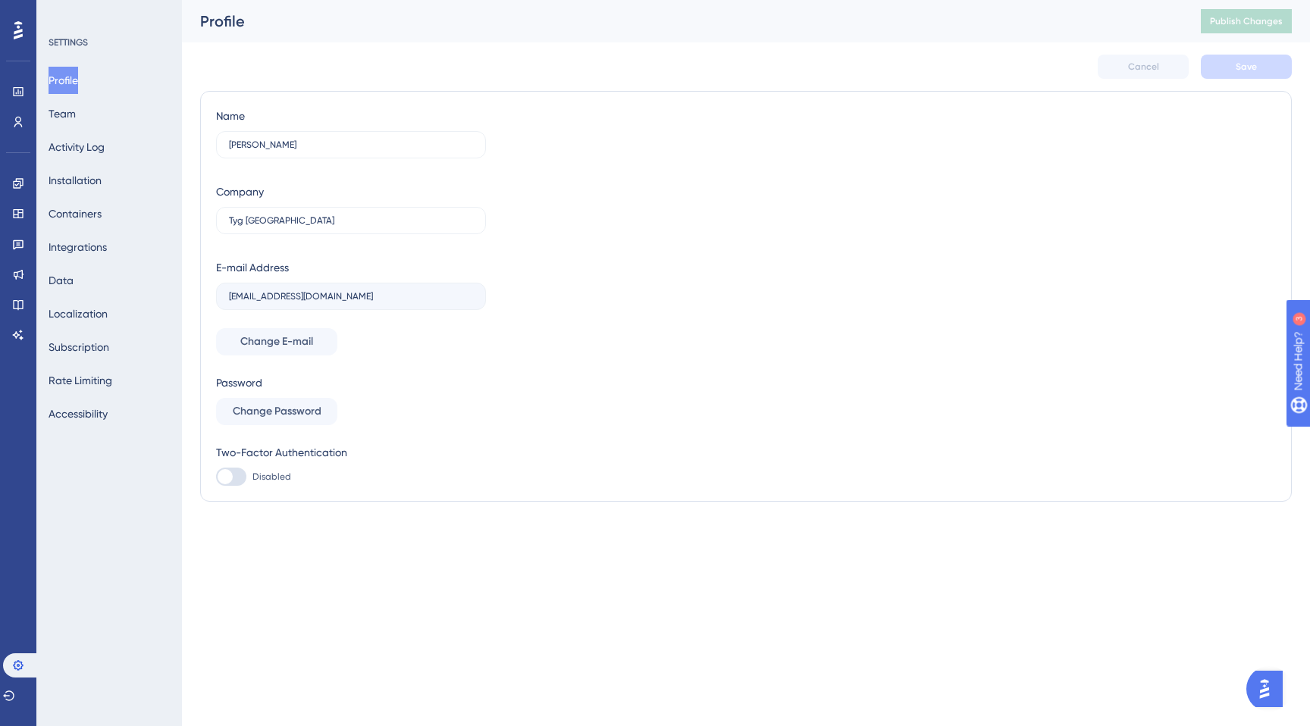
click at [102, 488] on div "SETTINGS Profile Team Activity Log Installation Containers Integrations Data Lo…" at bounding box center [109, 363] width 146 height 726
click at [17, 130] on link at bounding box center [18, 122] width 12 height 24
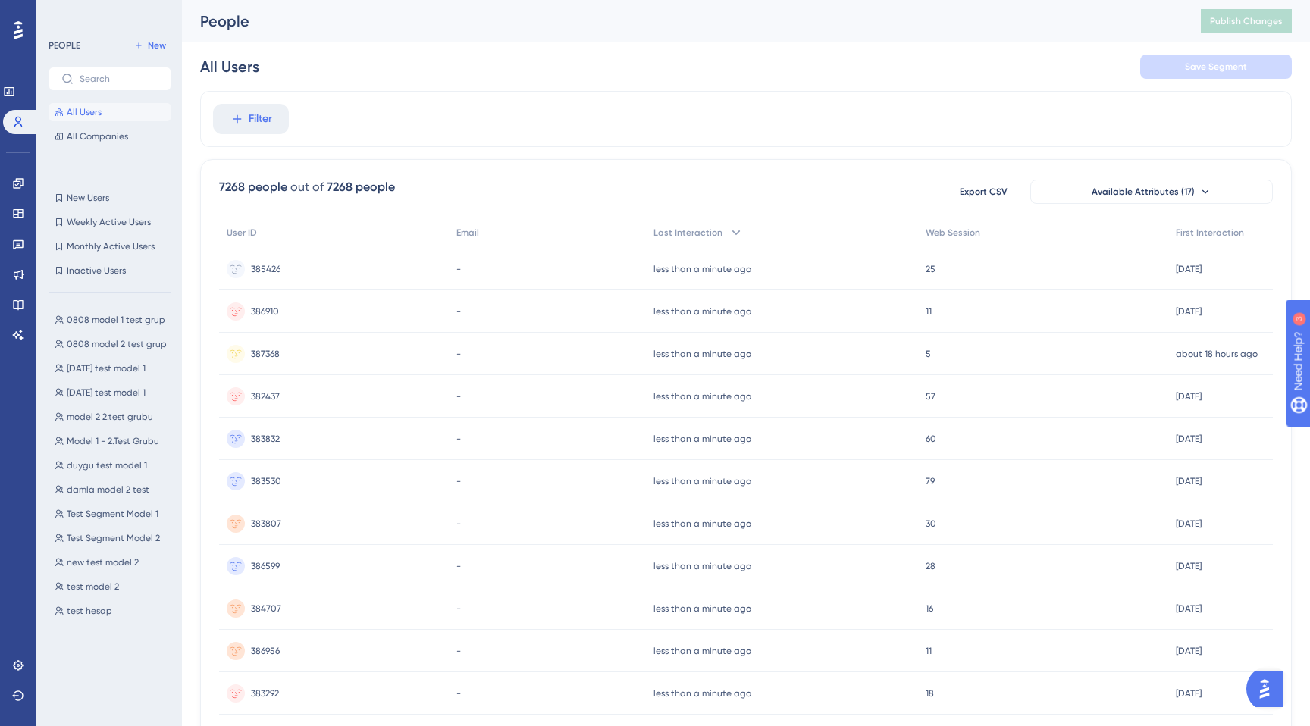
click at [17, 650] on div "Performance Users Engagement Widgets Feedback Product Updates Knowledge Base AI…" at bounding box center [18, 363] width 36 height 726
click at [17, 658] on link at bounding box center [18, 665] width 12 height 24
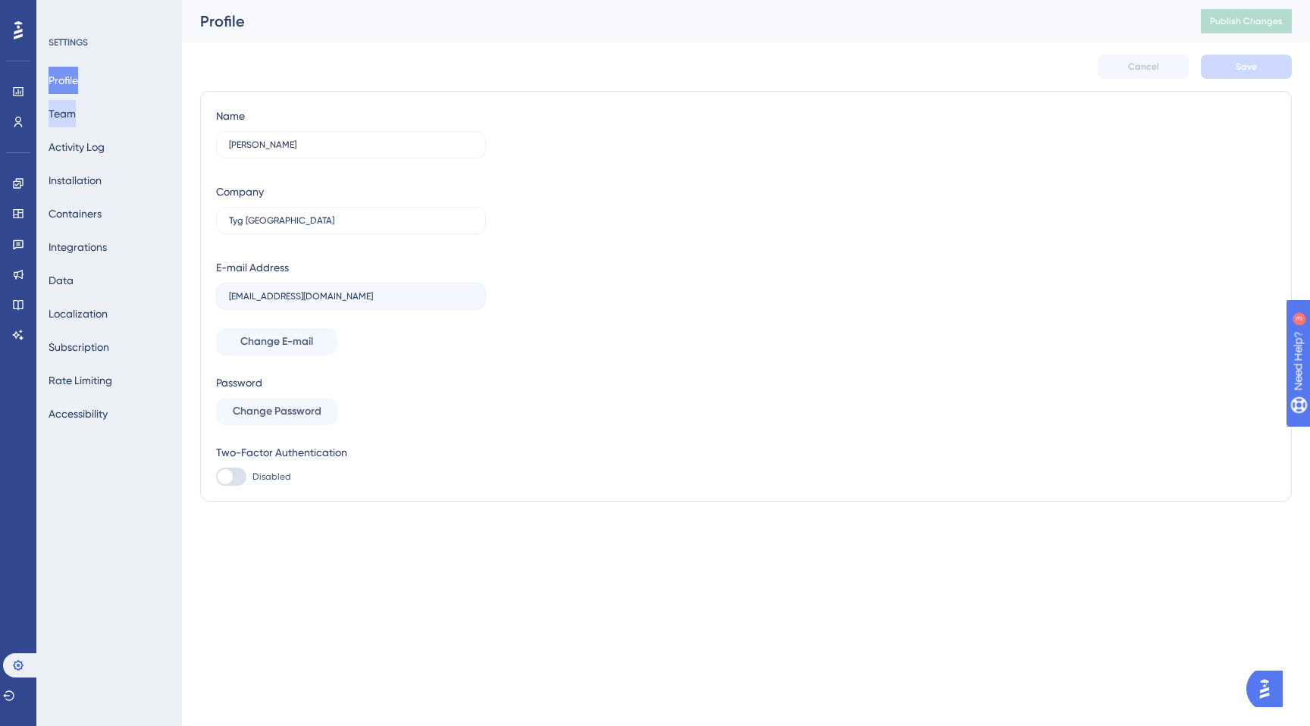
click at [76, 111] on button "Team" at bounding box center [62, 113] width 27 height 27
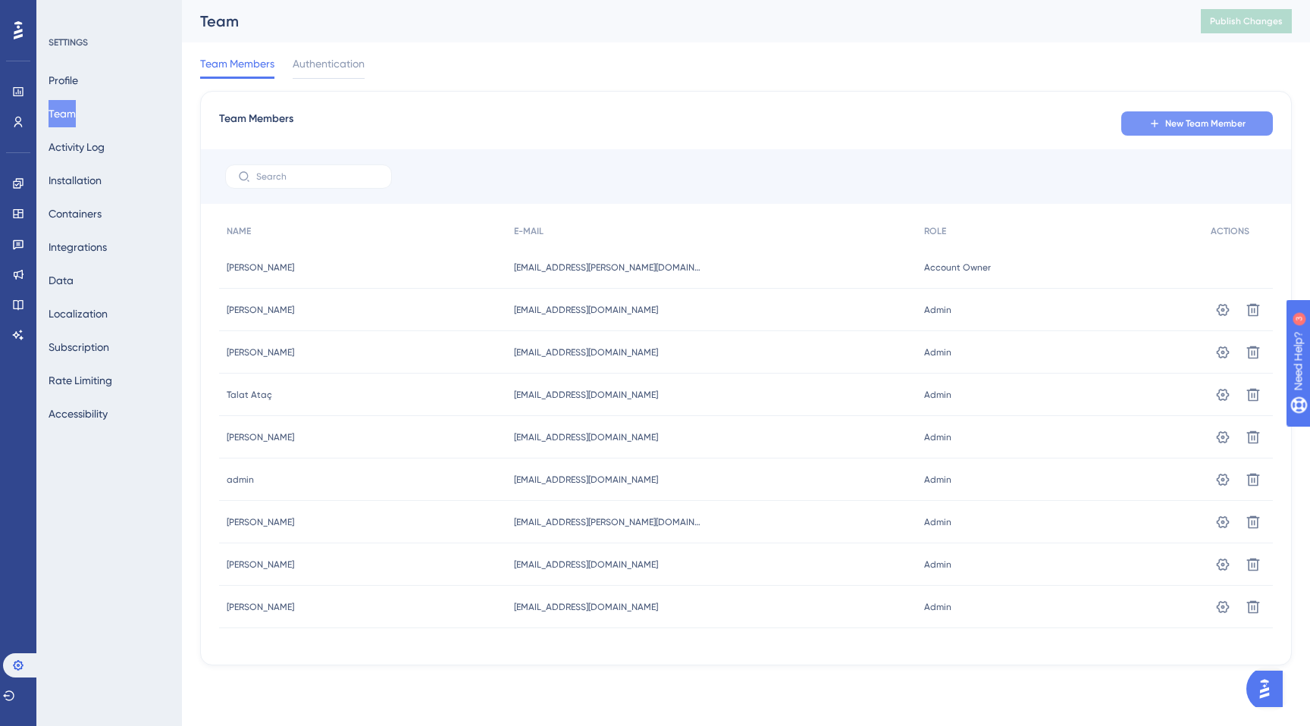
click at [1207, 121] on span "New Team Member" at bounding box center [1205, 123] width 80 height 12
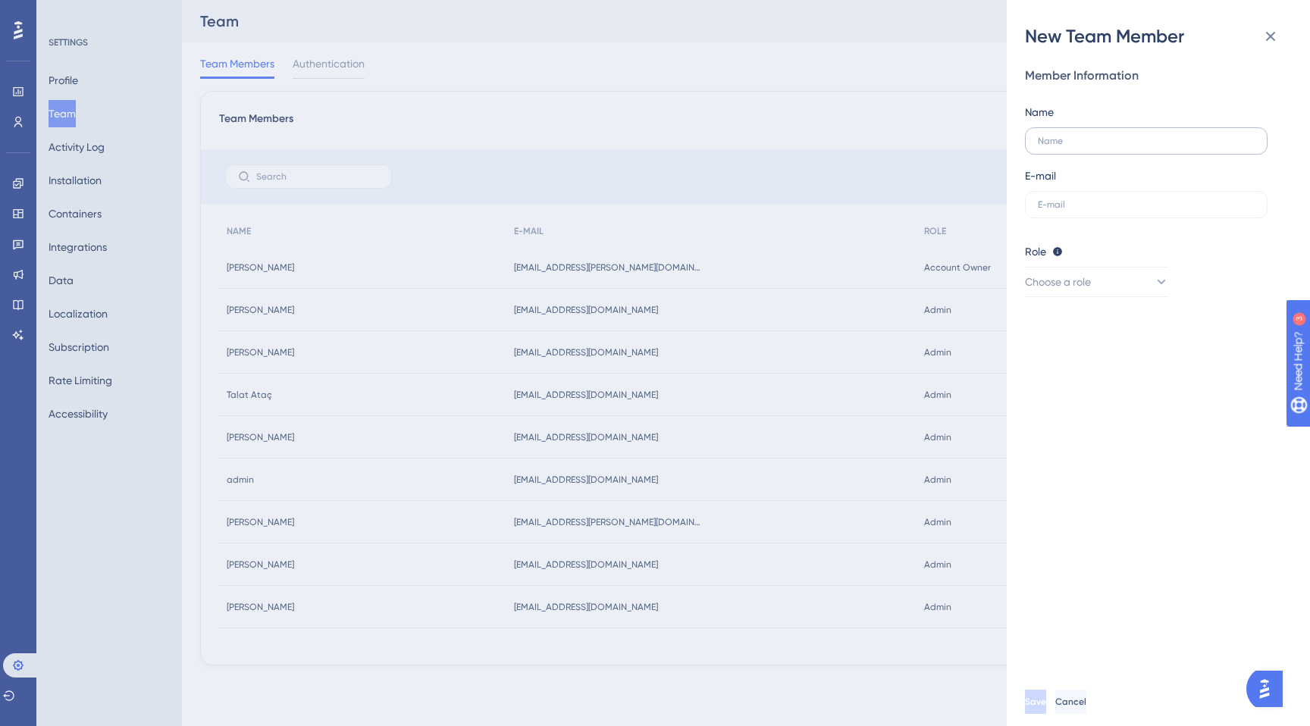
click at [1154, 146] on label at bounding box center [1146, 140] width 243 height 27
click at [1154, 146] on input "text" at bounding box center [1146, 141] width 217 height 11
type input "baris.dinc"
click at [1146, 204] on input "text" at bounding box center [1146, 204] width 217 height 11
type input "baris.dinc@inspark.com"
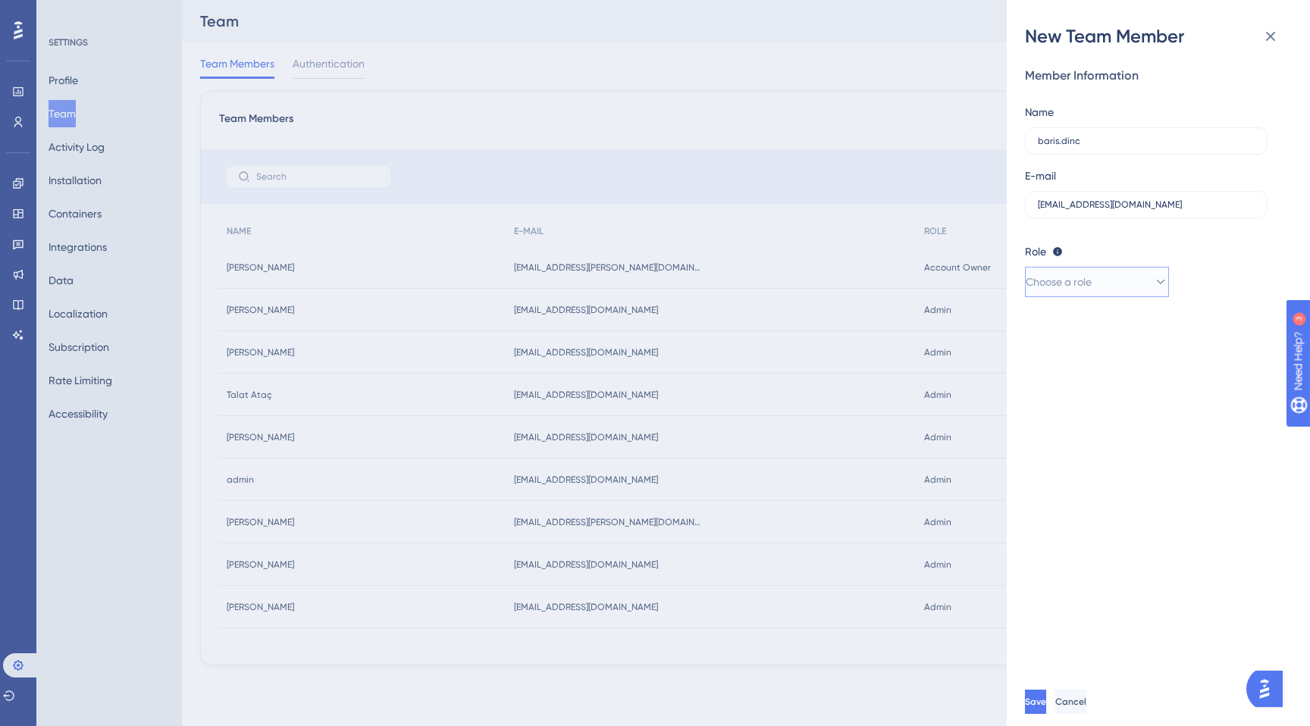
click at [1154, 296] on button "Choose a role" at bounding box center [1097, 282] width 144 height 30
click at [1085, 334] on div "Admin Admin" at bounding box center [1097, 328] width 100 height 30
click at [1084, 461] on div "Member Information Name baris.dinc E-mail baris.dinc@inspark.com Role Editor: C…" at bounding box center [1164, 363] width 279 height 629
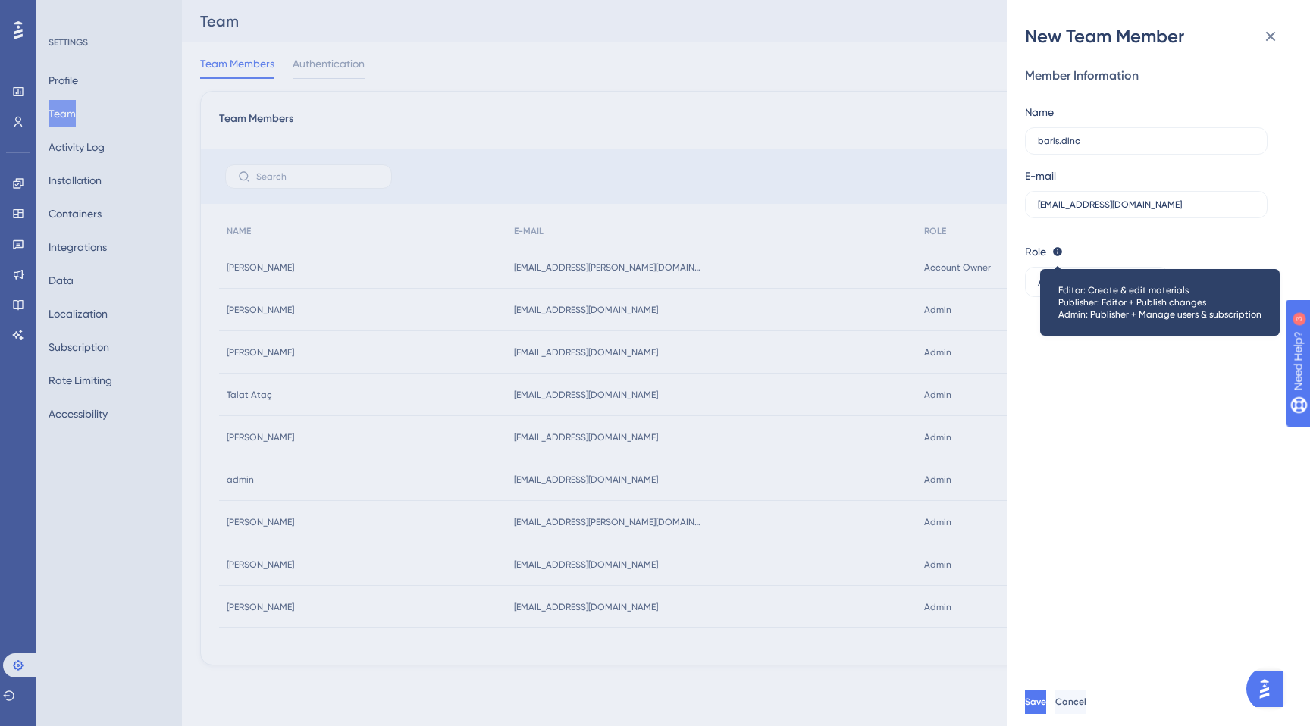
click at [1056, 253] on icon at bounding box center [1057, 251] width 9 height 9
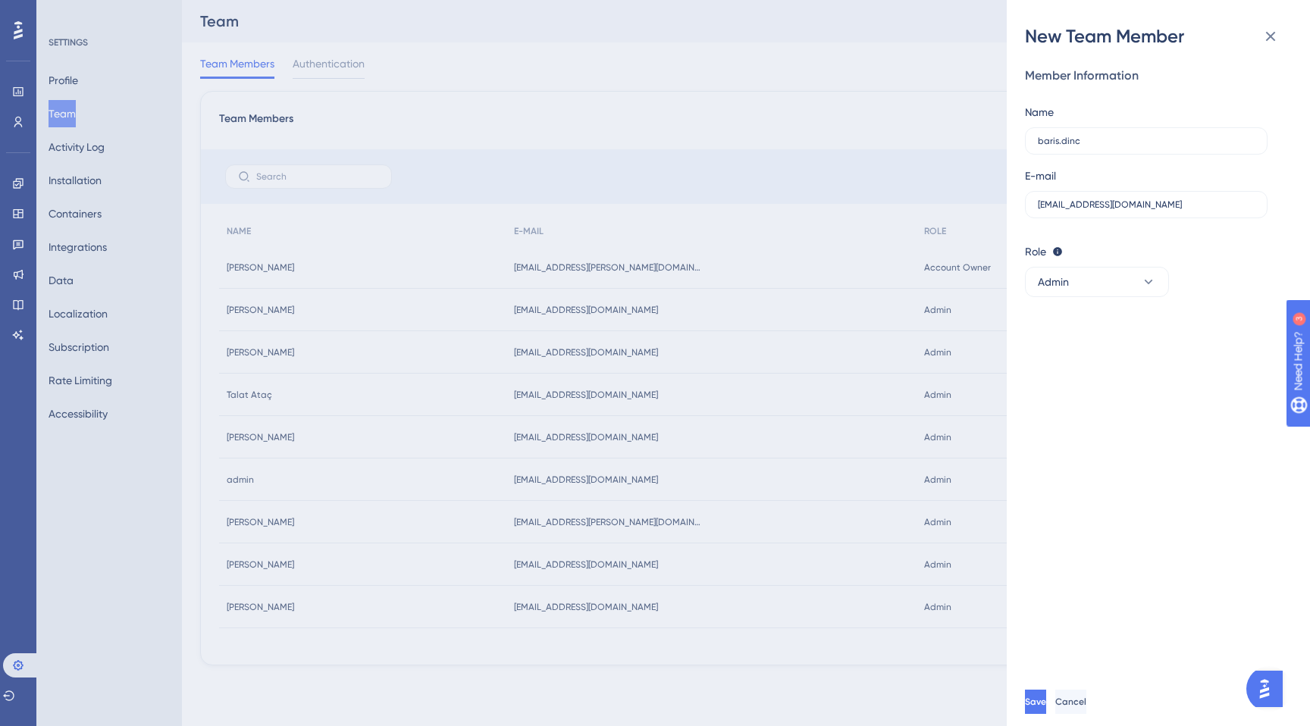
click at [1088, 500] on div "Member Information Name baris.dinc E-mail baris.dinc@inspark.com Role Editor: C…" at bounding box center [1164, 363] width 279 height 629
click at [1049, 711] on button "Save" at bounding box center [1037, 702] width 24 height 24
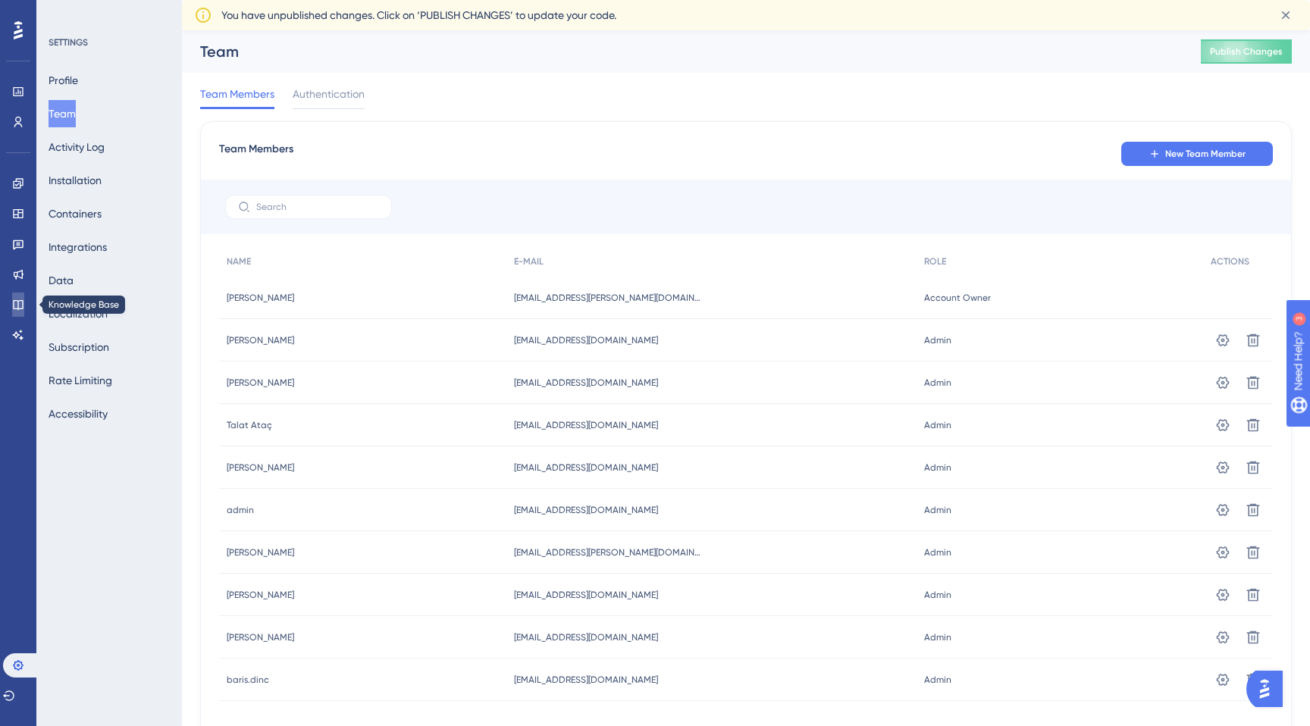
click at [17, 301] on icon at bounding box center [18, 305] width 10 height 10
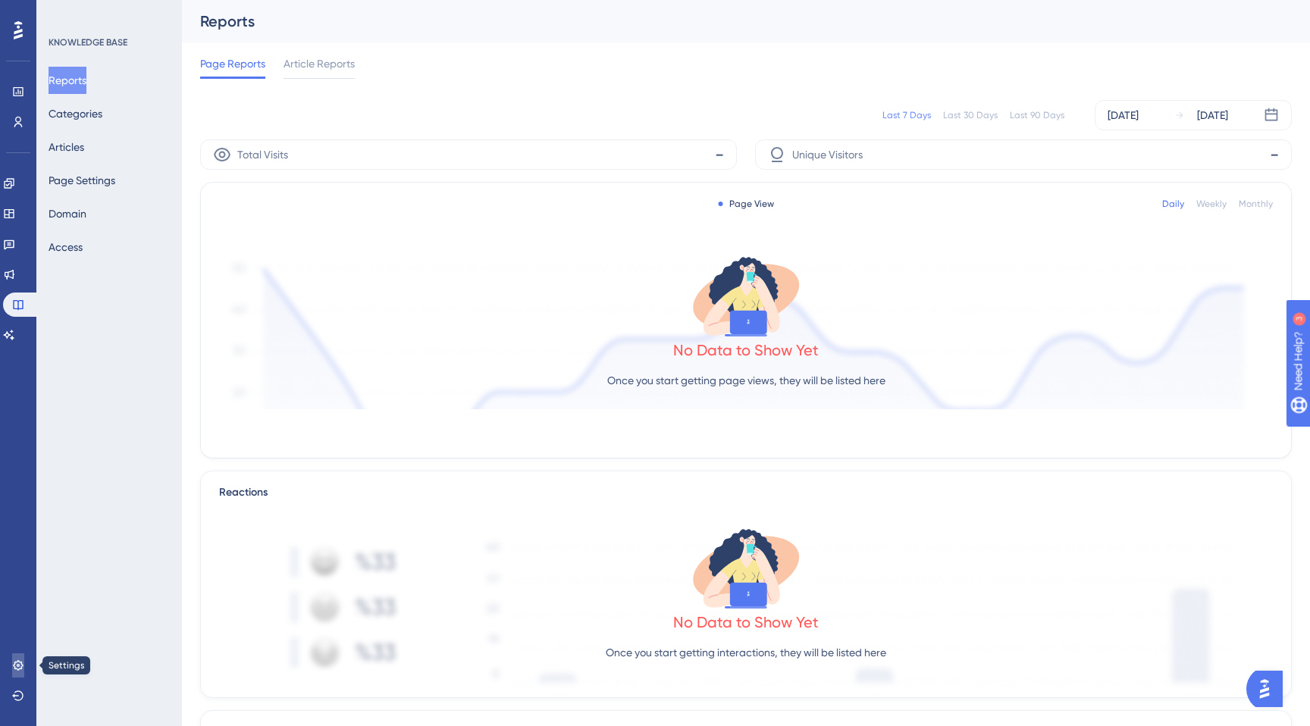
click at [12, 662] on link at bounding box center [18, 665] width 12 height 24
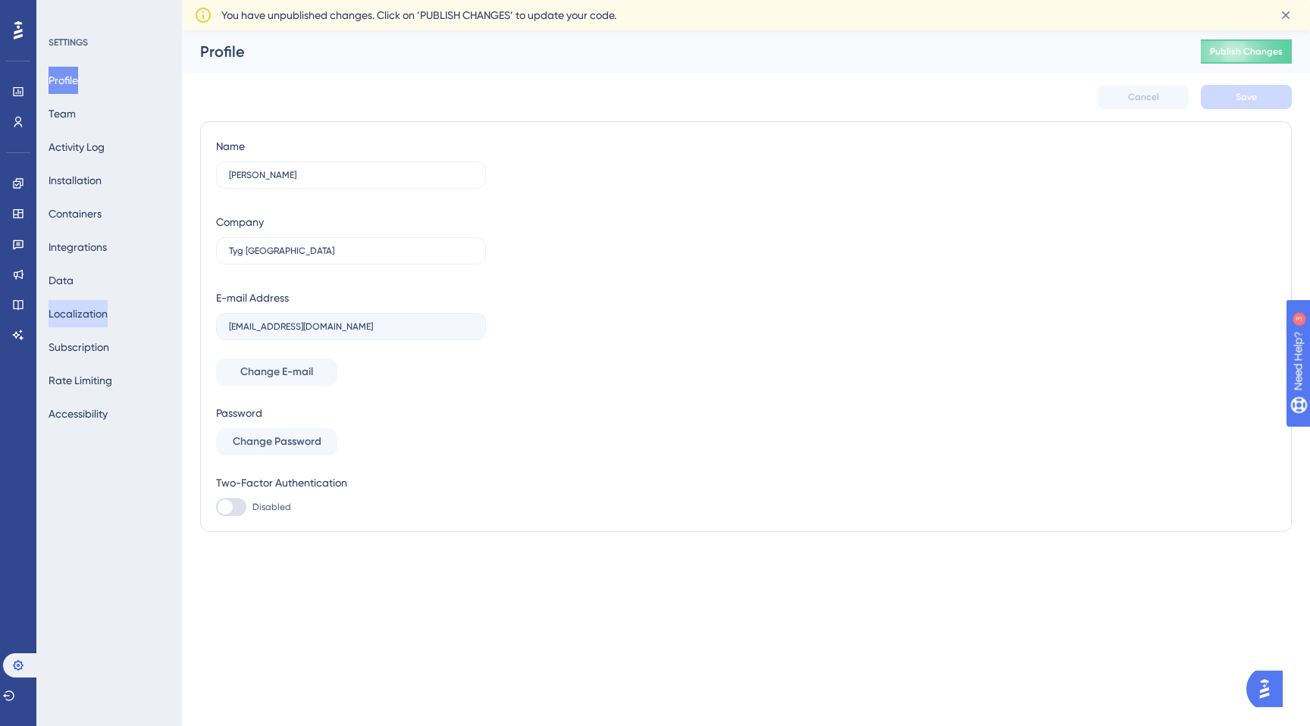
click at [77, 305] on button "Localization" at bounding box center [78, 313] width 59 height 27
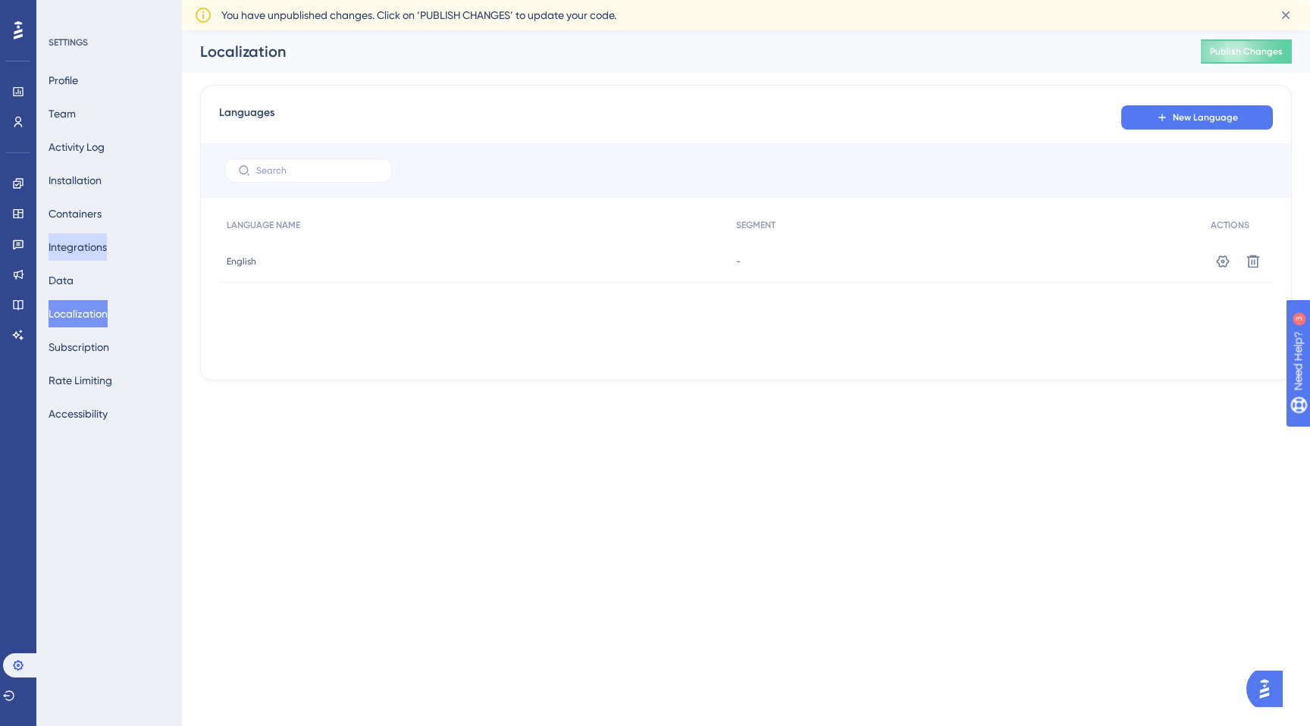
click at [102, 243] on button "Integrations" at bounding box center [78, 246] width 58 height 27
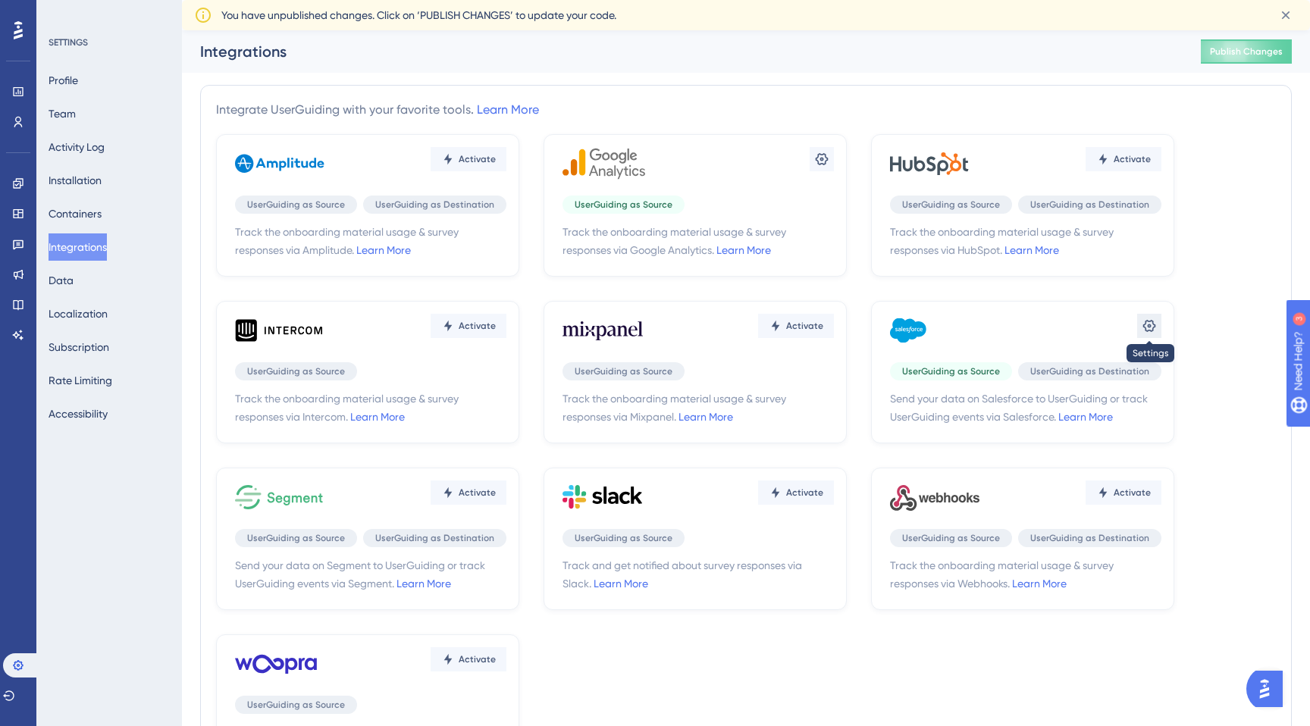
click at [829, 167] on icon at bounding box center [821, 159] width 15 height 15
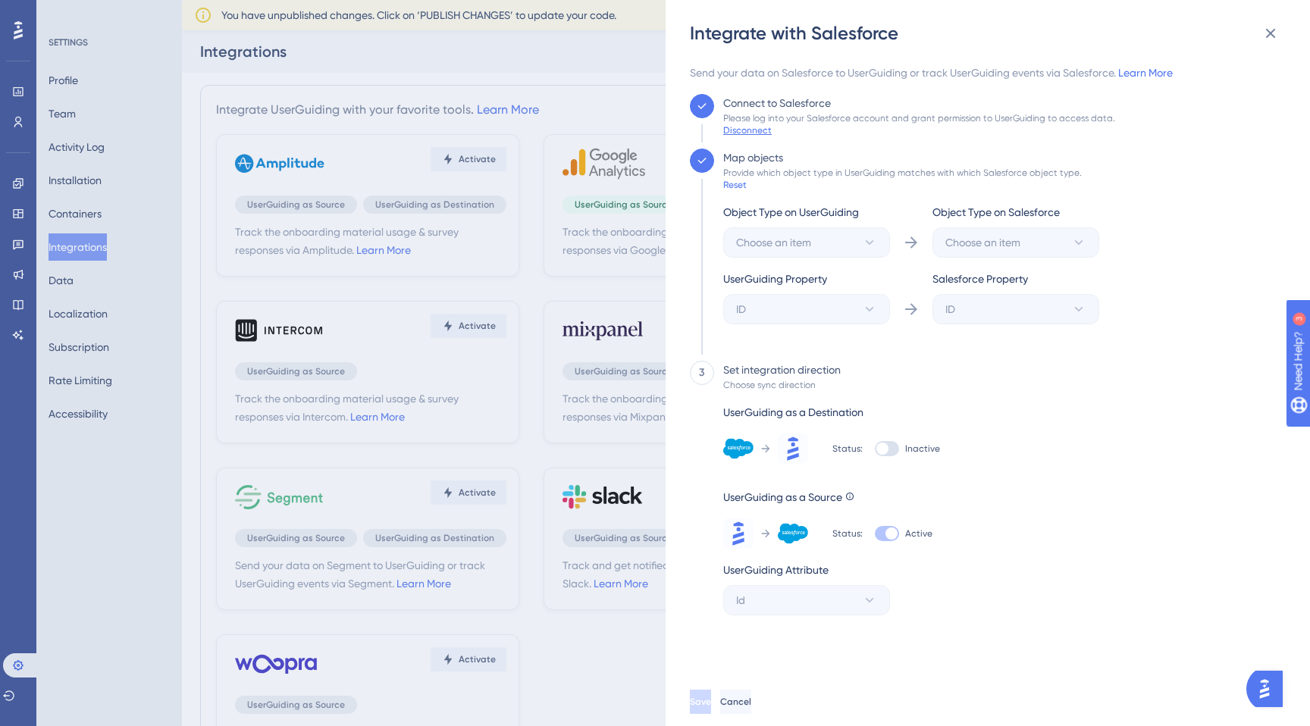
click at [763, 130] on div "Disconnect" at bounding box center [747, 130] width 49 height 12
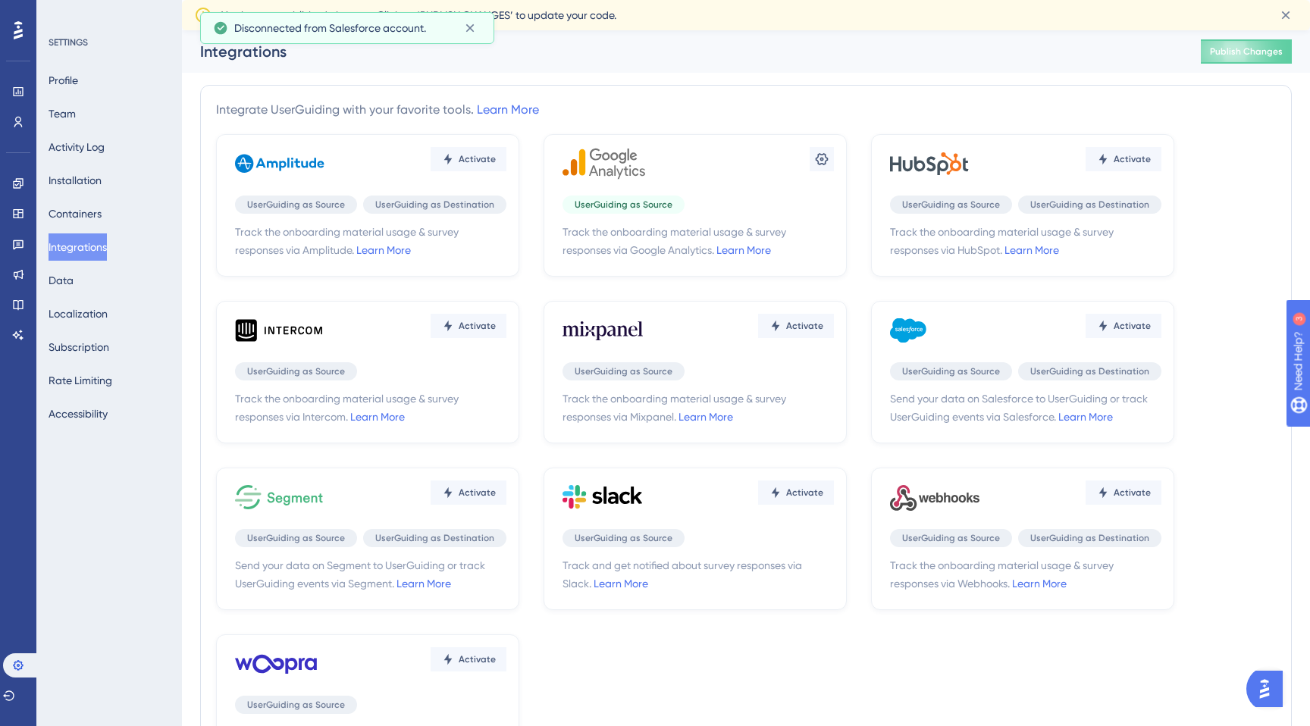
click at [1267, 218] on div "Activate UserGuiding as Source UserGuiding as Destination Track the onboarding …" at bounding box center [746, 455] width 1060 height 643
click at [496, 165] on span "Activate" at bounding box center [477, 159] width 37 height 12
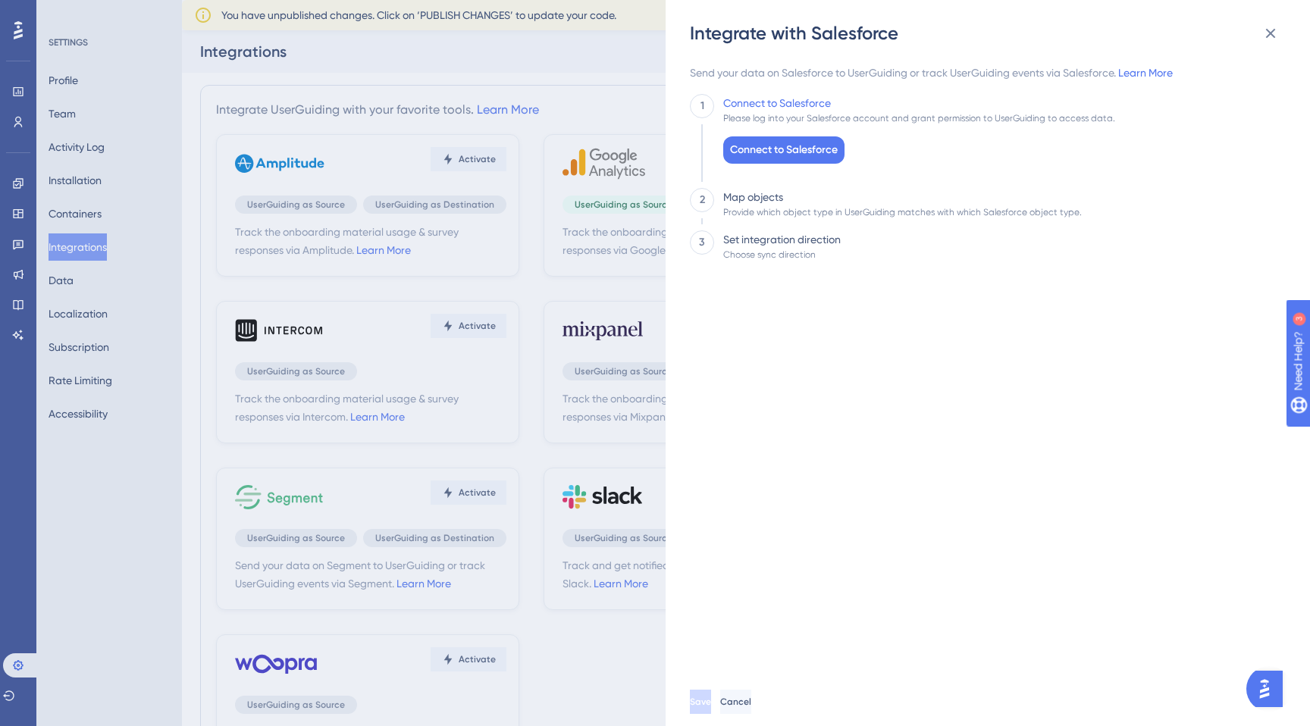
click at [511, 260] on div "Integrate with Salesforce Send your data on Salesforce to UserGuiding or track …" at bounding box center [655, 363] width 1310 height 726
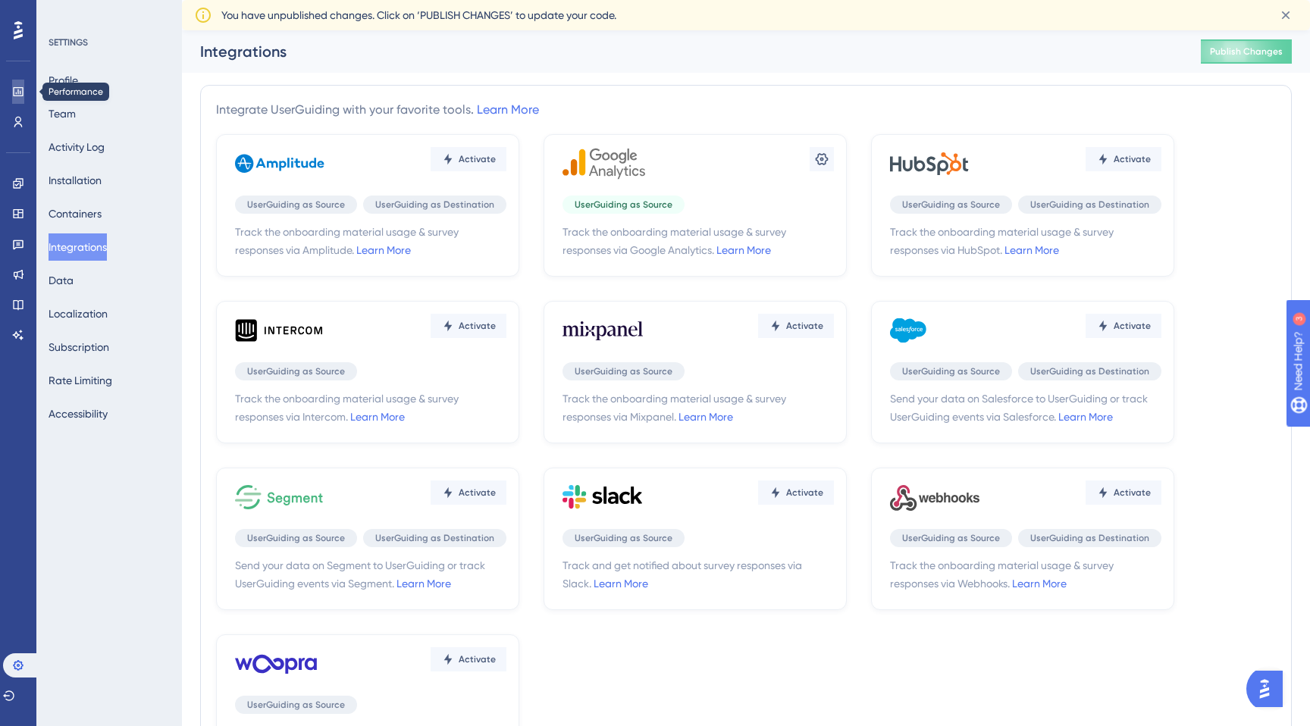
click at [12, 99] on link at bounding box center [18, 92] width 12 height 24
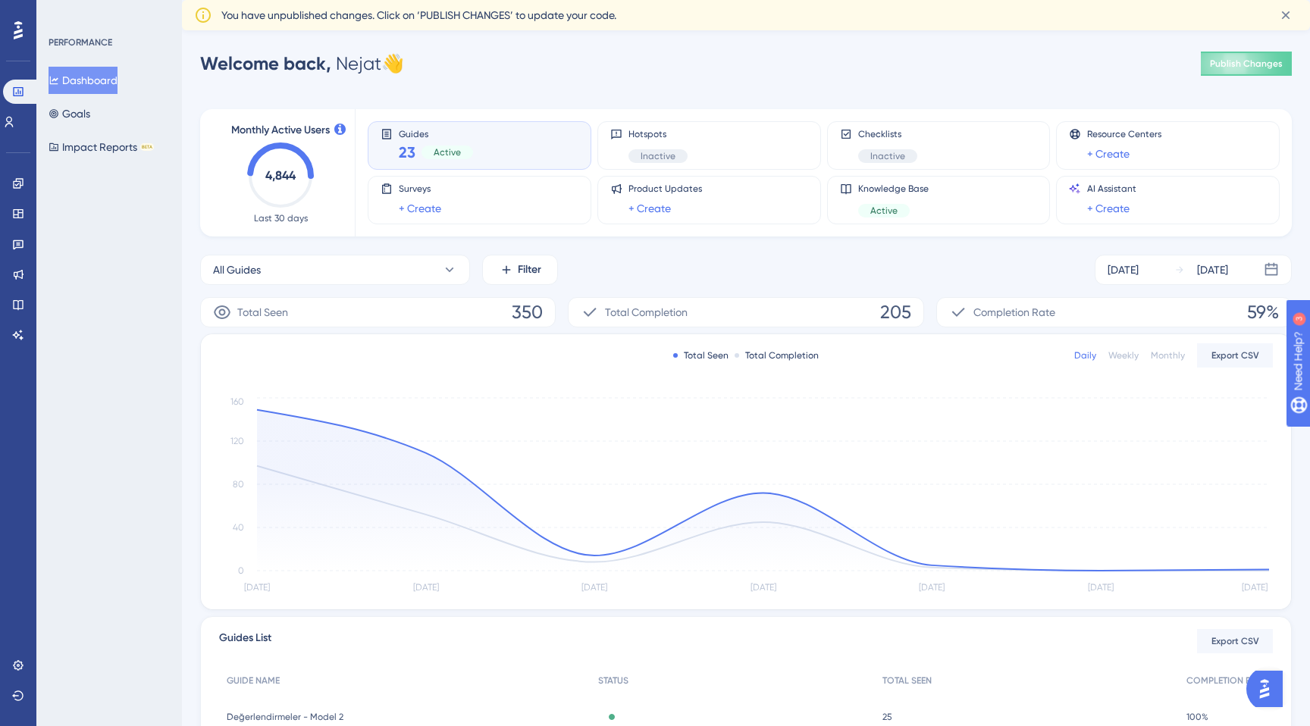
click at [535, 22] on span "You have unpublished changes. Click on ‘PUBLISH CHANGES’ to update your code." at bounding box center [418, 15] width 395 height 18
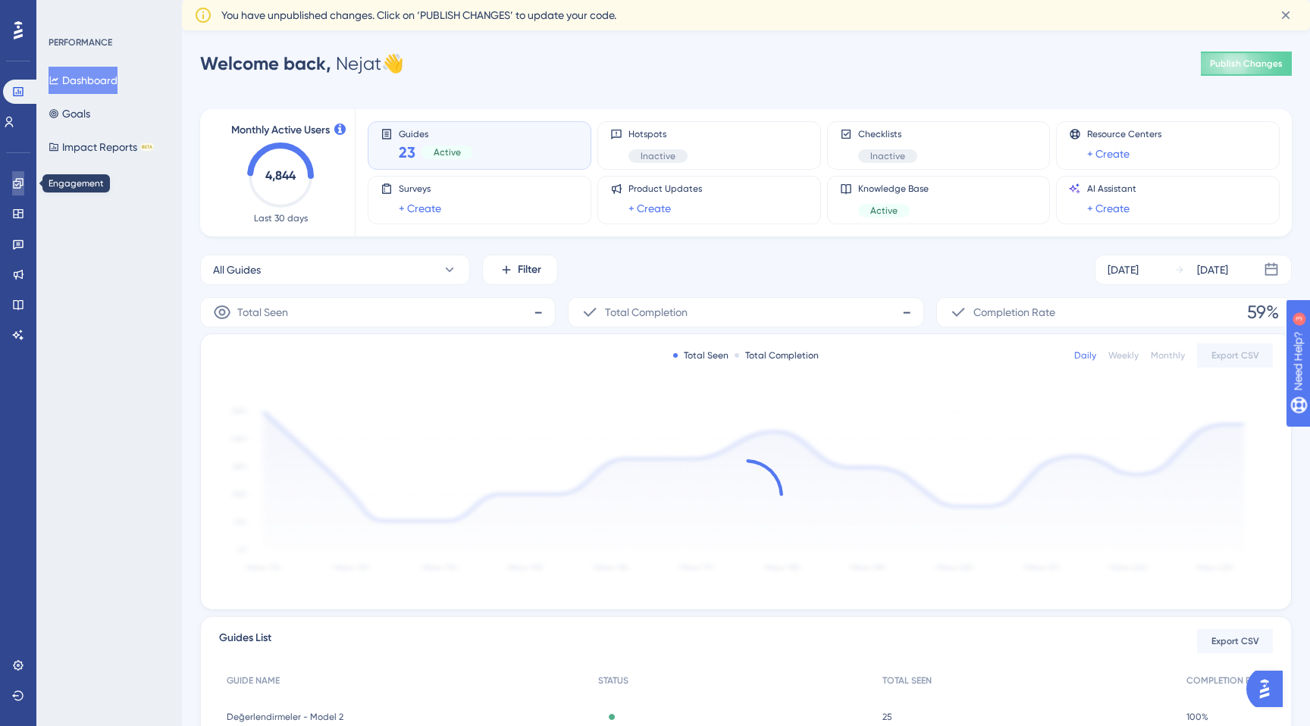
click at [14, 186] on icon at bounding box center [18, 183] width 10 height 10
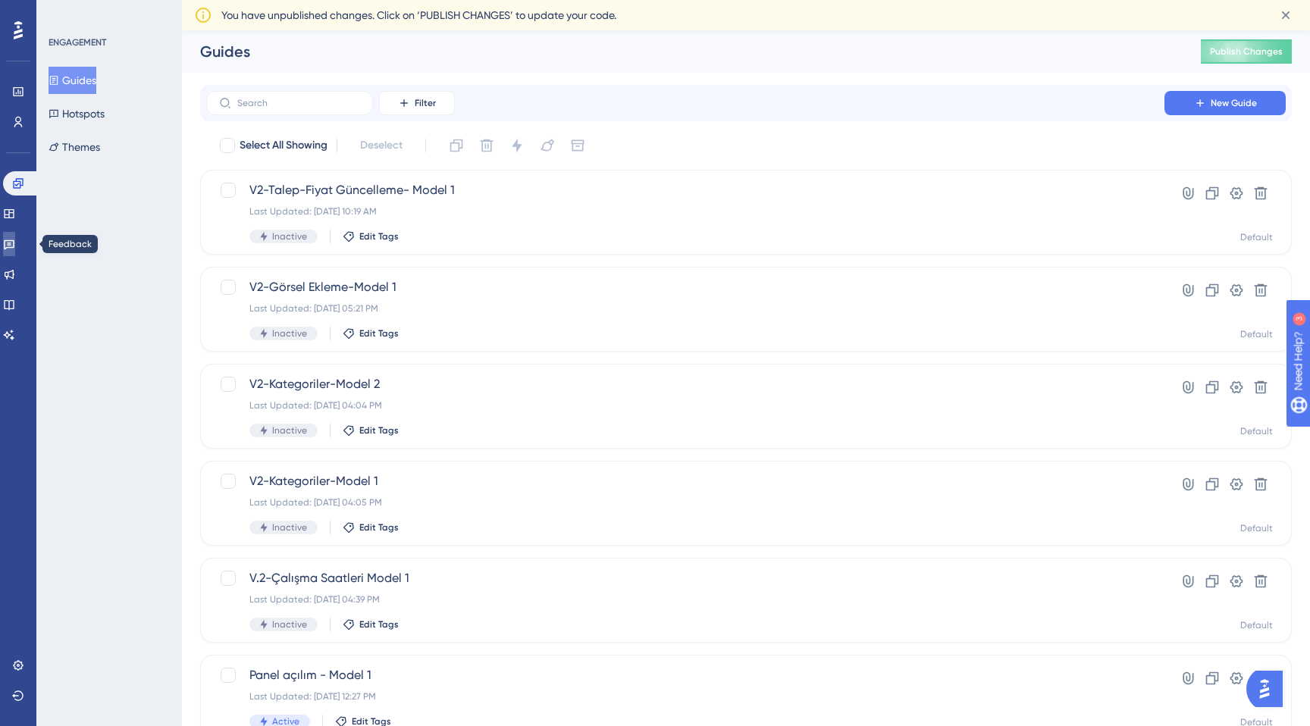
click at [15, 234] on link at bounding box center [9, 244] width 12 height 24
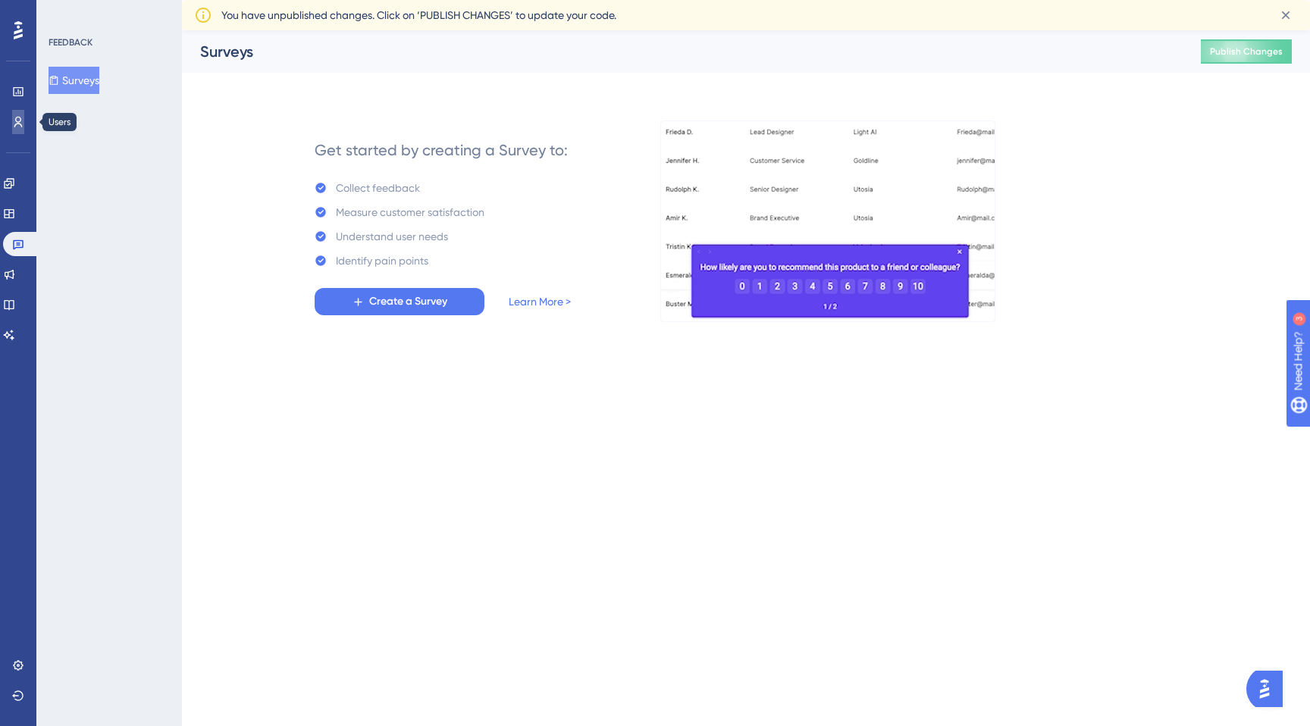
click at [12, 119] on icon at bounding box center [18, 122] width 12 height 12
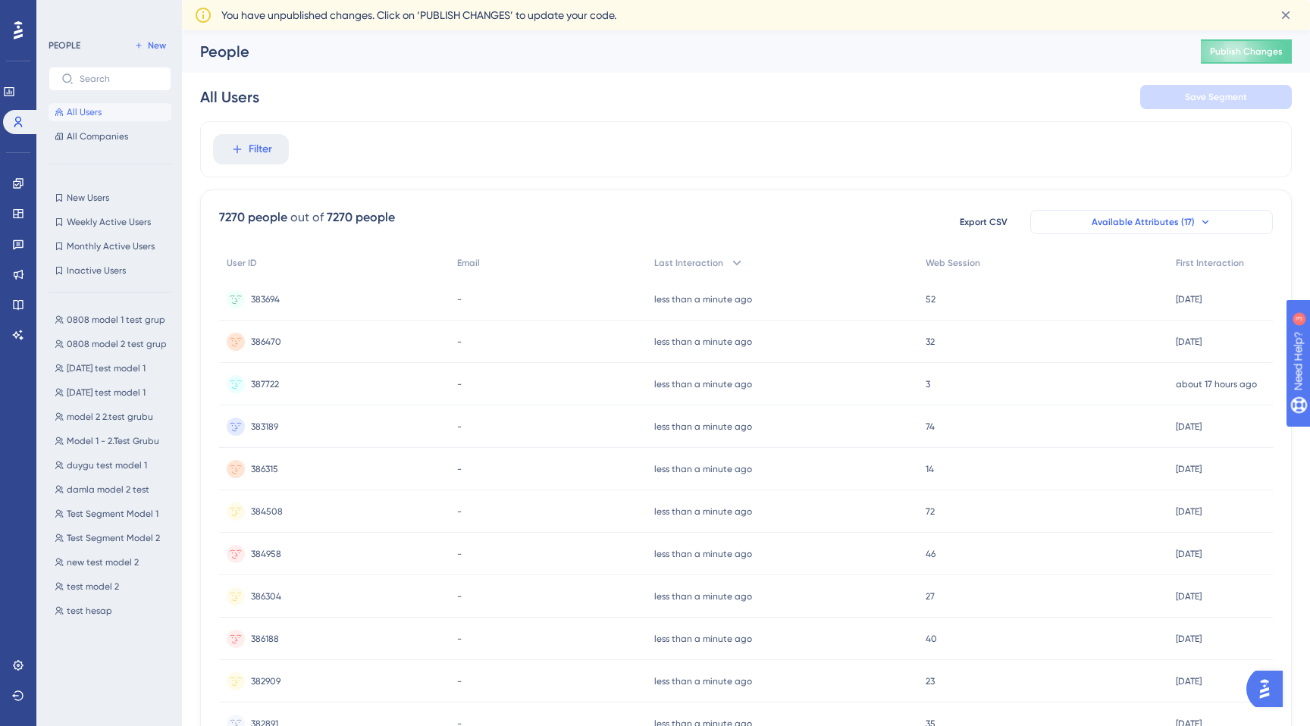
click at [1141, 233] on button "Available Attributes (17)" at bounding box center [1151, 222] width 243 height 24
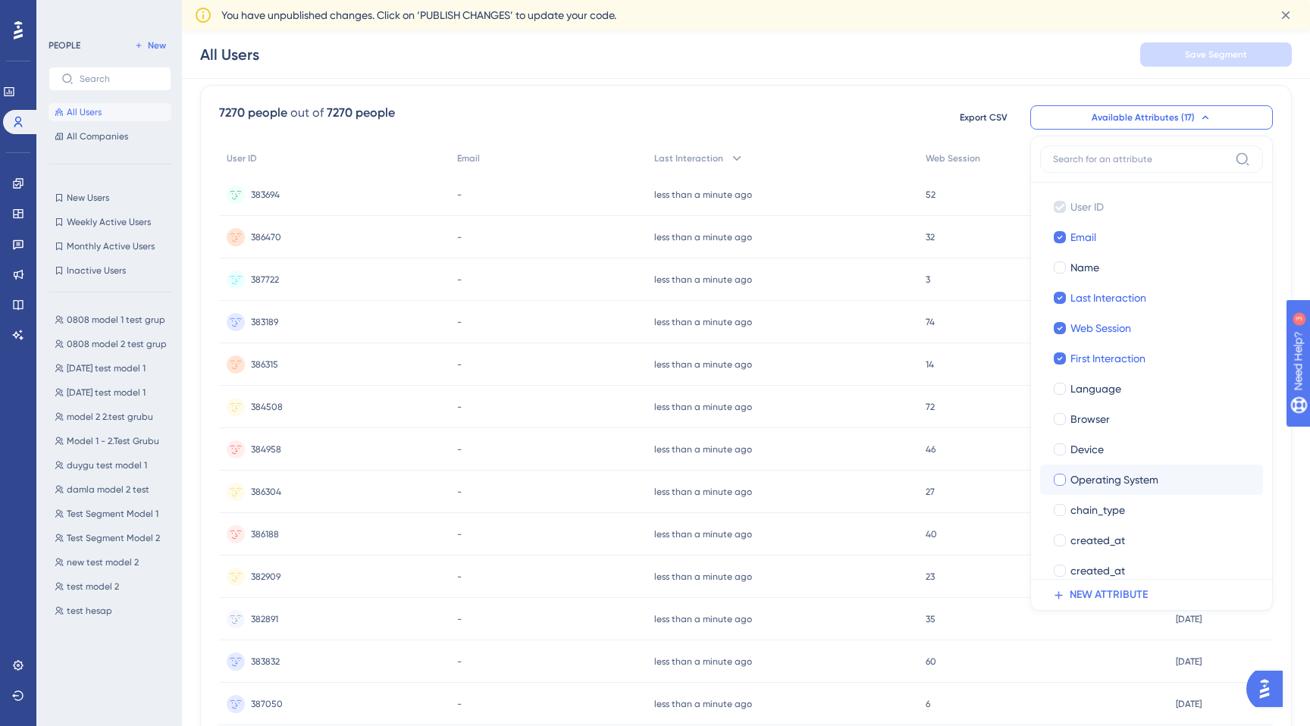
scroll to position [137, 0]
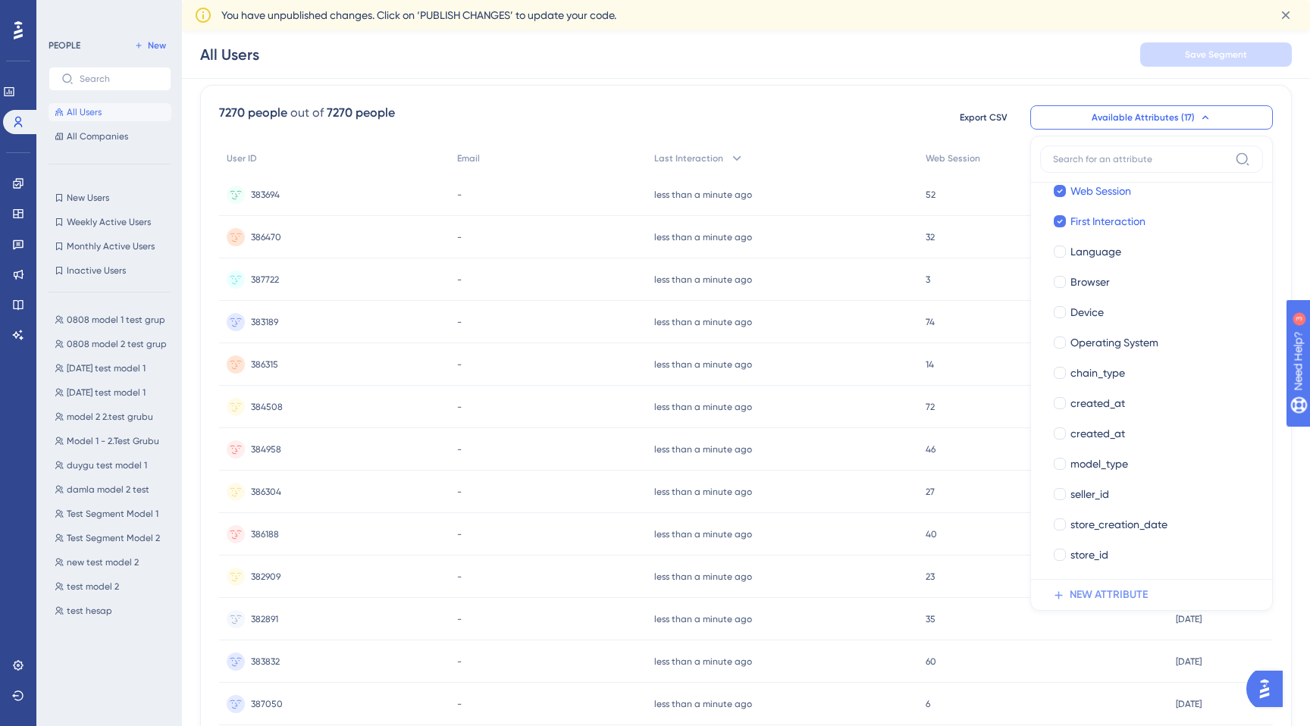
click at [1105, 592] on span "NEW ATTRIBUTE" at bounding box center [1109, 595] width 78 height 18
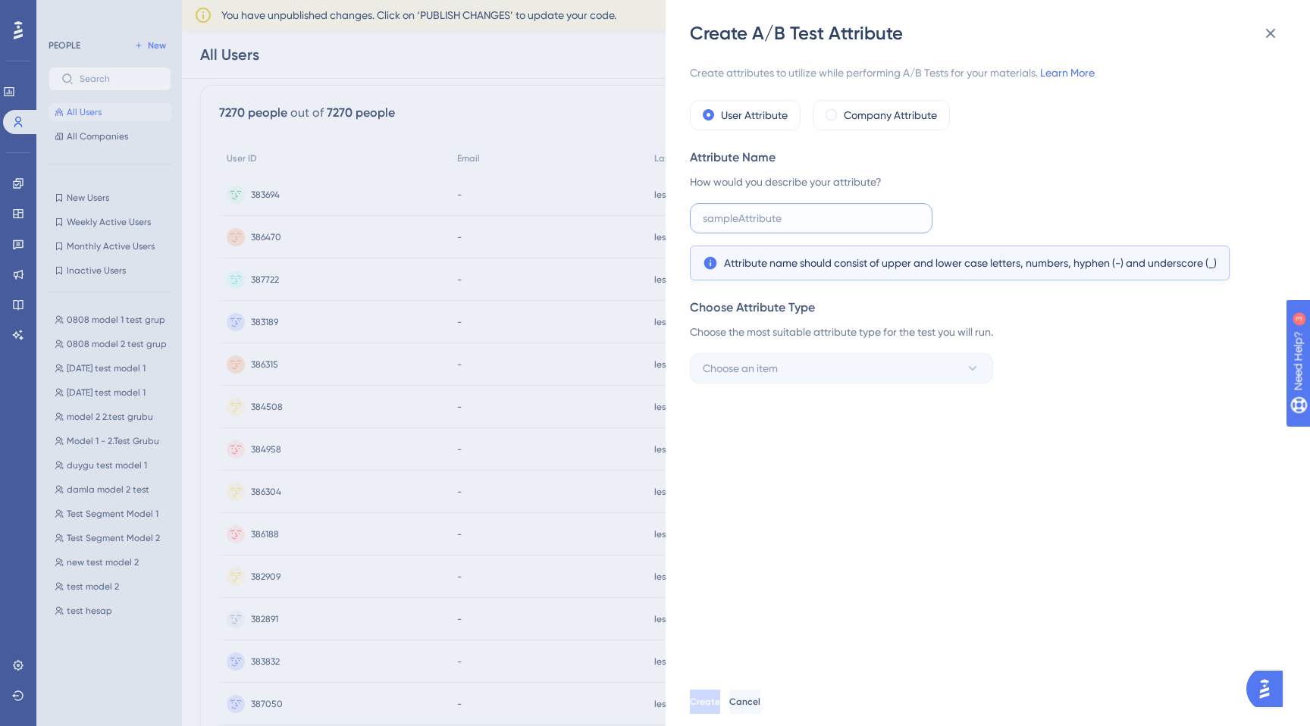
click at [791, 211] on input "text" at bounding box center [811, 218] width 217 height 17
click at [811, 229] on label at bounding box center [811, 218] width 243 height 30
click at [811, 227] on input "text" at bounding box center [811, 218] width 217 height 17
type input "aaaa"
click at [767, 358] on button "Choose an item" at bounding box center [841, 368] width 303 height 30
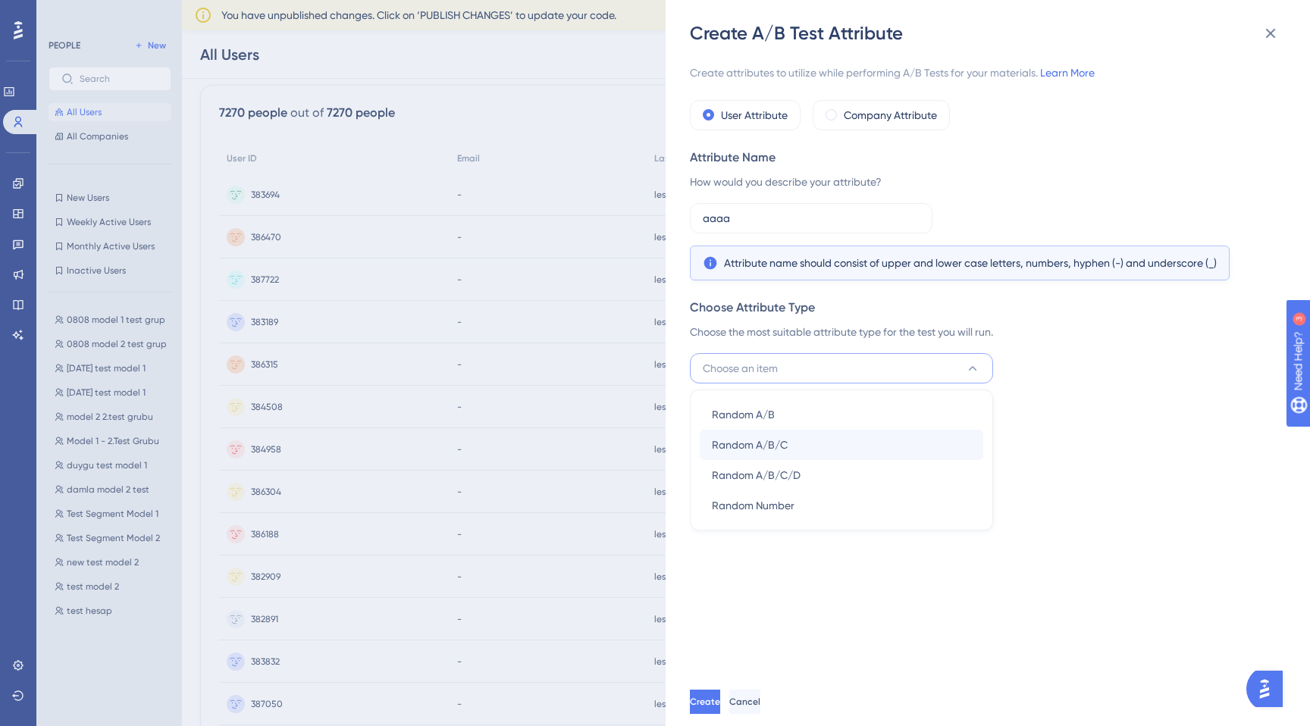
scroll to position [147, 0]
click at [982, 199] on div "Attribute Name How would you describe your attribute? aaaa Attribute name shoul…" at bounding box center [983, 215] width 587 height 132
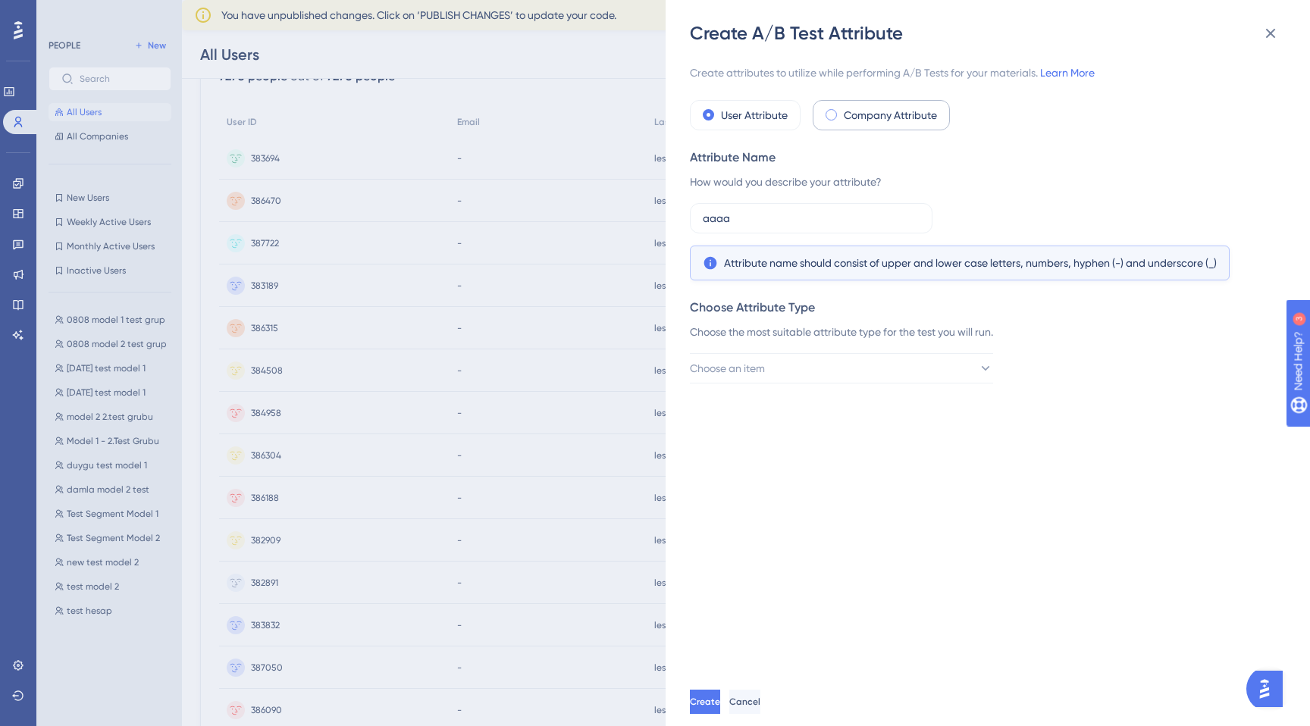
click at [835, 114] on span at bounding box center [830, 114] width 11 height 11
click at [841, 111] on input "radio" at bounding box center [841, 111] width 0 height 0
click at [759, 384] on div "Create attributes to utilize while performing A/B Tests for your materials. Lea…" at bounding box center [995, 361] width 611 height 632
click at [766, 371] on span "Choose an item" at bounding box center [728, 368] width 75 height 18
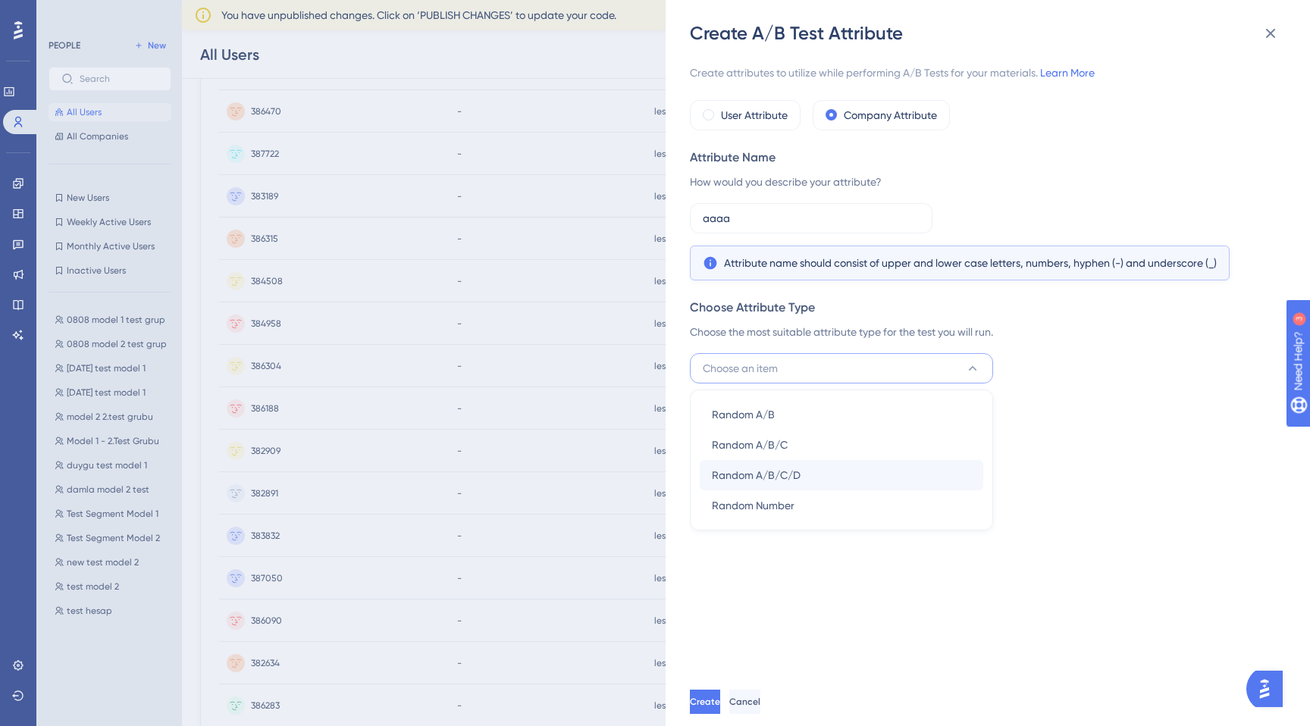
scroll to position [262, 0]
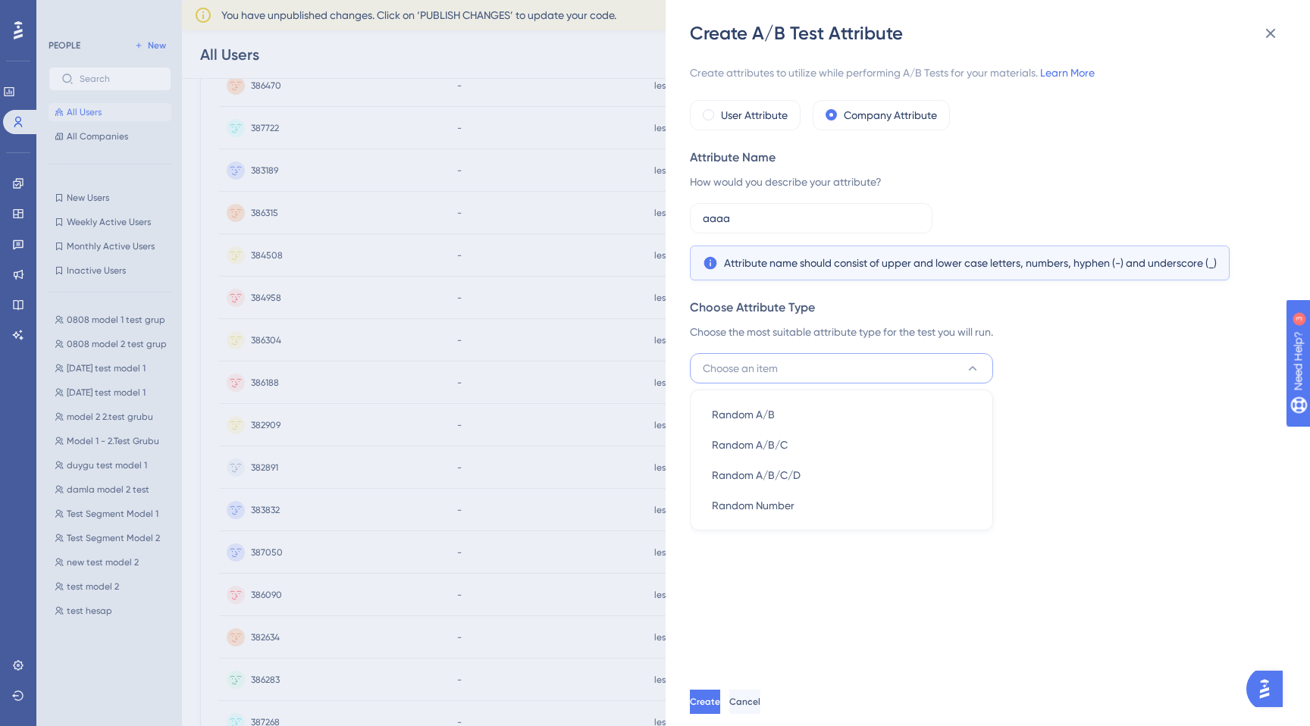
click at [1076, 153] on div "Attribute Name" at bounding box center [983, 158] width 587 height 18
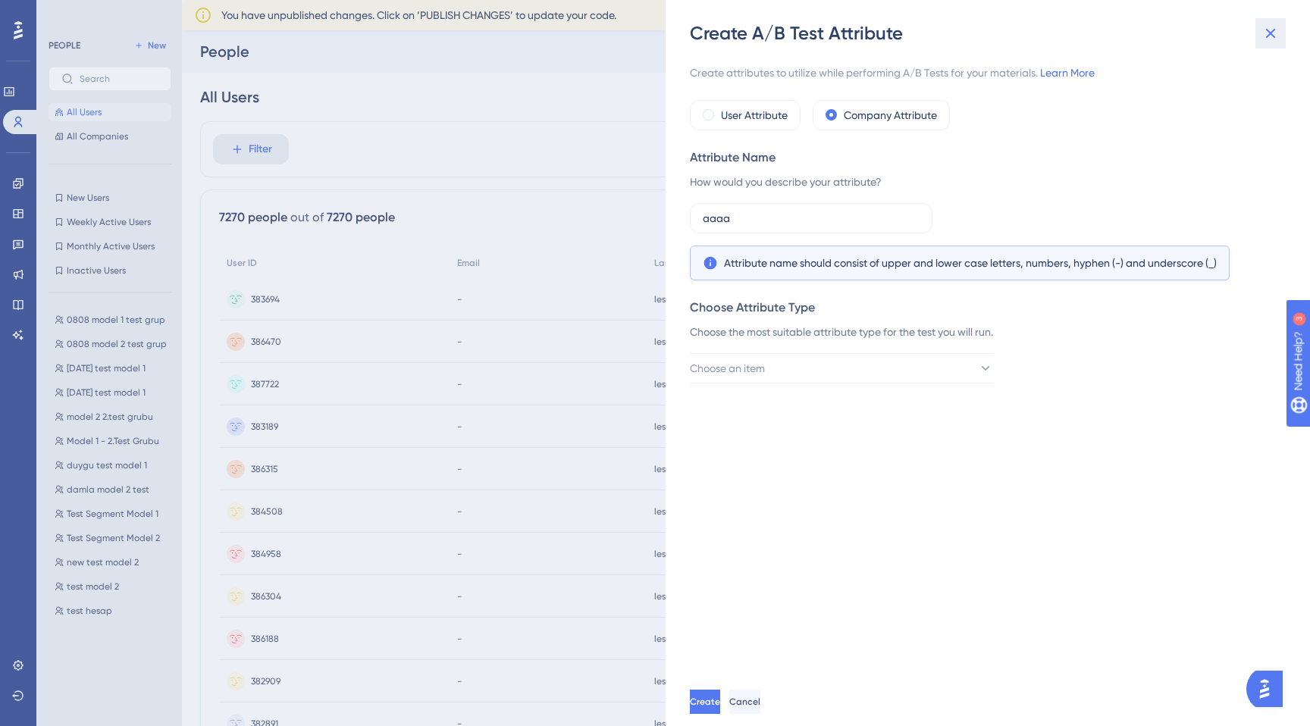
click at [1269, 29] on icon at bounding box center [1270, 33] width 18 height 18
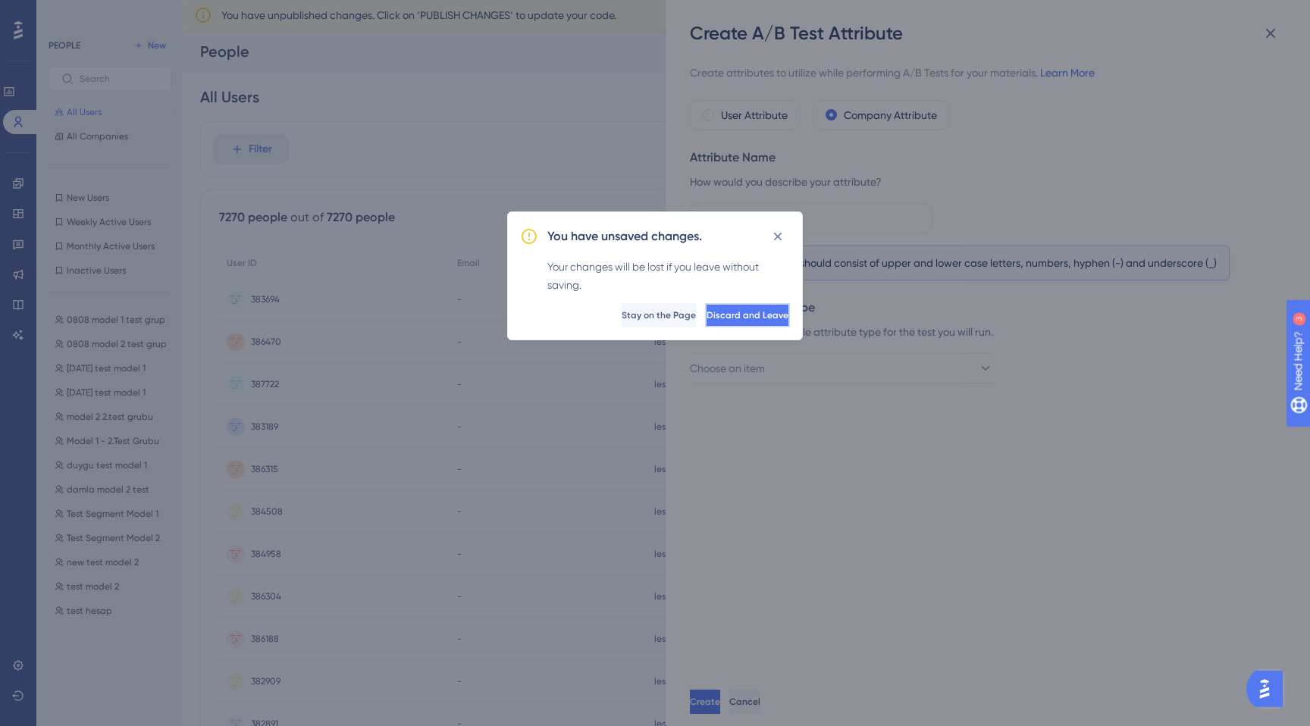
click at [719, 312] on span "Discard and Leave" at bounding box center [747, 315] width 82 height 12
